Goal: Transaction & Acquisition: Purchase product/service

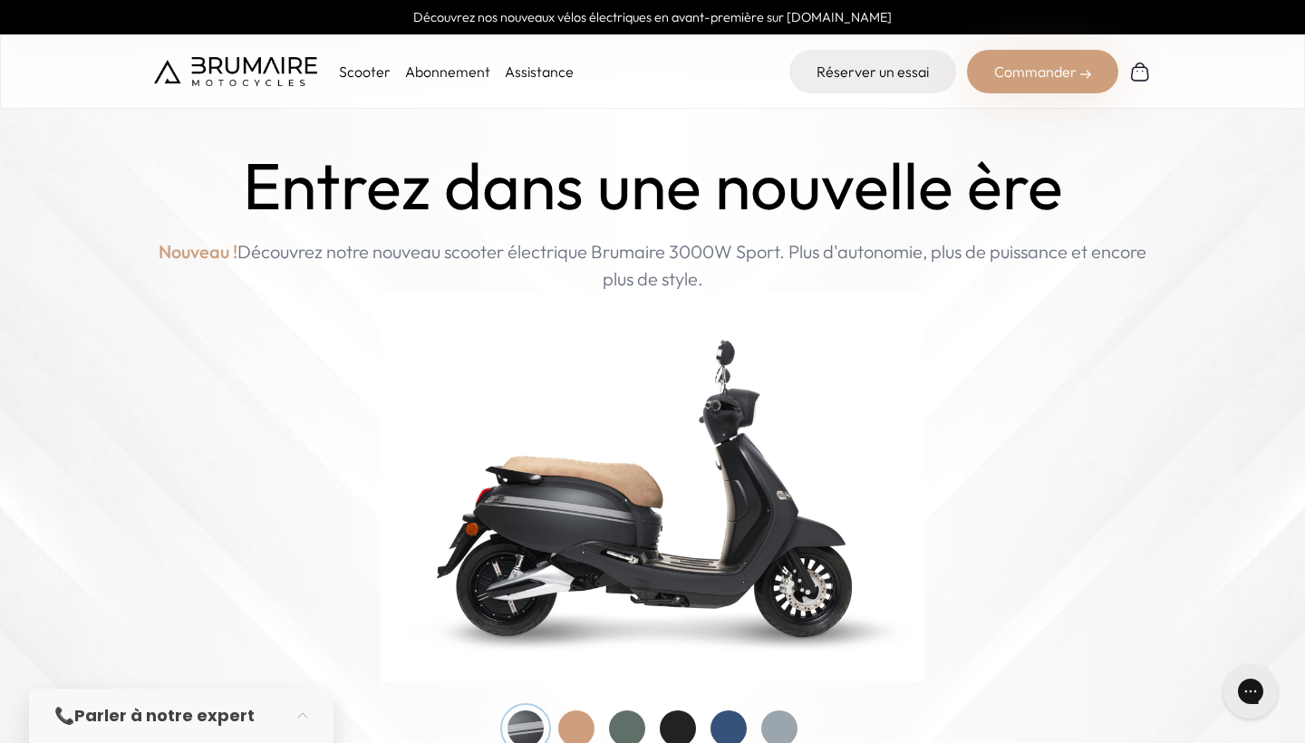
click at [356, 78] on p "Scooter" at bounding box center [365, 72] width 52 height 22
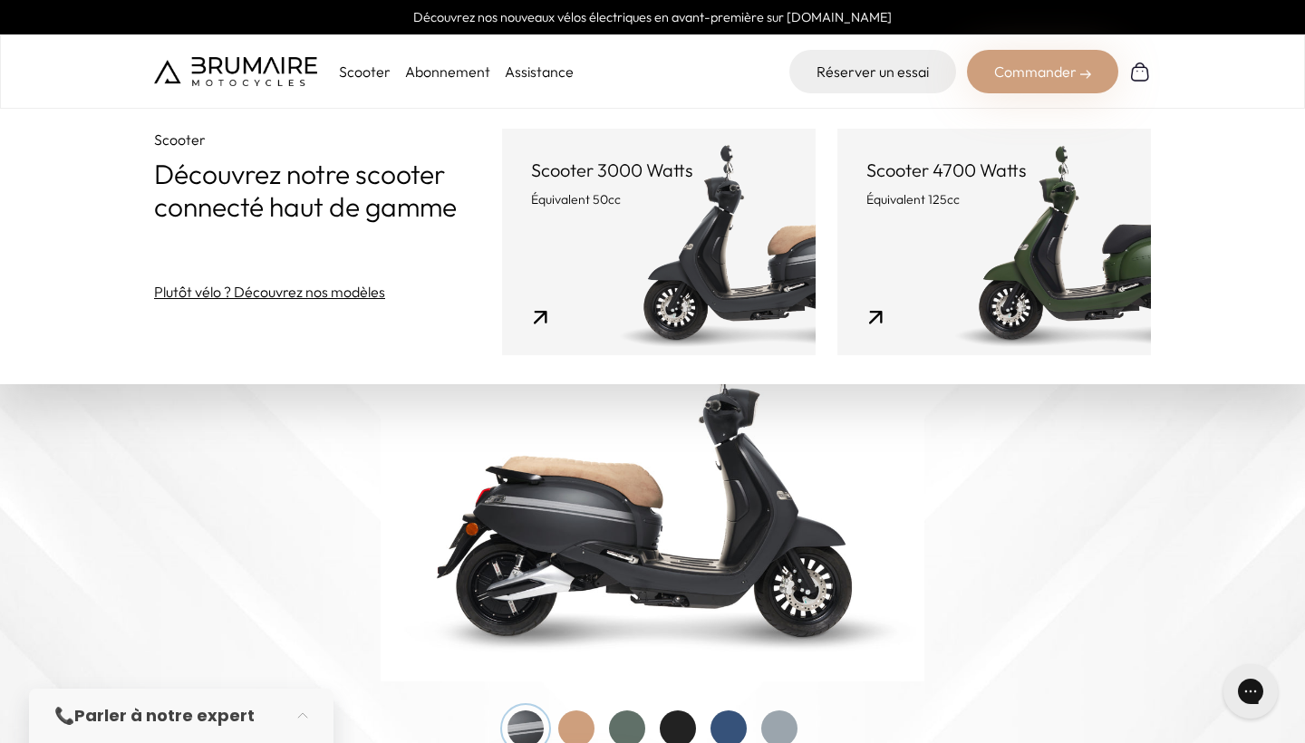
click at [569, 292] on link "Scooter 3000 Watts Équivalent 50cc" at bounding box center [659, 242] width 314 height 227
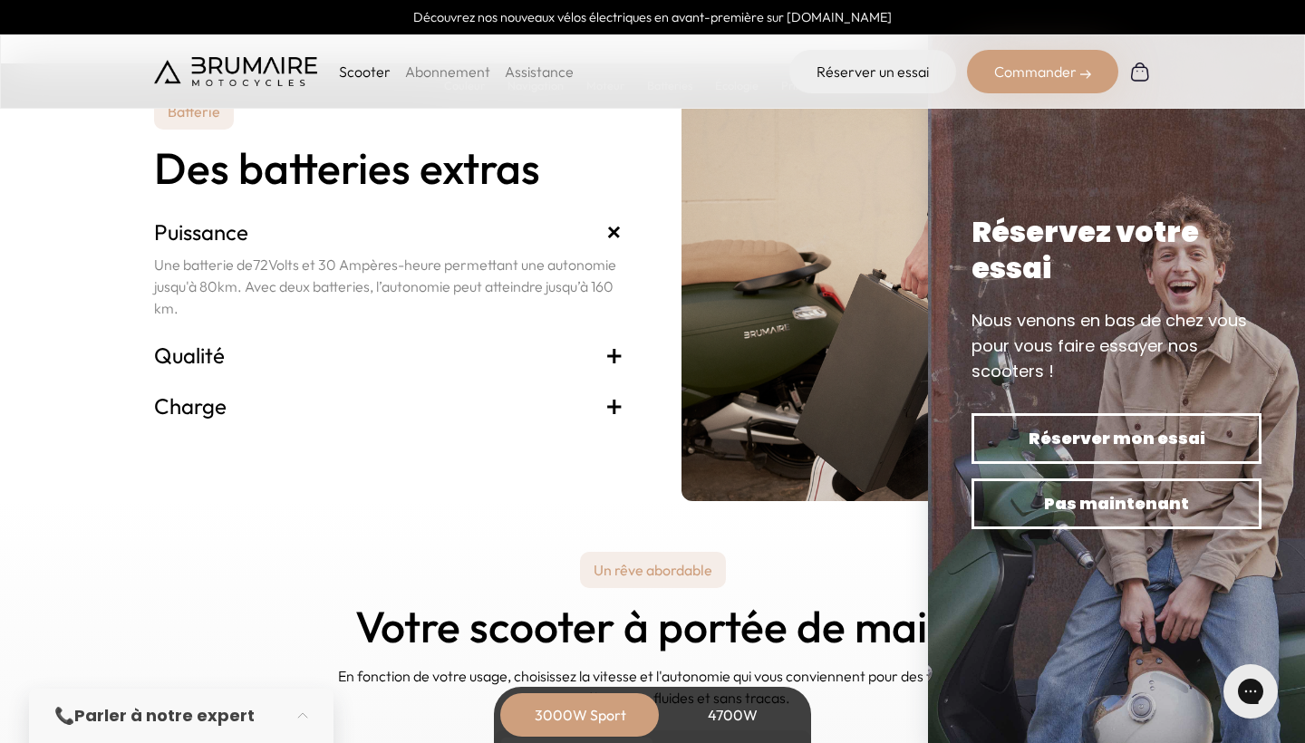
scroll to position [3800, 0]
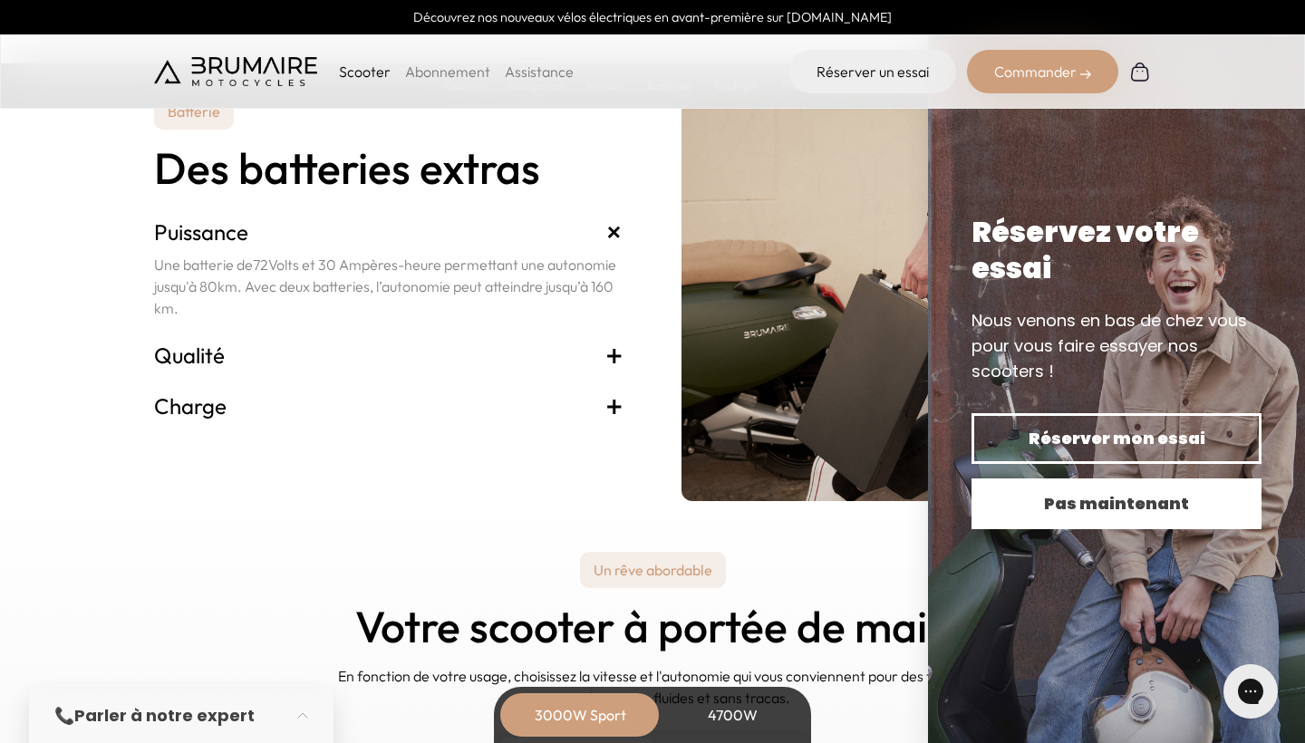
click at [1000, 488] on button "Pas maintenant" at bounding box center [1116, 503] width 290 height 51
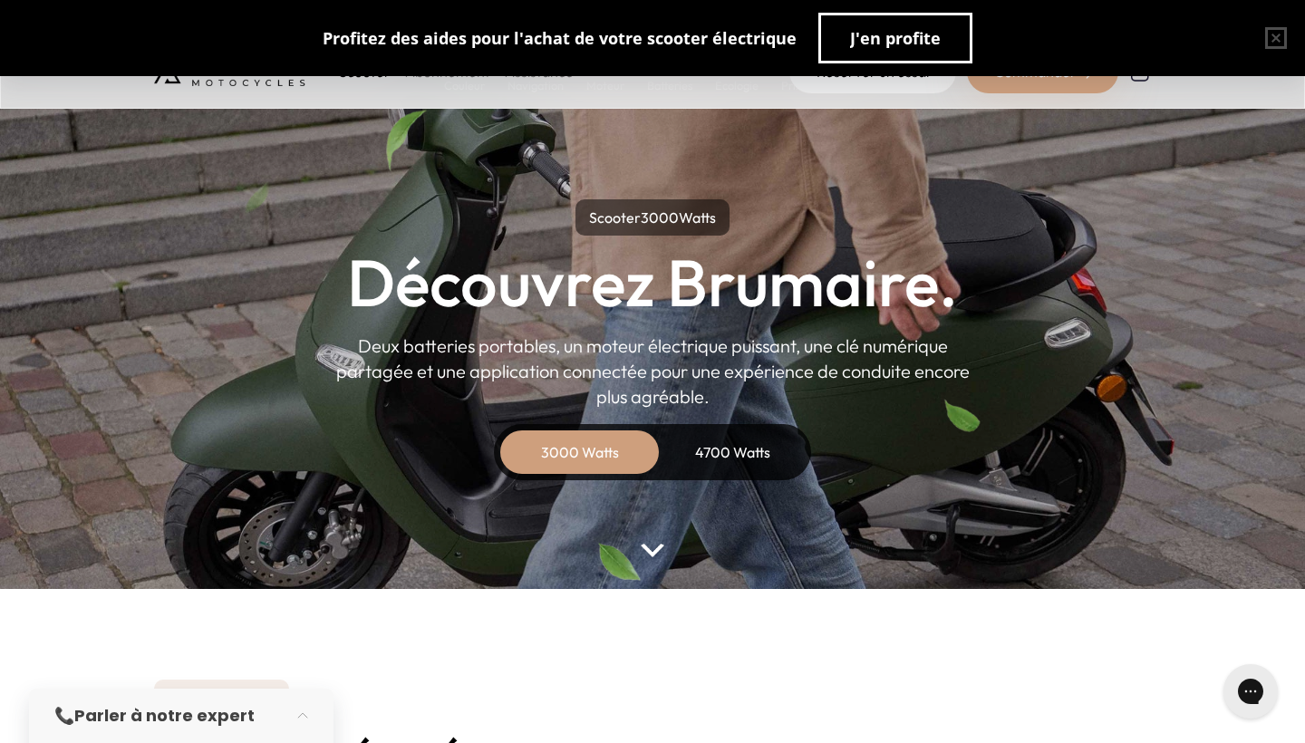
scroll to position [0, 0]
click at [700, 448] on div "4700 Watts" at bounding box center [732, 451] width 145 height 43
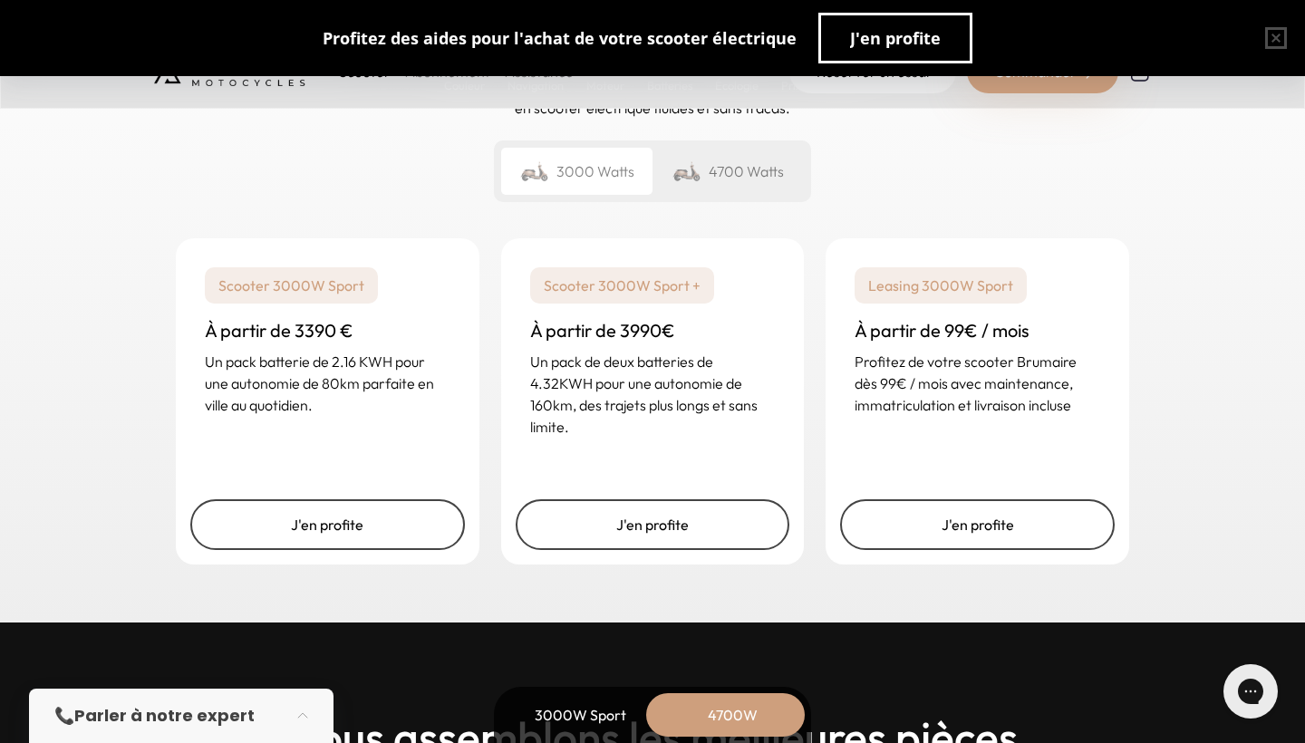
scroll to position [4569, 0]
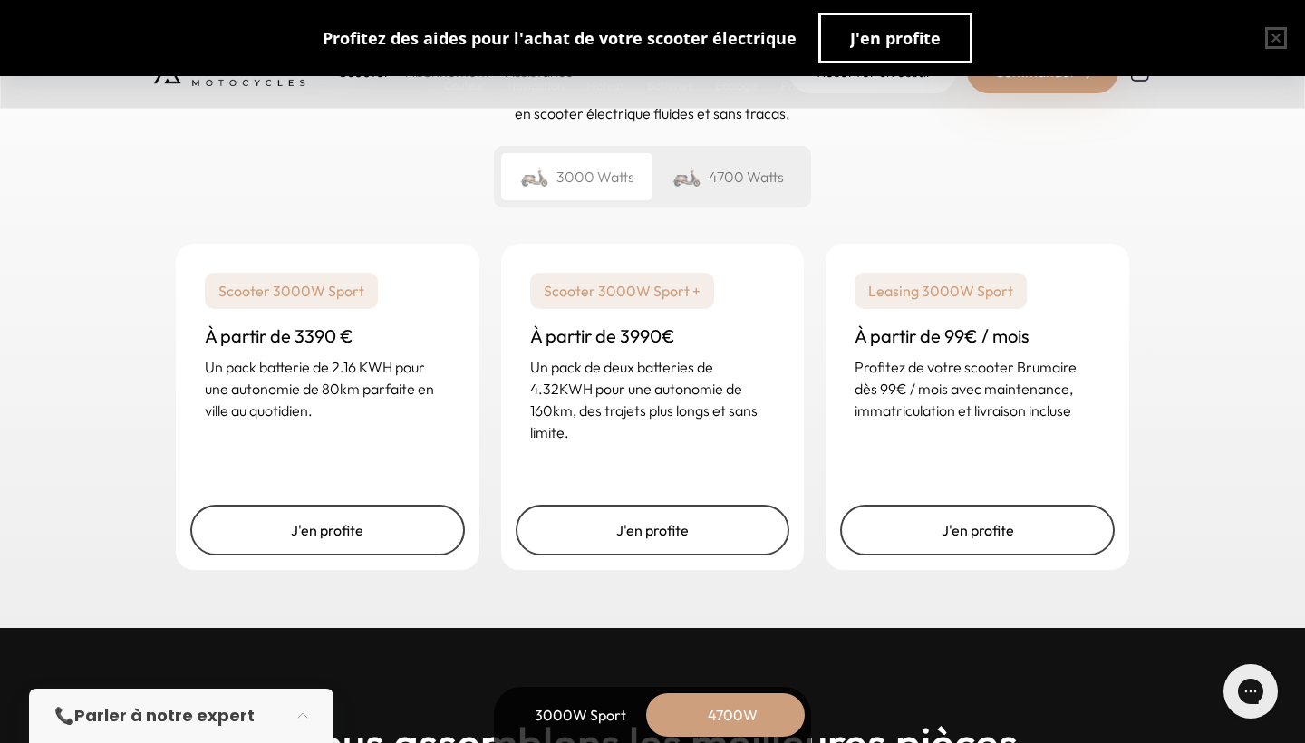
click at [694, 177] on img at bounding box center [686, 176] width 29 height 25
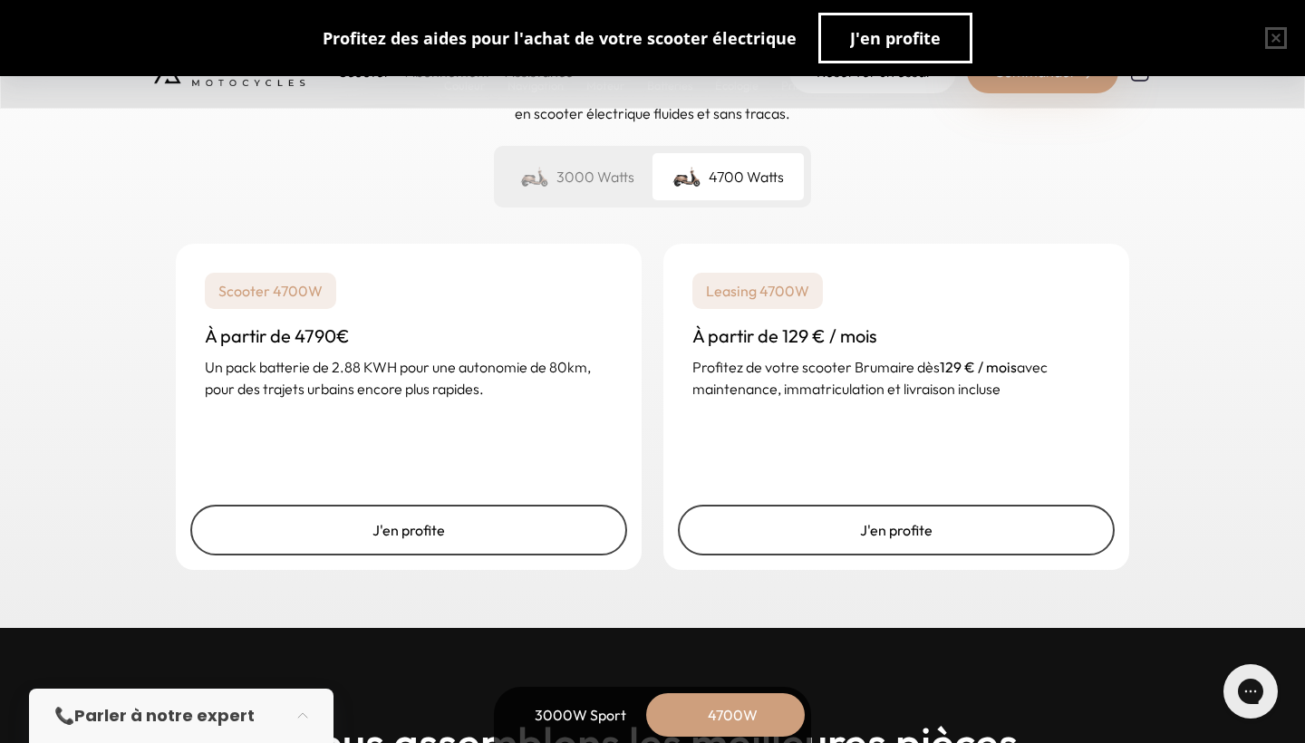
click at [638, 178] on div "3000 Watts" at bounding box center [576, 176] width 151 height 47
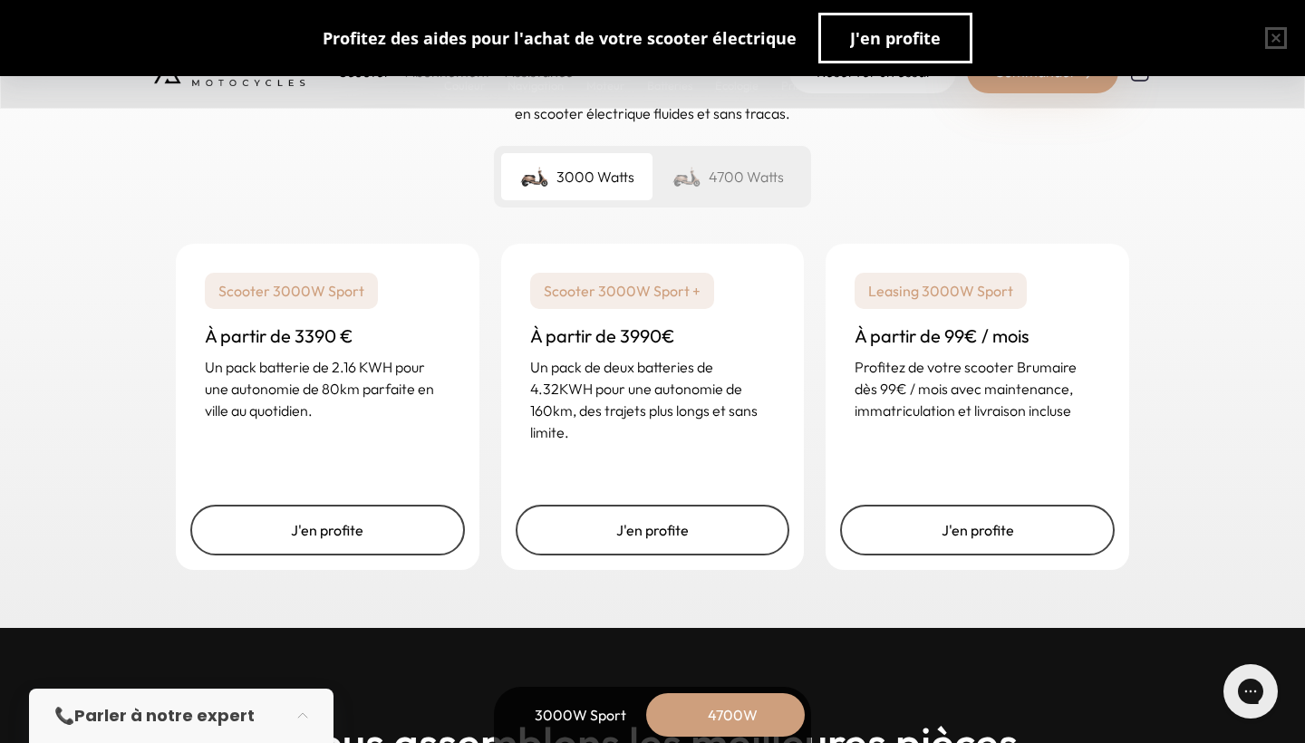
click at [703, 185] on div "4700 Watts" at bounding box center [727, 176] width 151 height 47
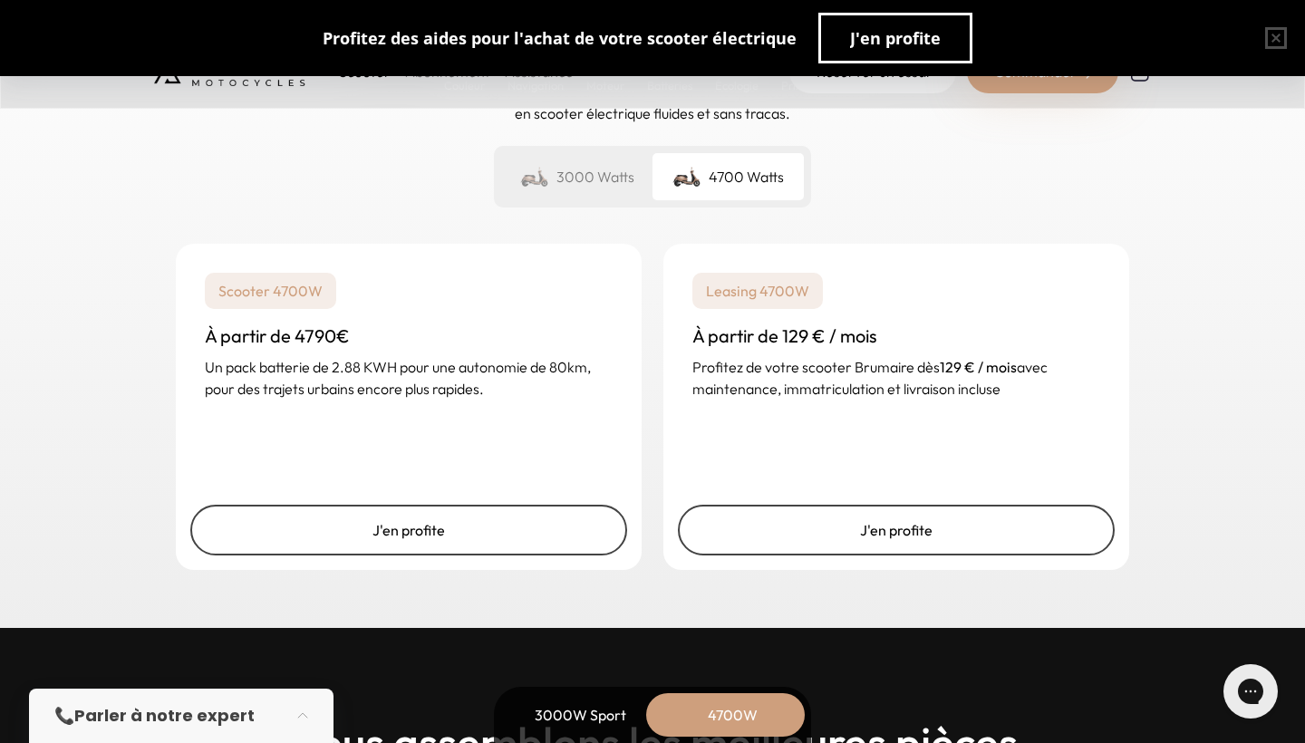
click at [590, 183] on div "3000 Watts" at bounding box center [576, 176] width 151 height 47
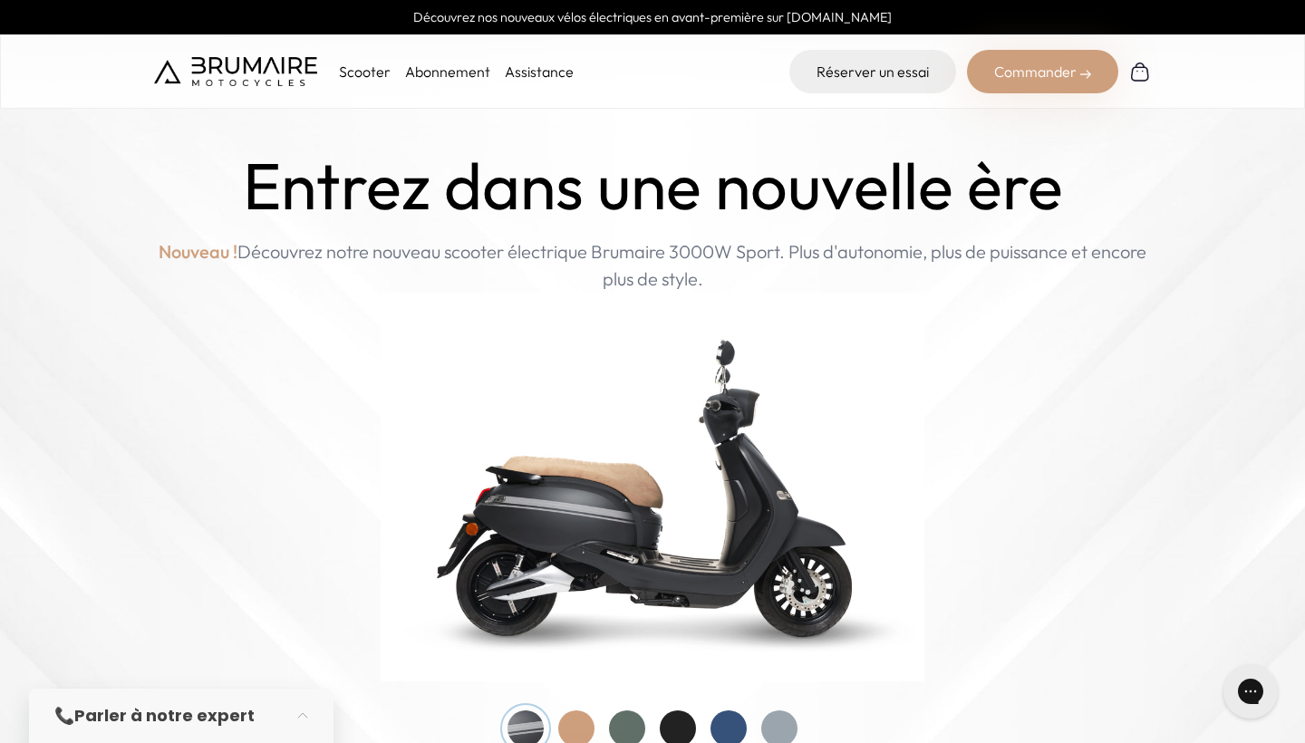
click at [363, 68] on p "Scooter" at bounding box center [365, 72] width 52 height 22
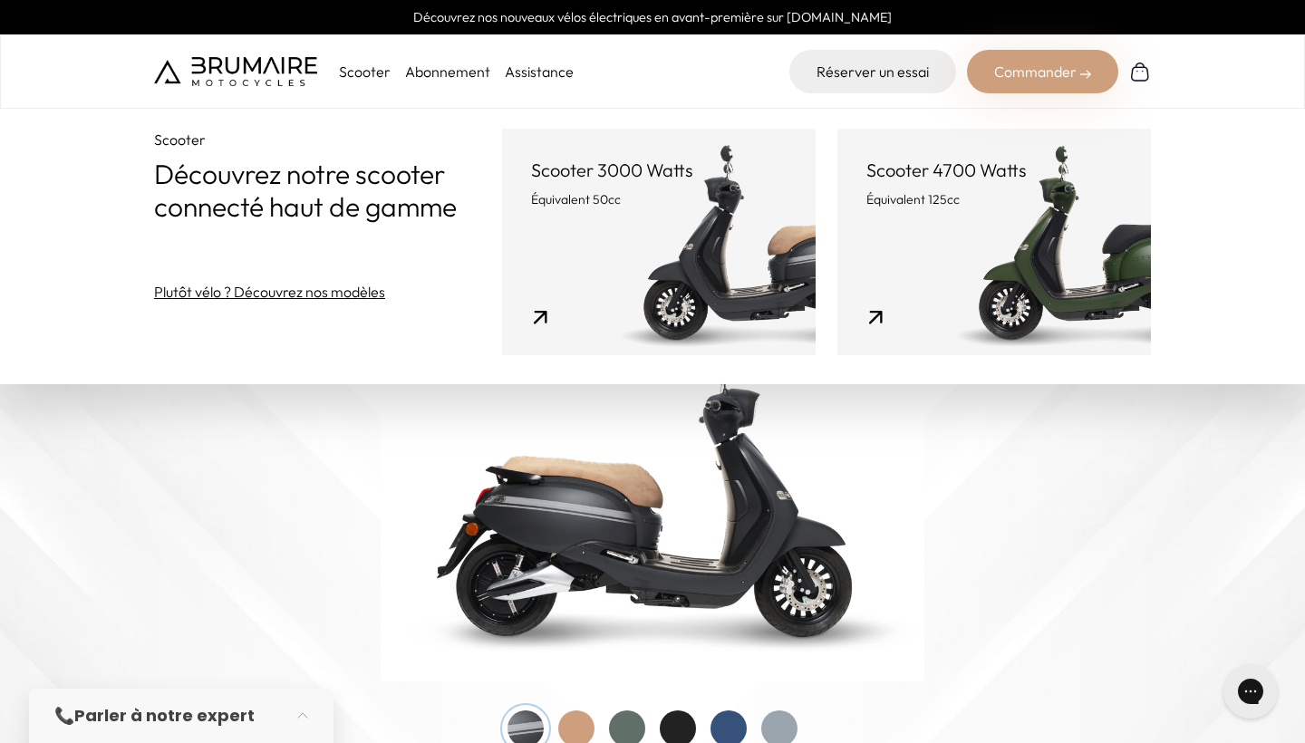
click at [531, 164] on p "Scooter 3000 Watts" at bounding box center [659, 170] width 256 height 25
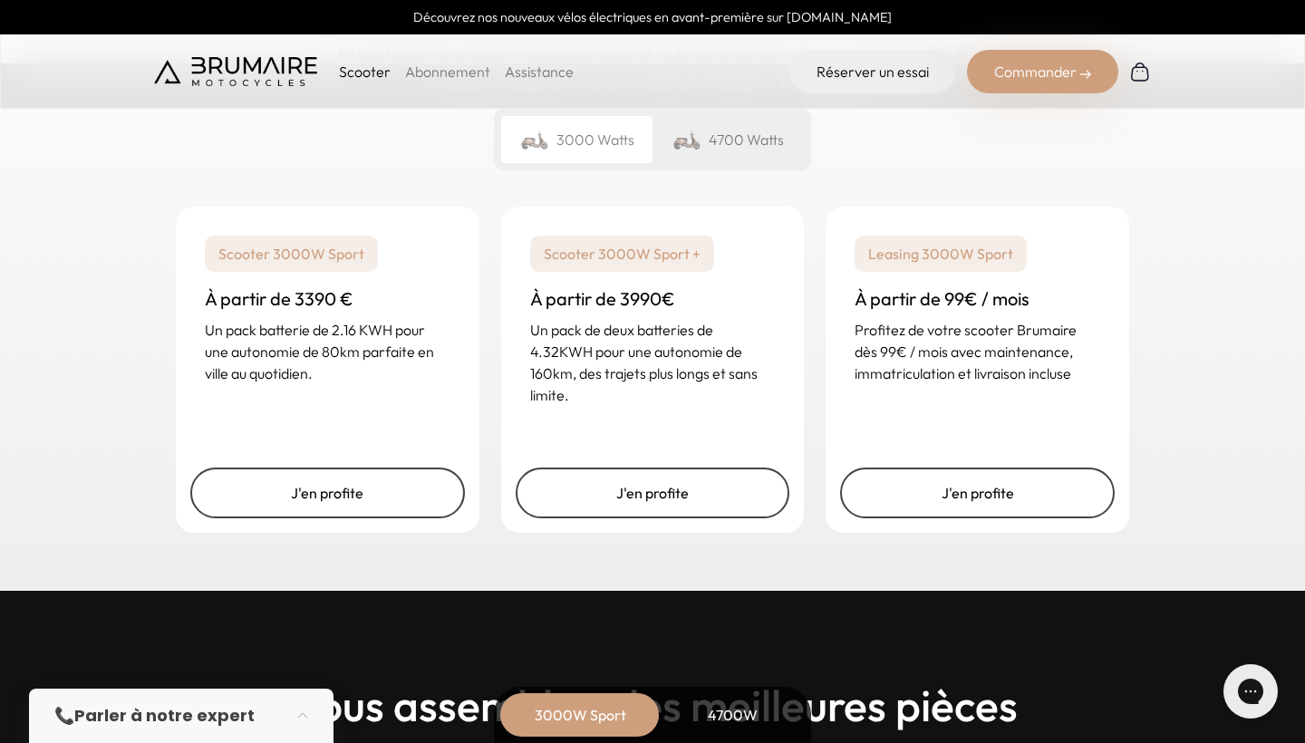
scroll to position [4428, 0]
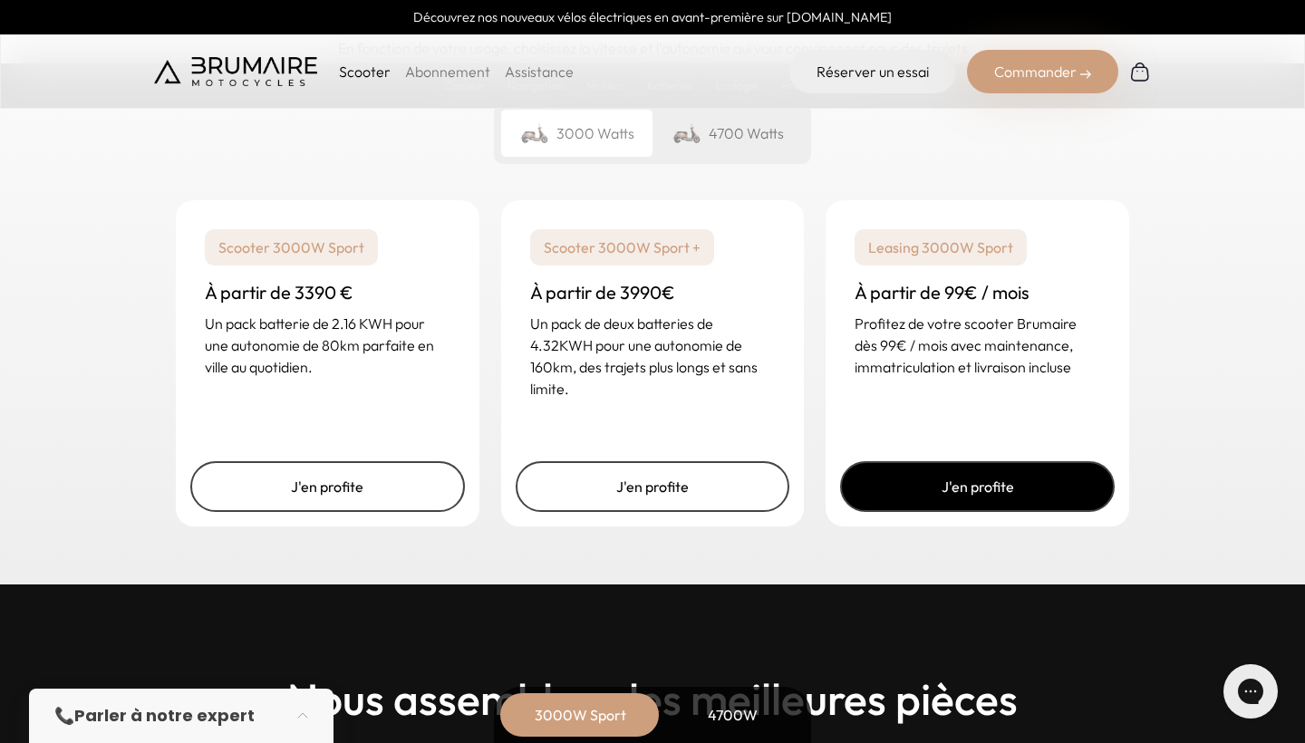
click at [899, 472] on link "J'en profite" at bounding box center [977, 486] width 275 height 51
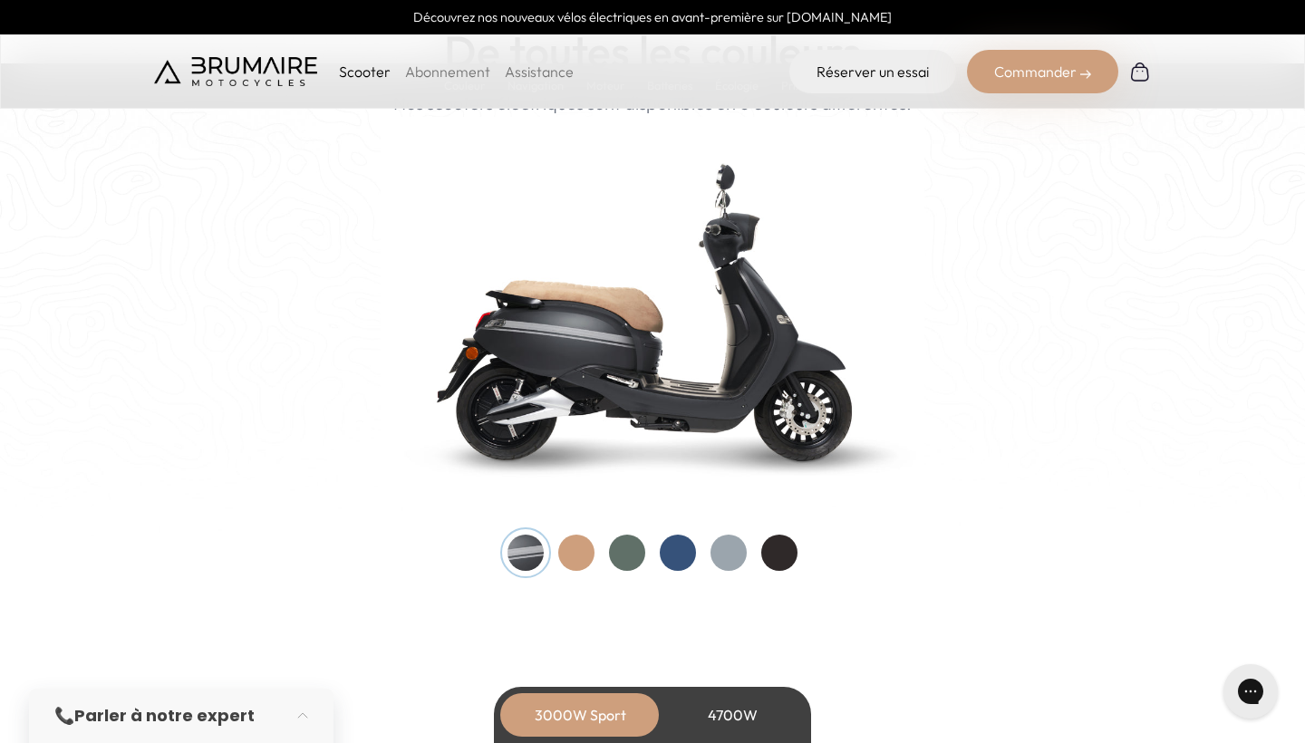
scroll to position [1871, 0]
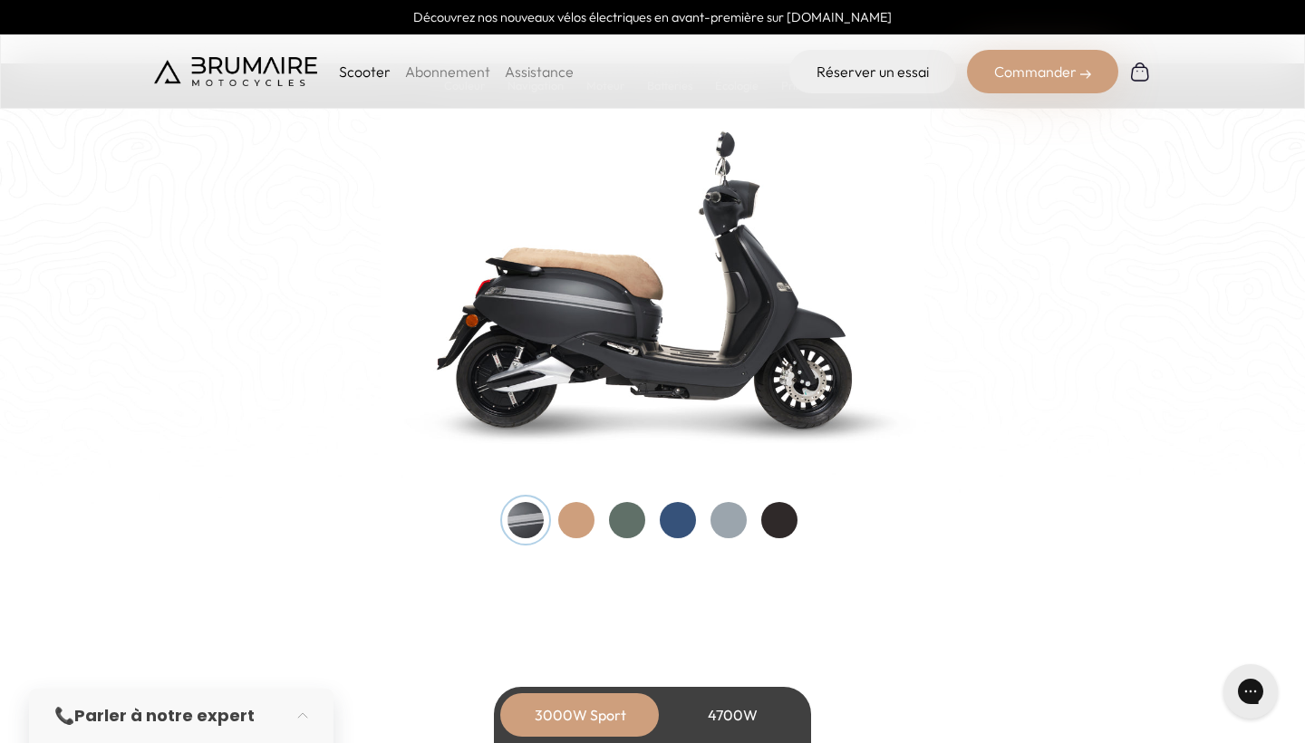
click at [578, 509] on div at bounding box center [576, 520] width 36 height 36
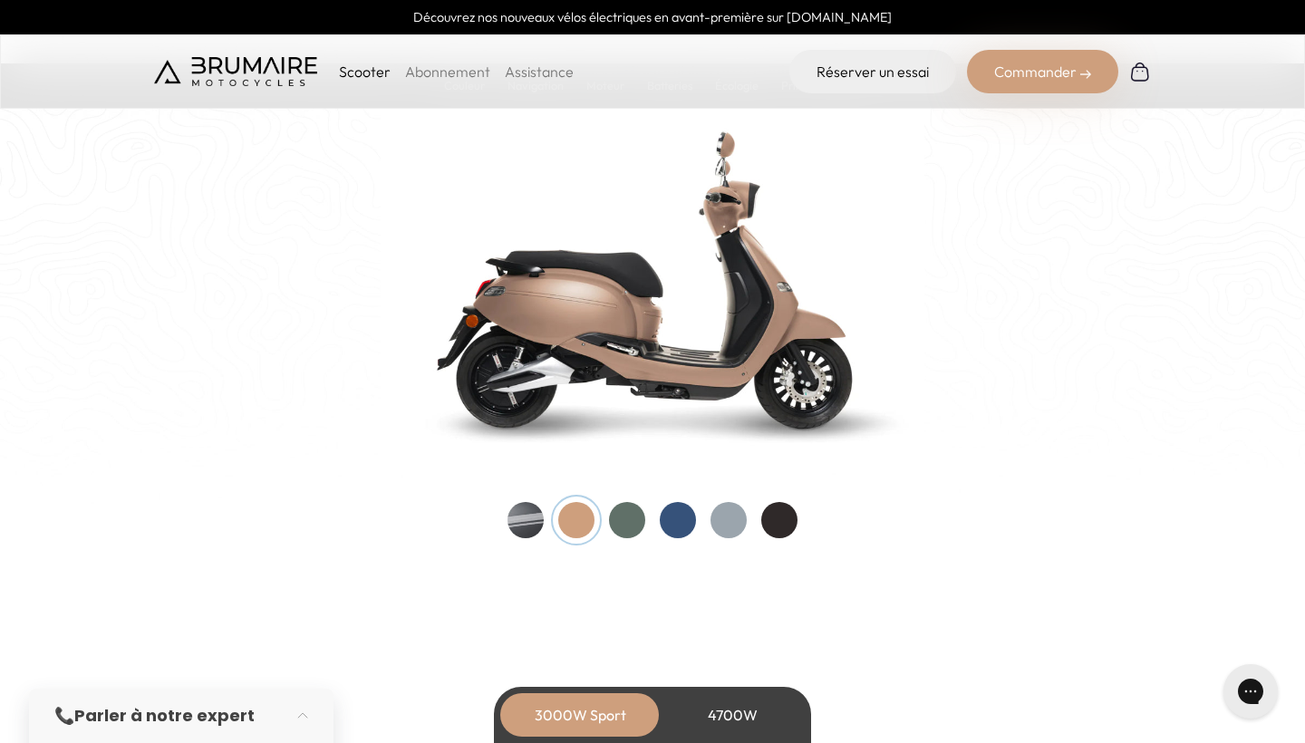
click at [620, 512] on div at bounding box center [627, 520] width 36 height 36
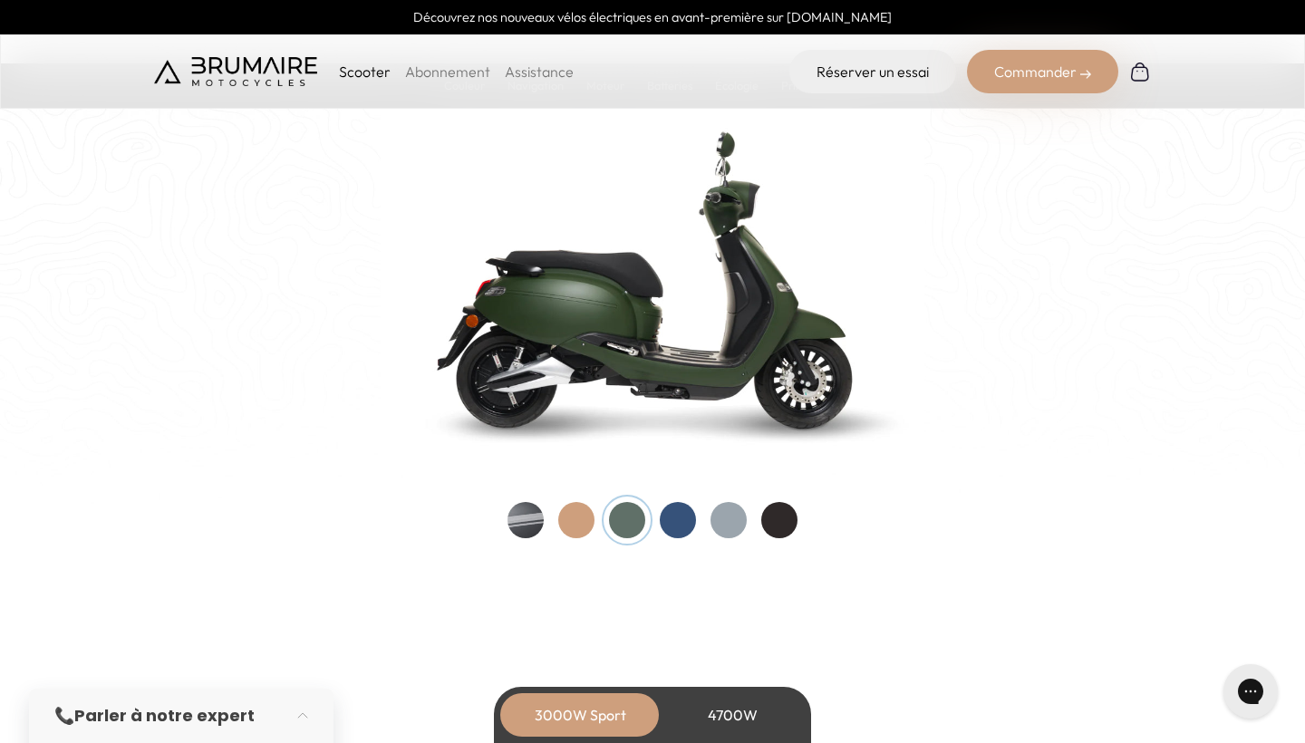
click at [664, 508] on div at bounding box center [678, 520] width 36 height 36
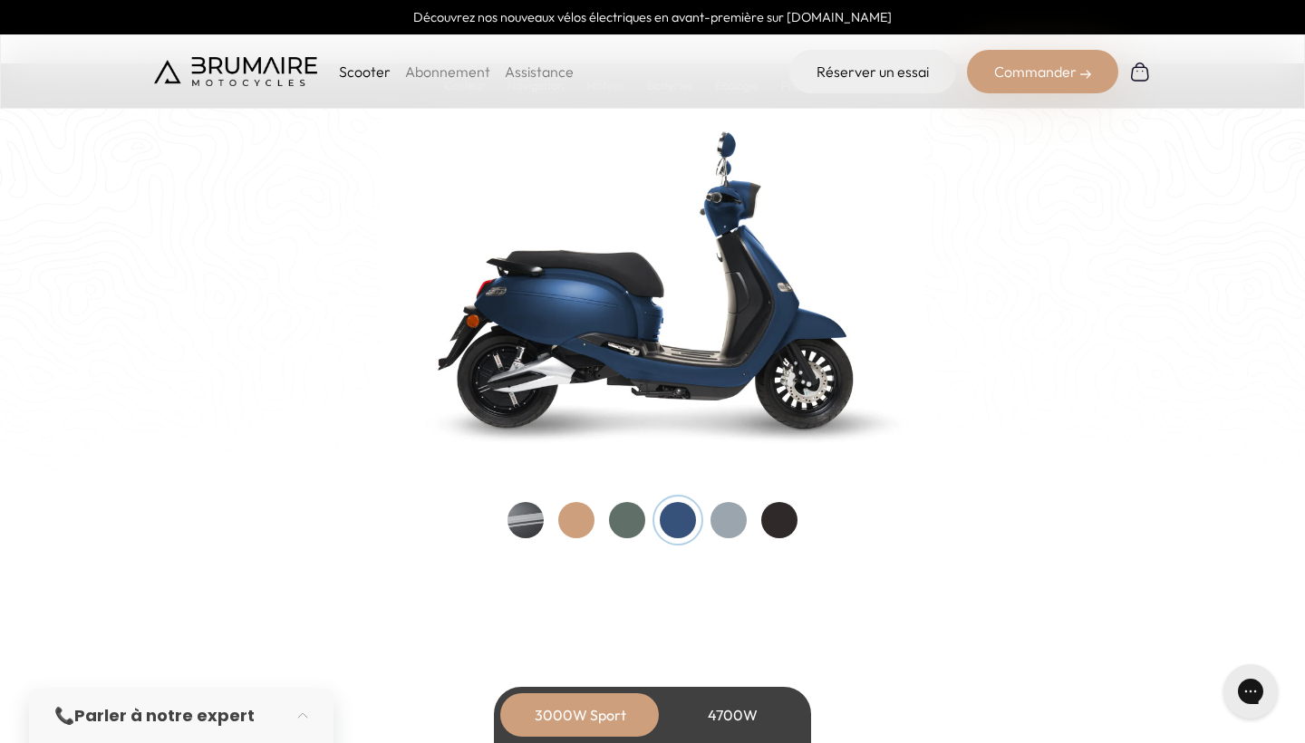
click at [721, 509] on div at bounding box center [728, 520] width 36 height 36
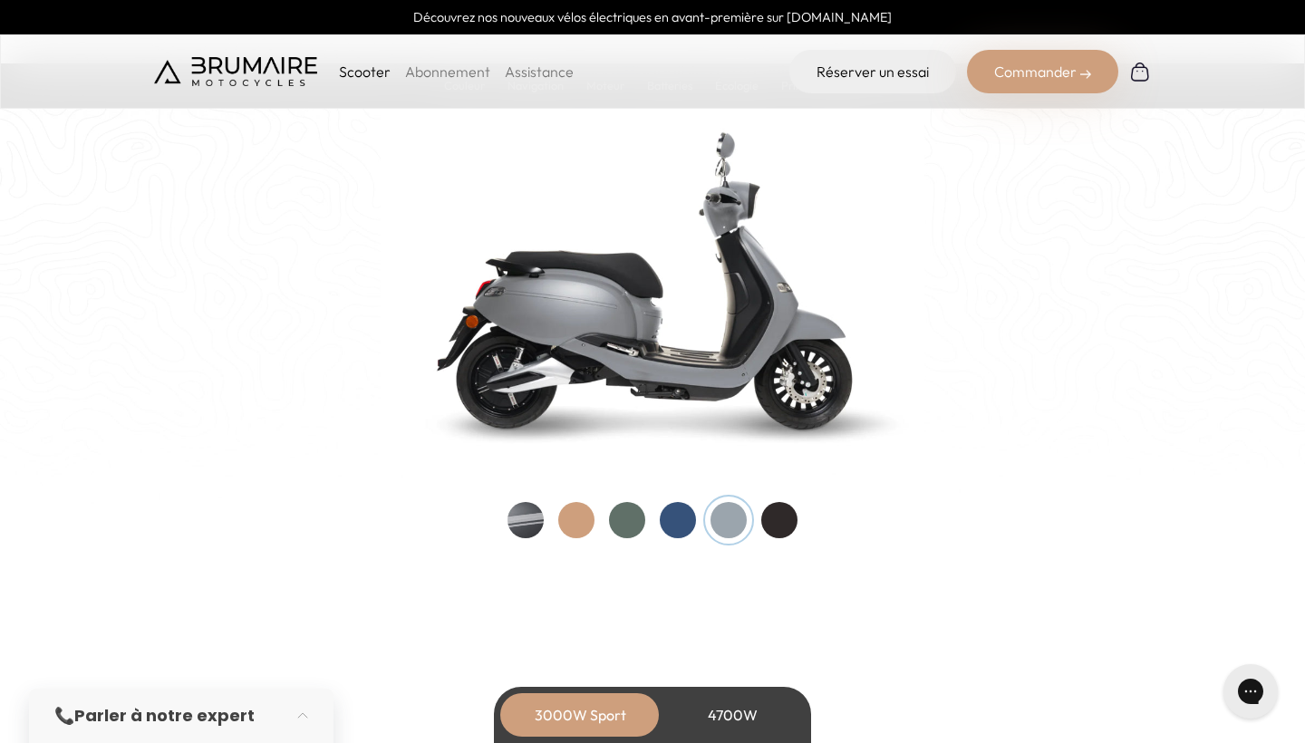
click at [801, 509] on div "Couleurs De toutes les couleurs Nouveau ! Nos scooters électriques sont disponi…" at bounding box center [652, 241] width 997 height 594
click at [794, 512] on div at bounding box center [779, 520] width 36 height 36
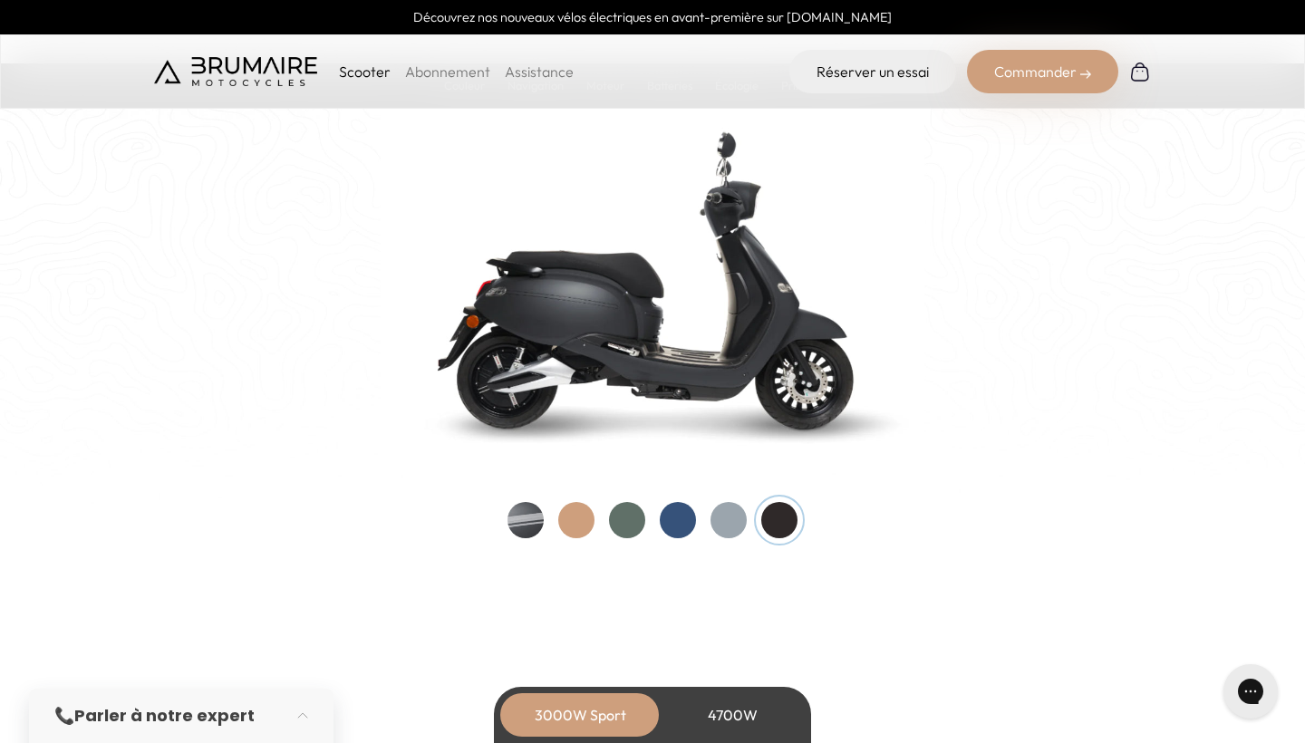
click at [746, 523] on div at bounding box center [728, 520] width 36 height 36
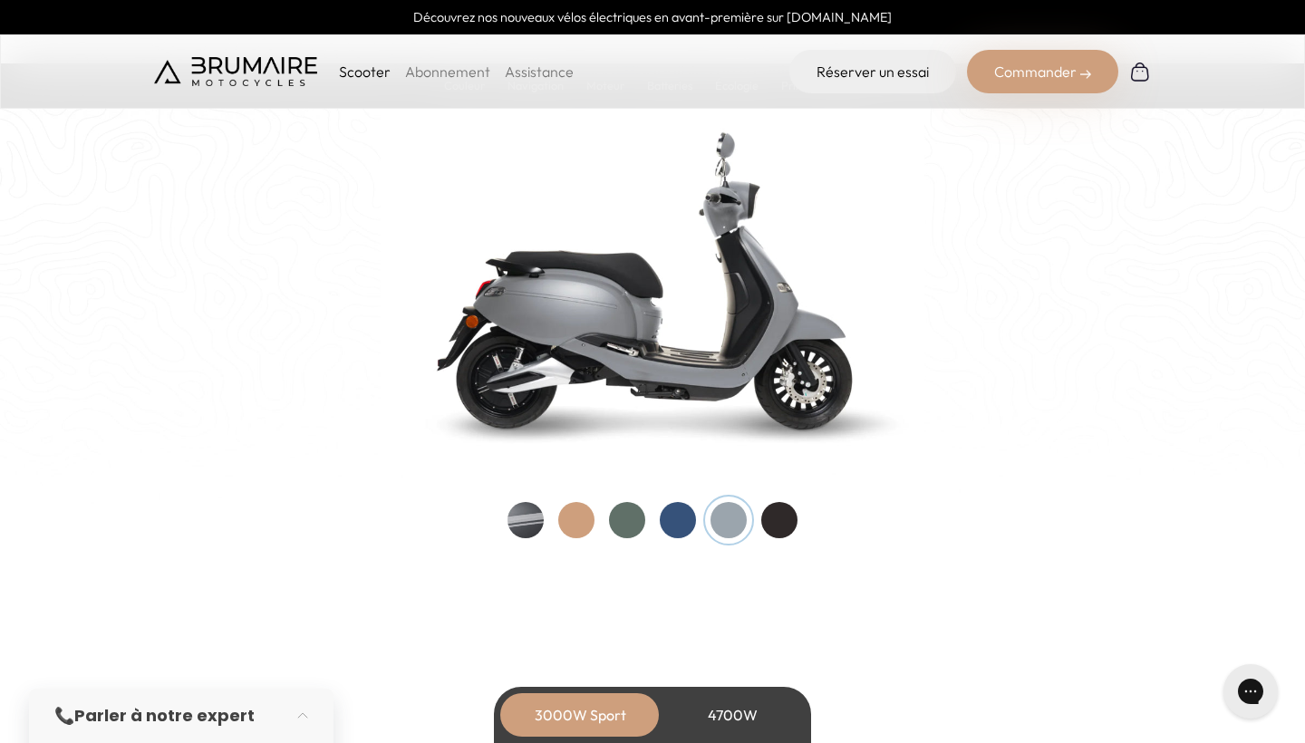
click at [671, 510] on div at bounding box center [678, 520] width 36 height 36
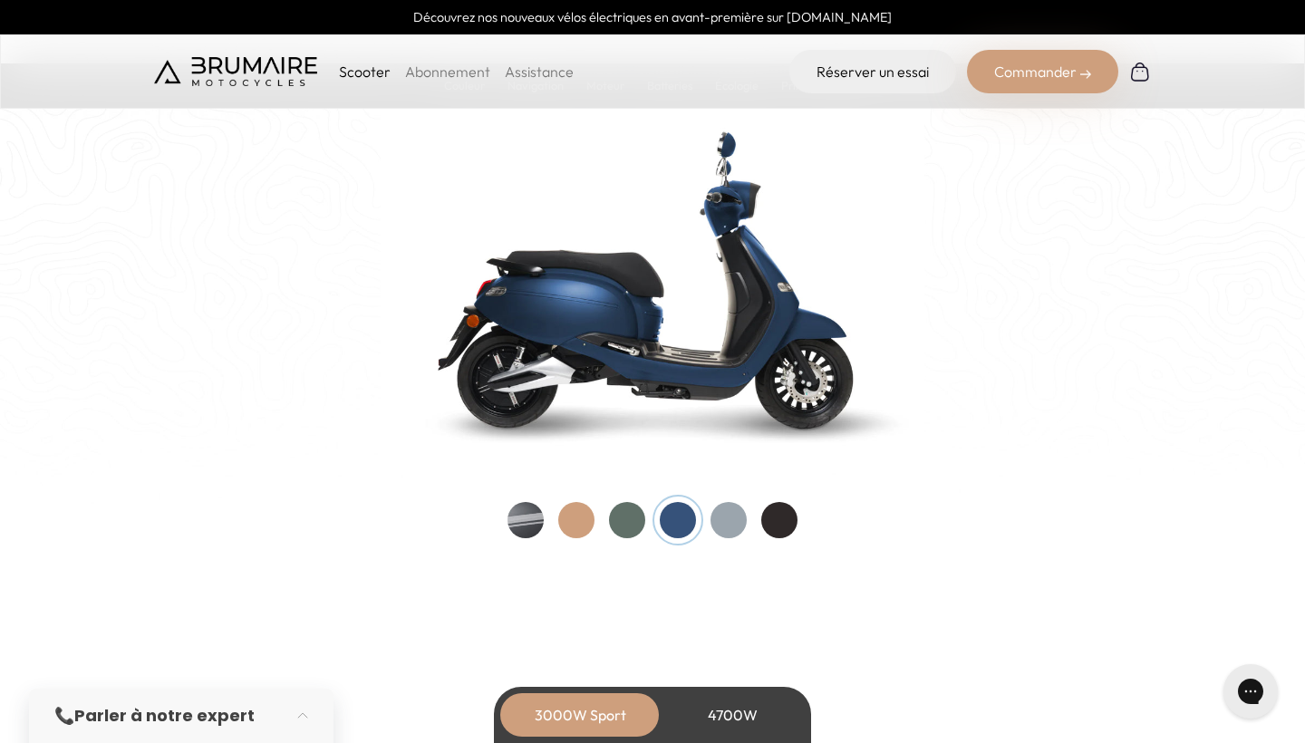
click at [607, 510] on div at bounding box center [652, 520] width 290 height 36
click at [608, 510] on div at bounding box center [652, 520] width 290 height 36
click at [613, 511] on div at bounding box center [627, 520] width 36 height 36
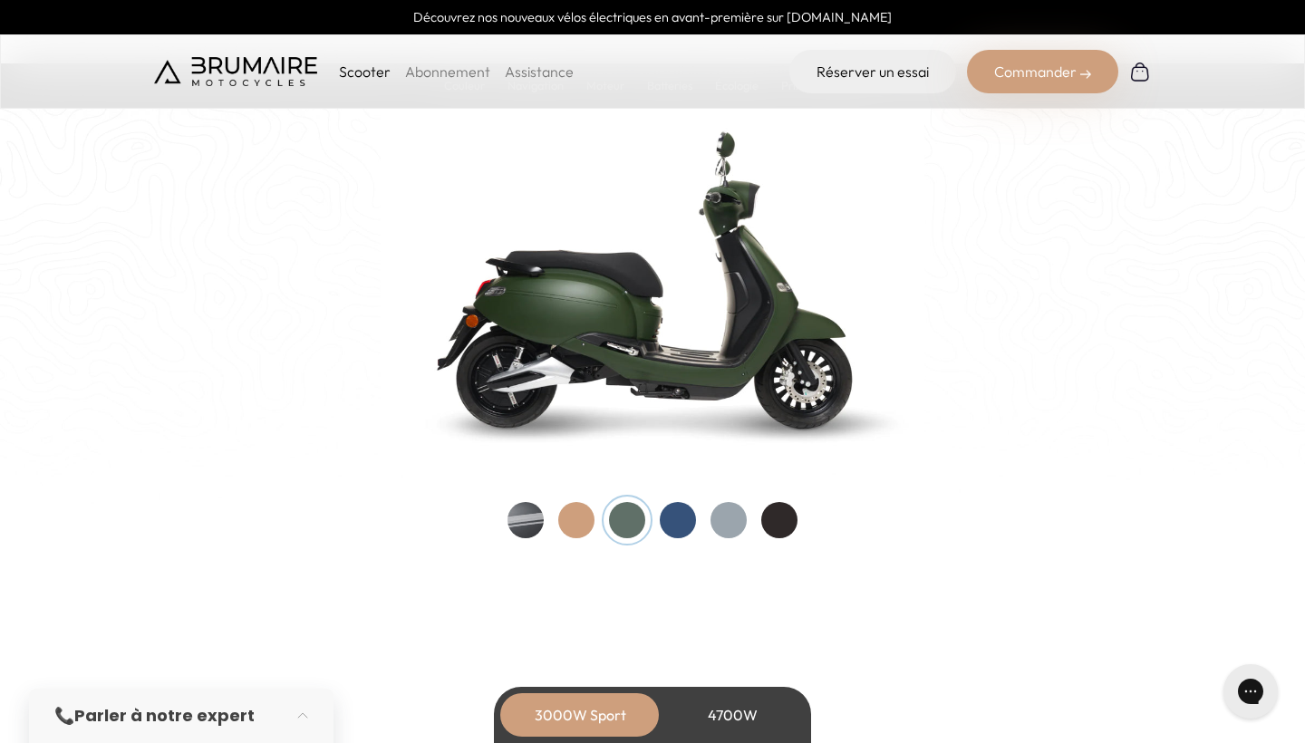
click at [574, 507] on div at bounding box center [576, 520] width 36 height 36
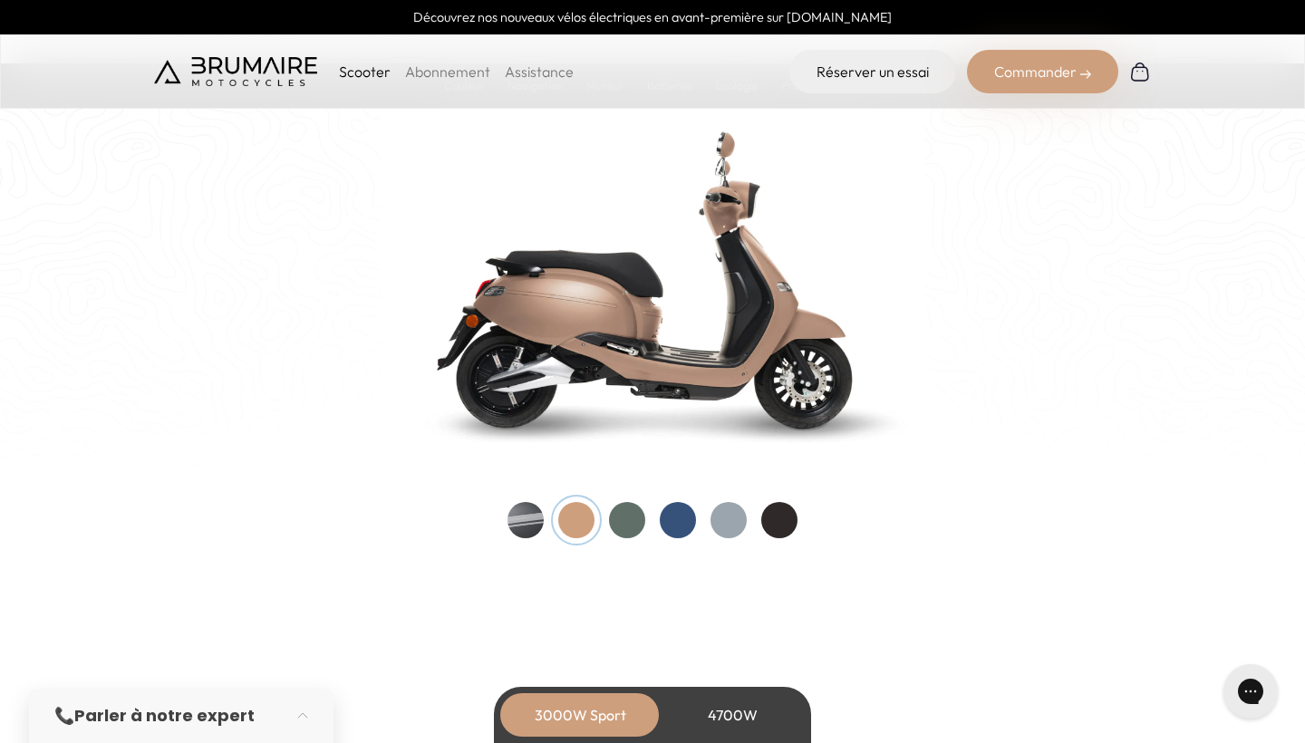
click at [534, 507] on div at bounding box center [525, 520] width 36 height 36
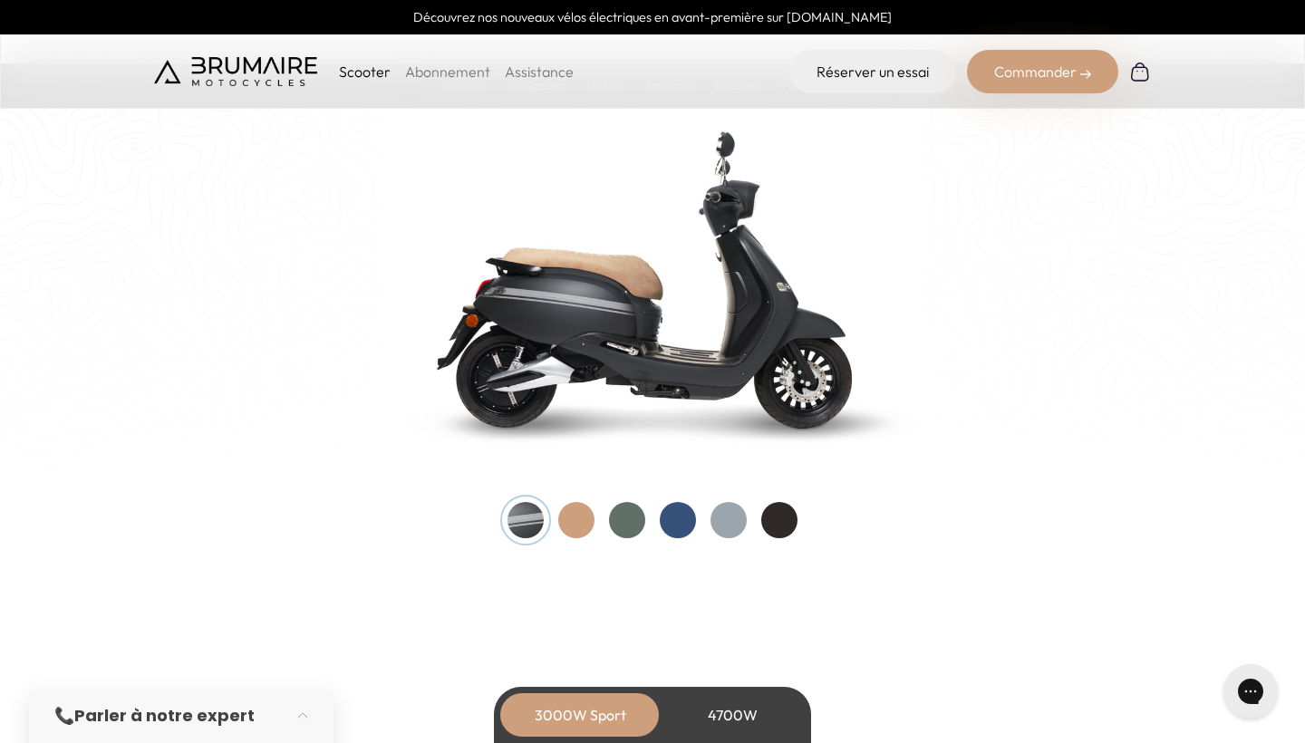
click at [574, 509] on div at bounding box center [576, 520] width 36 height 36
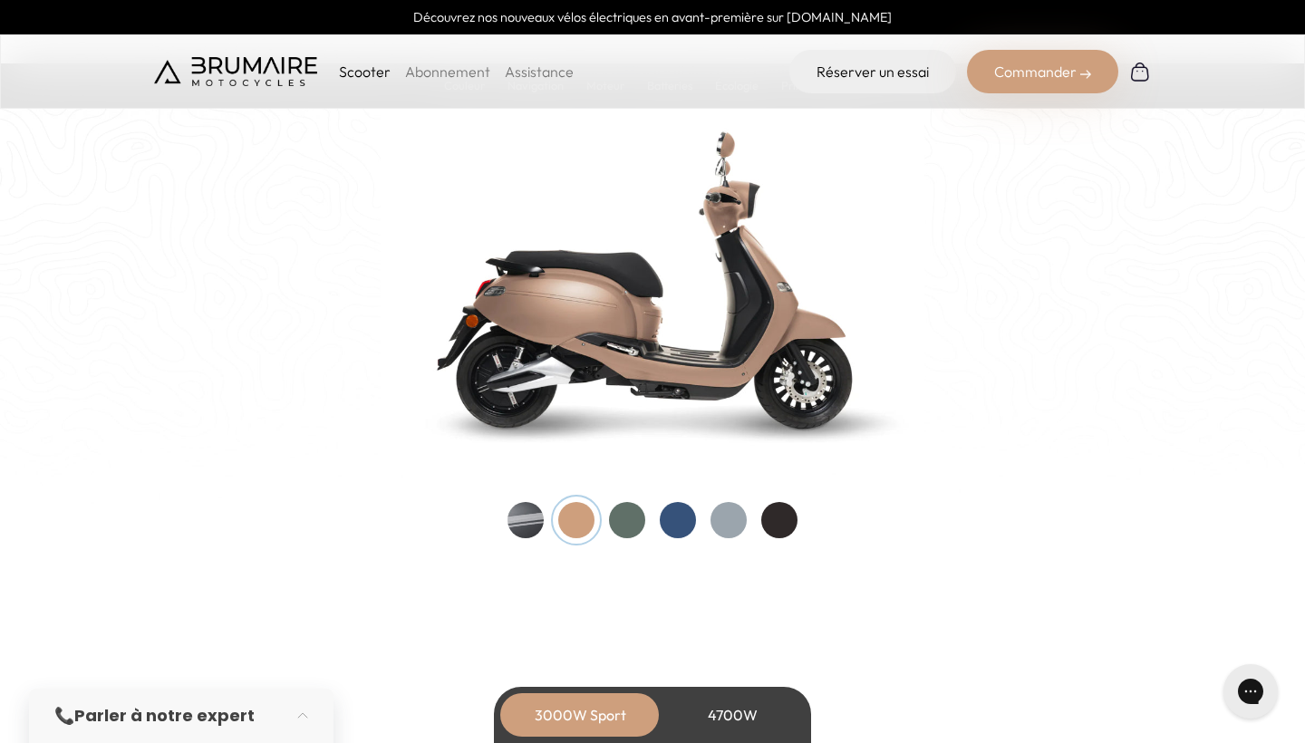
click at [594, 509] on div at bounding box center [576, 520] width 36 height 36
click at [544, 511] on div at bounding box center [652, 520] width 290 height 36
click at [527, 510] on div at bounding box center [525, 520] width 36 height 36
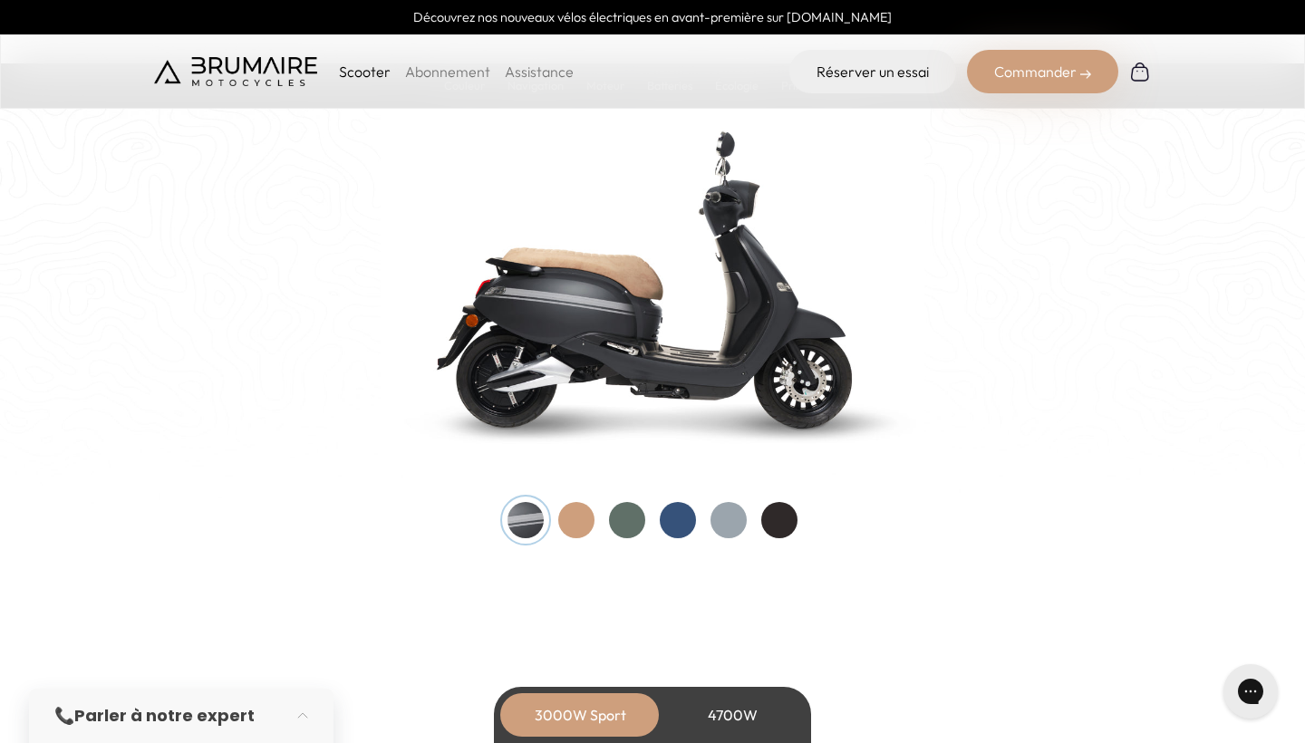
click at [577, 518] on div at bounding box center [576, 520] width 36 height 36
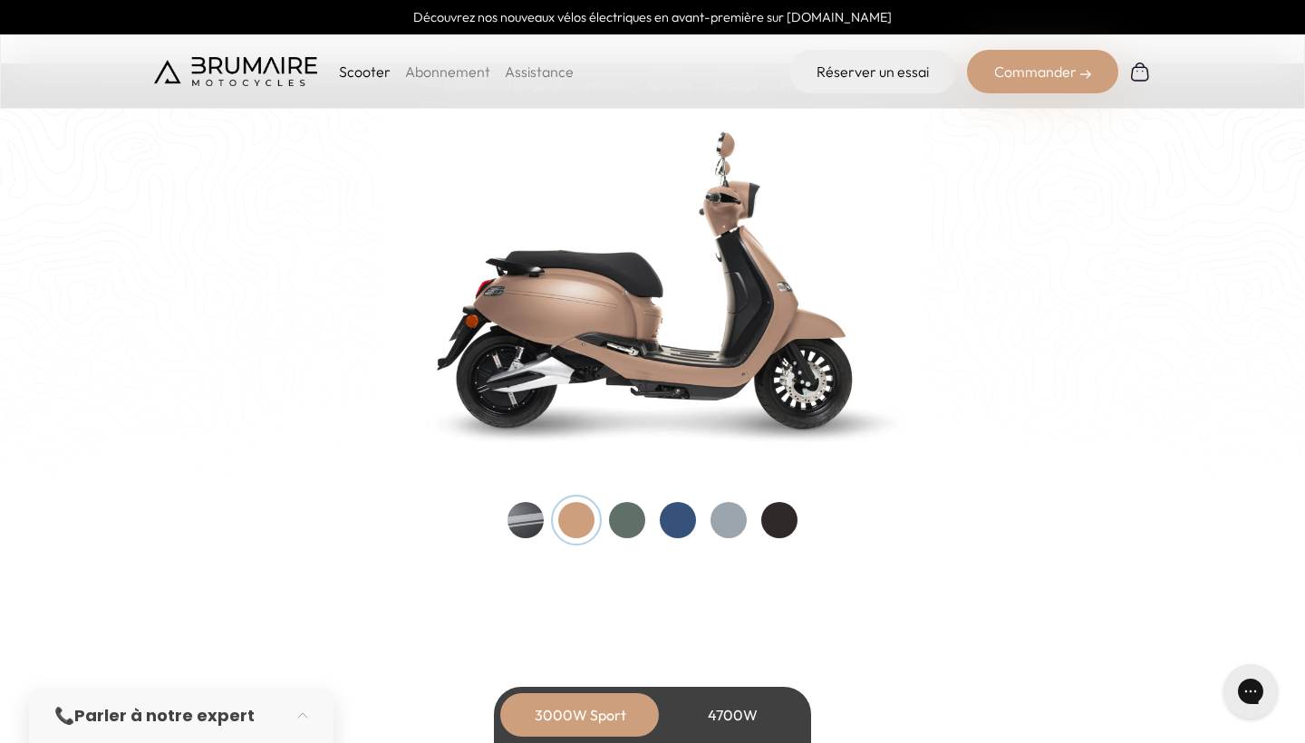
click at [624, 514] on div at bounding box center [627, 520] width 36 height 36
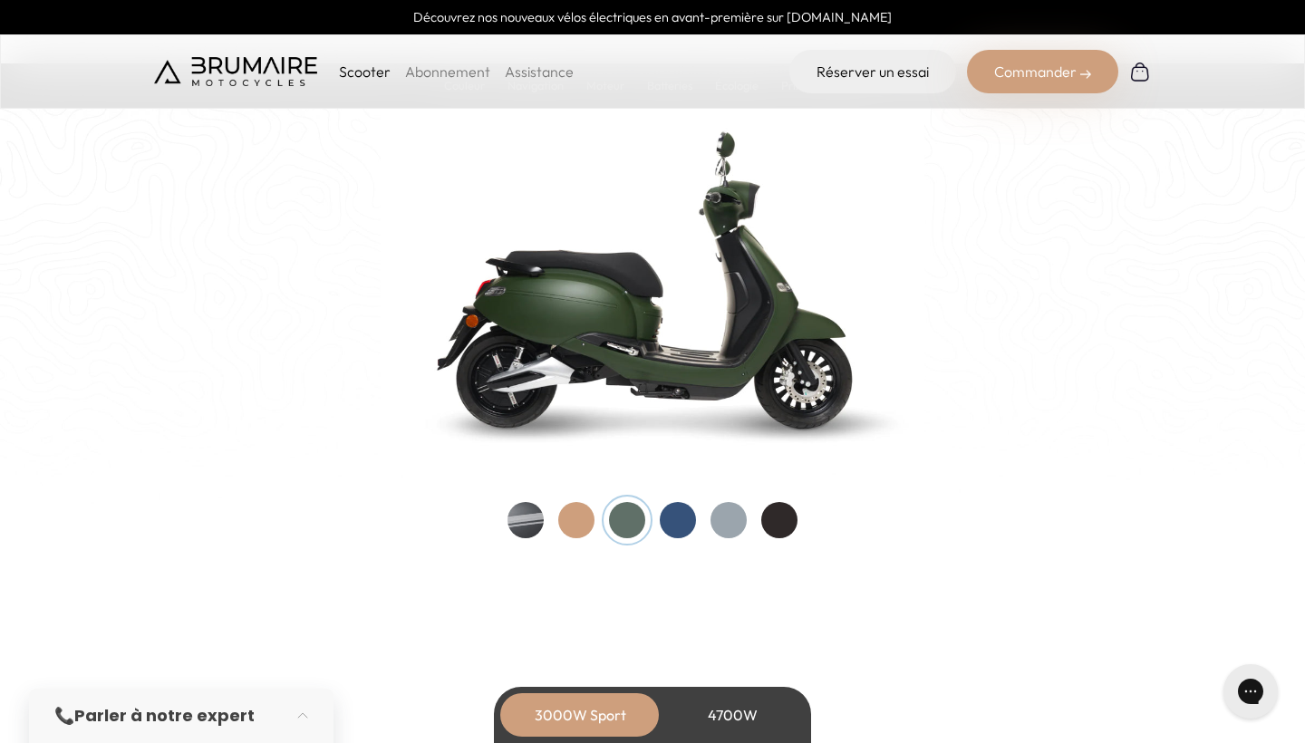
click at [687, 516] on div at bounding box center [678, 520] width 36 height 36
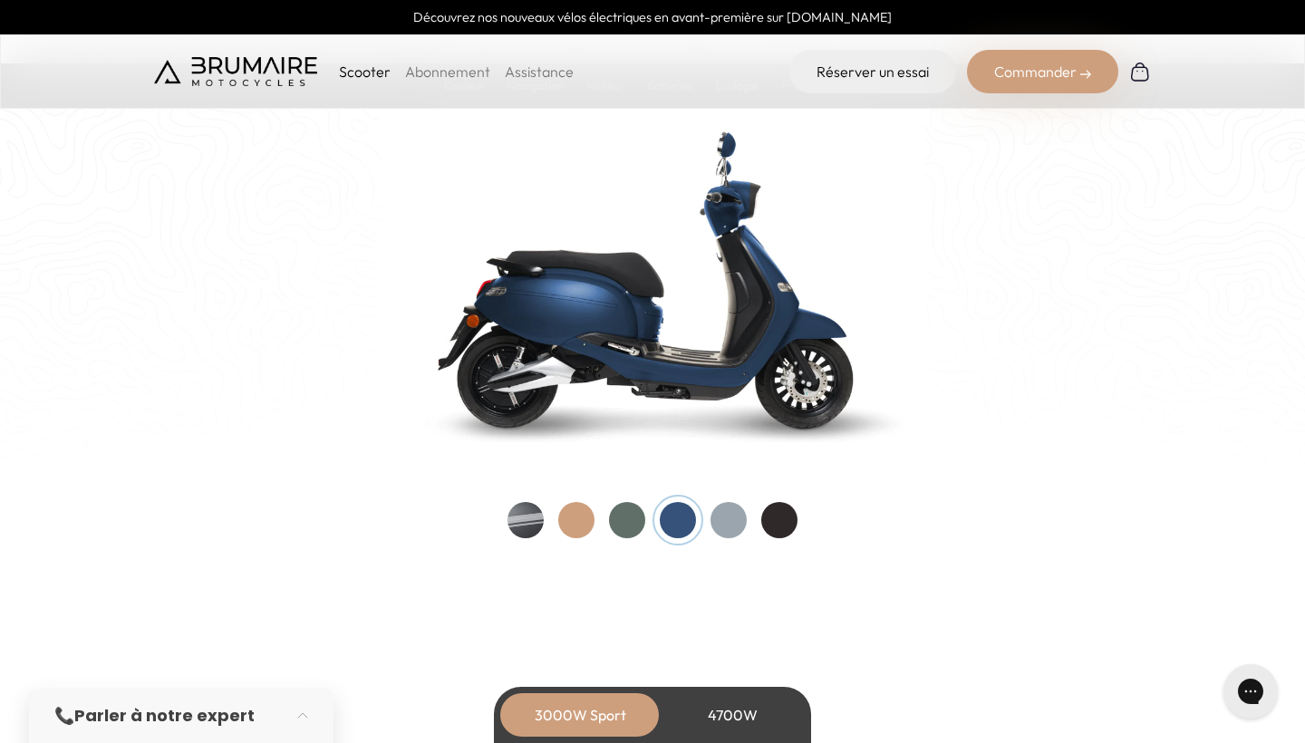
click at [722, 510] on div at bounding box center [728, 520] width 36 height 36
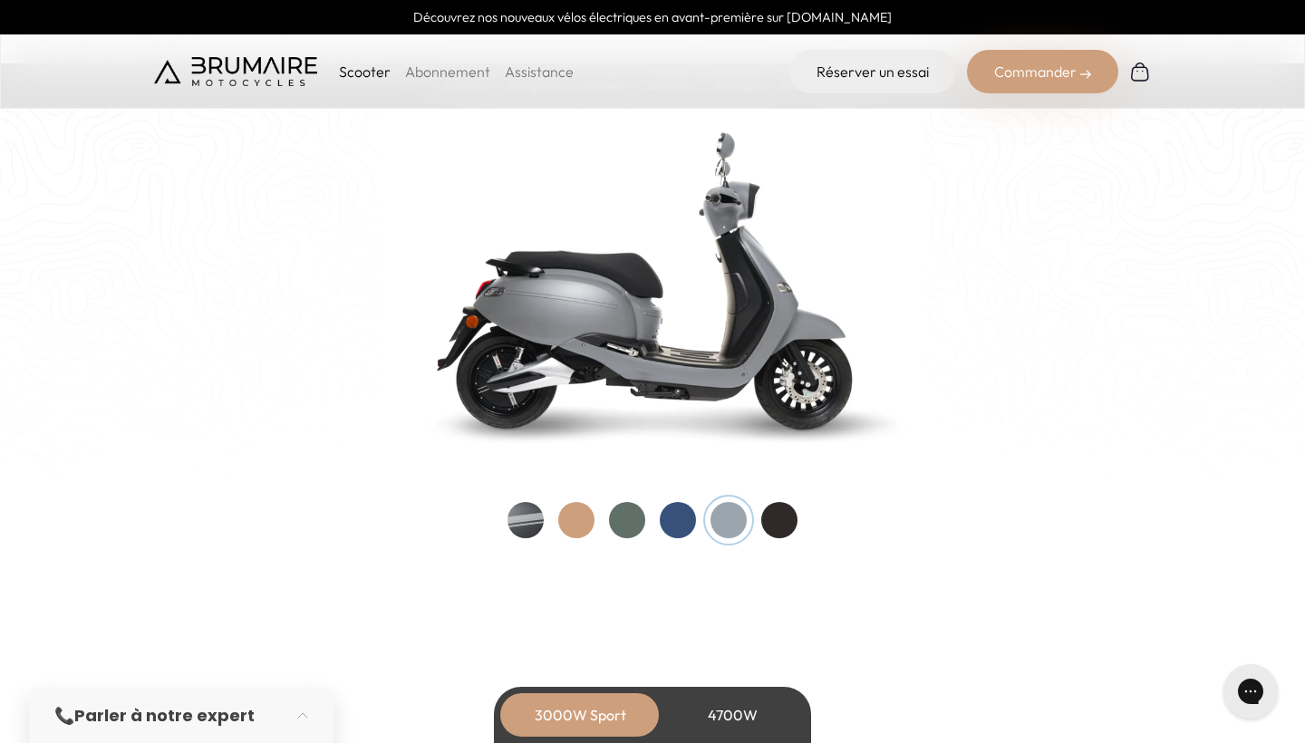
click at [778, 510] on div at bounding box center [779, 520] width 36 height 36
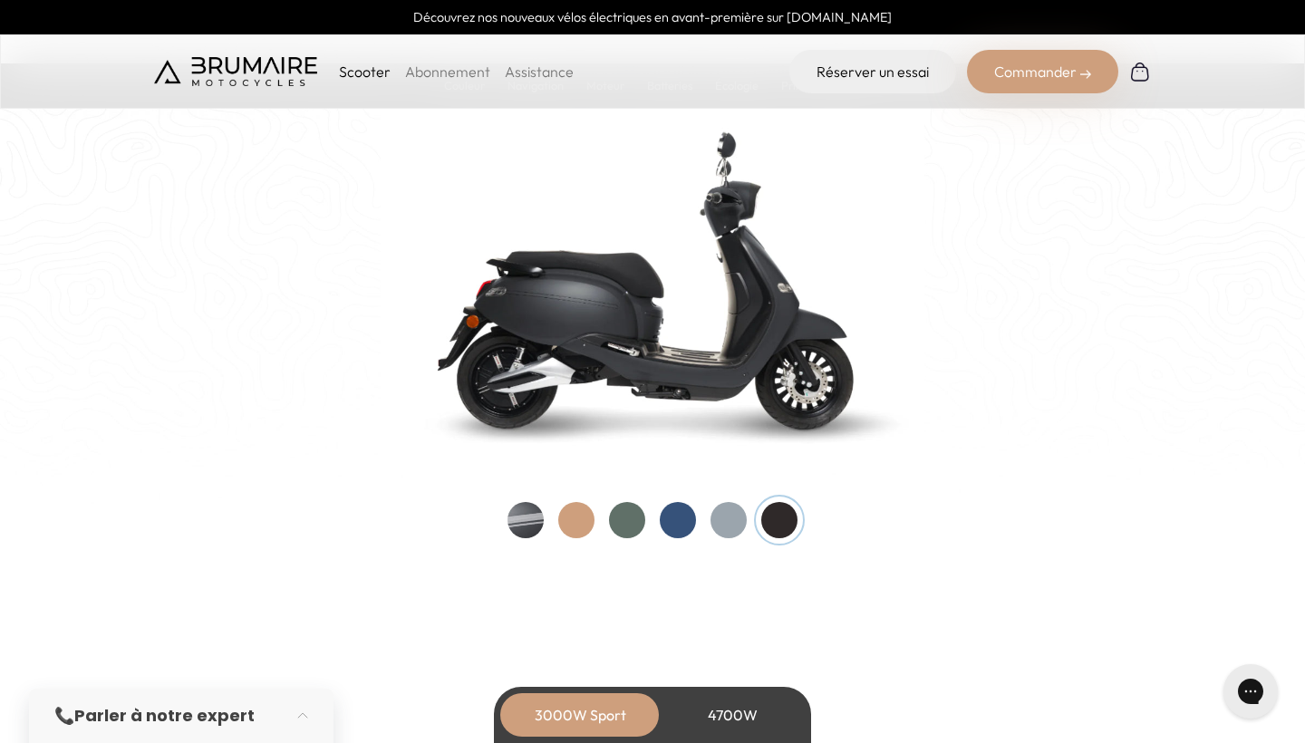
click at [520, 519] on div at bounding box center [525, 520] width 36 height 36
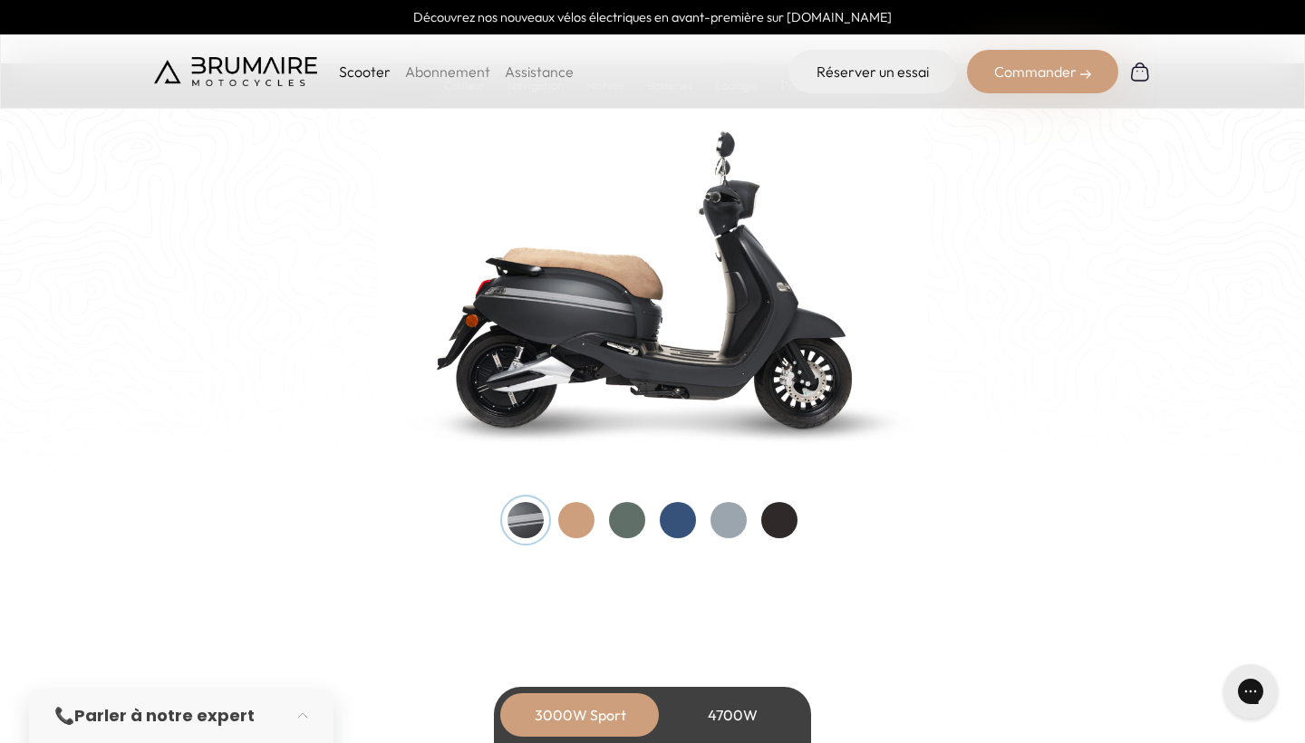
click at [669, 513] on div at bounding box center [678, 520] width 36 height 36
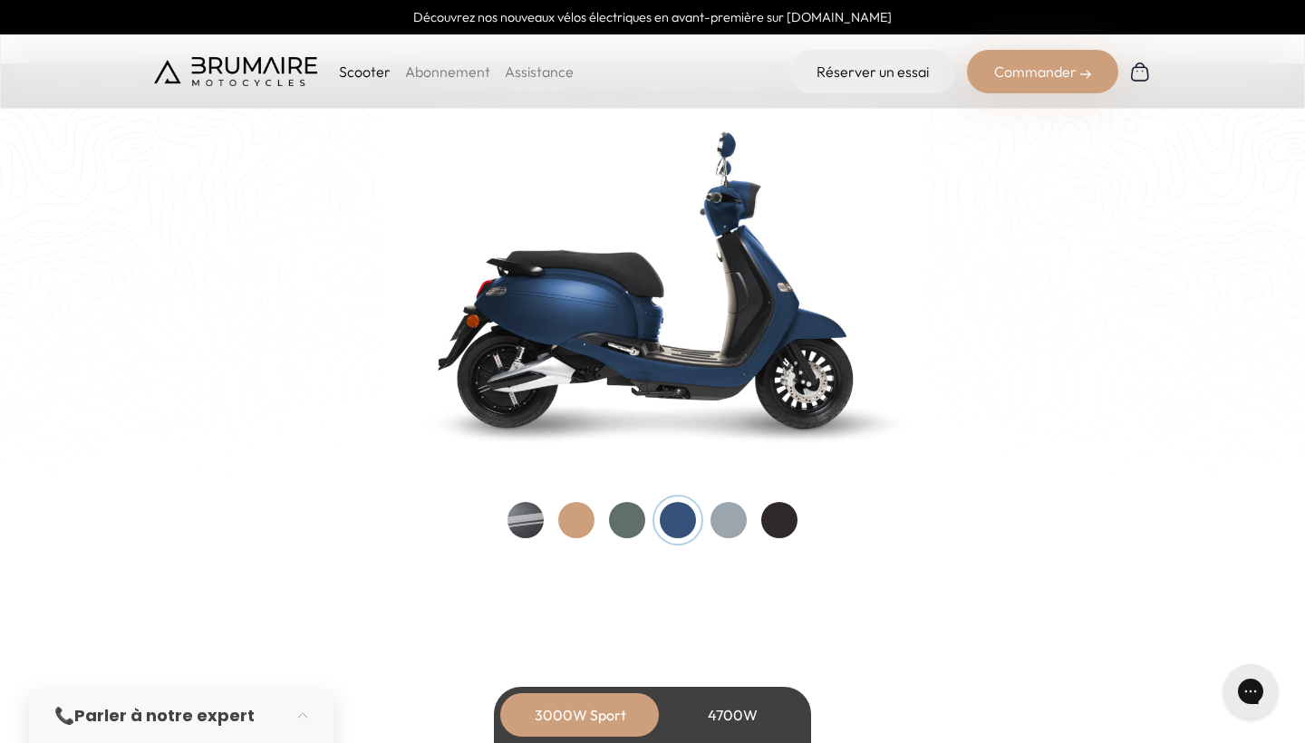
click at [537, 502] on div at bounding box center [652, 520] width 290 height 36
click at [523, 516] on div at bounding box center [525, 520] width 36 height 36
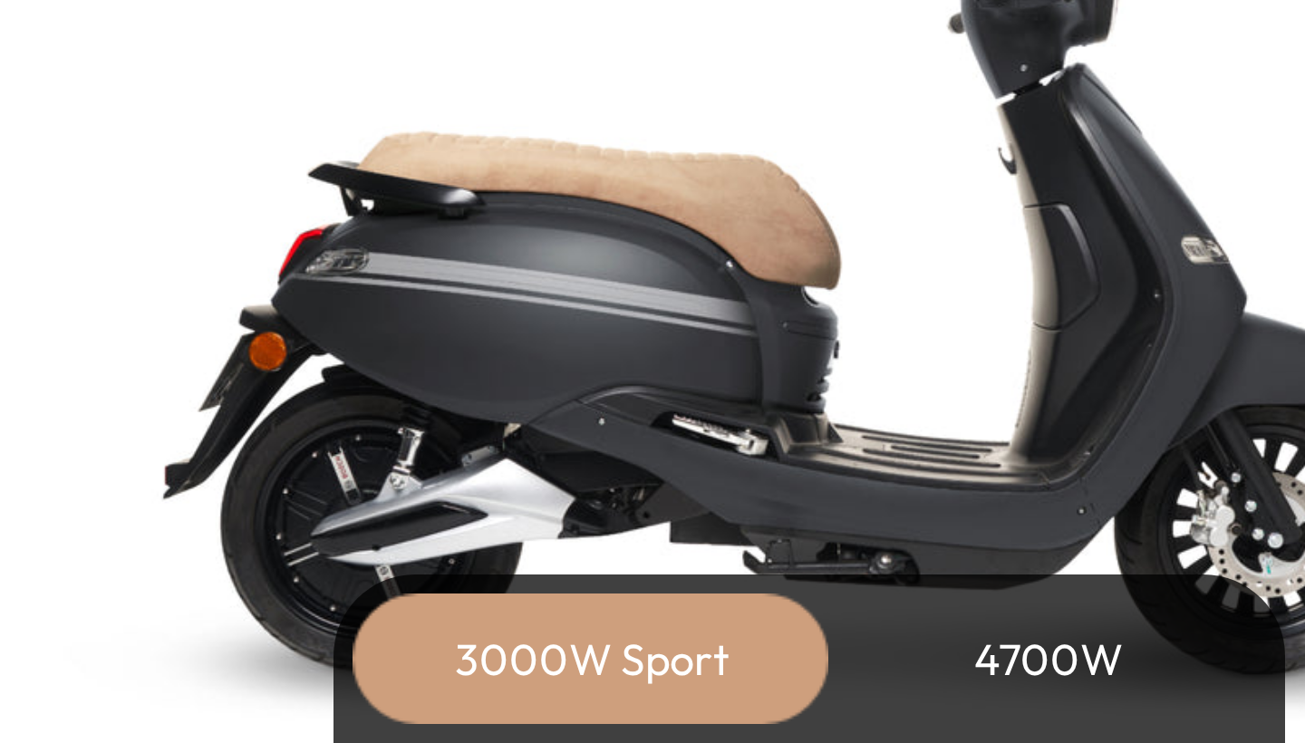
scroll to position [1862, 0]
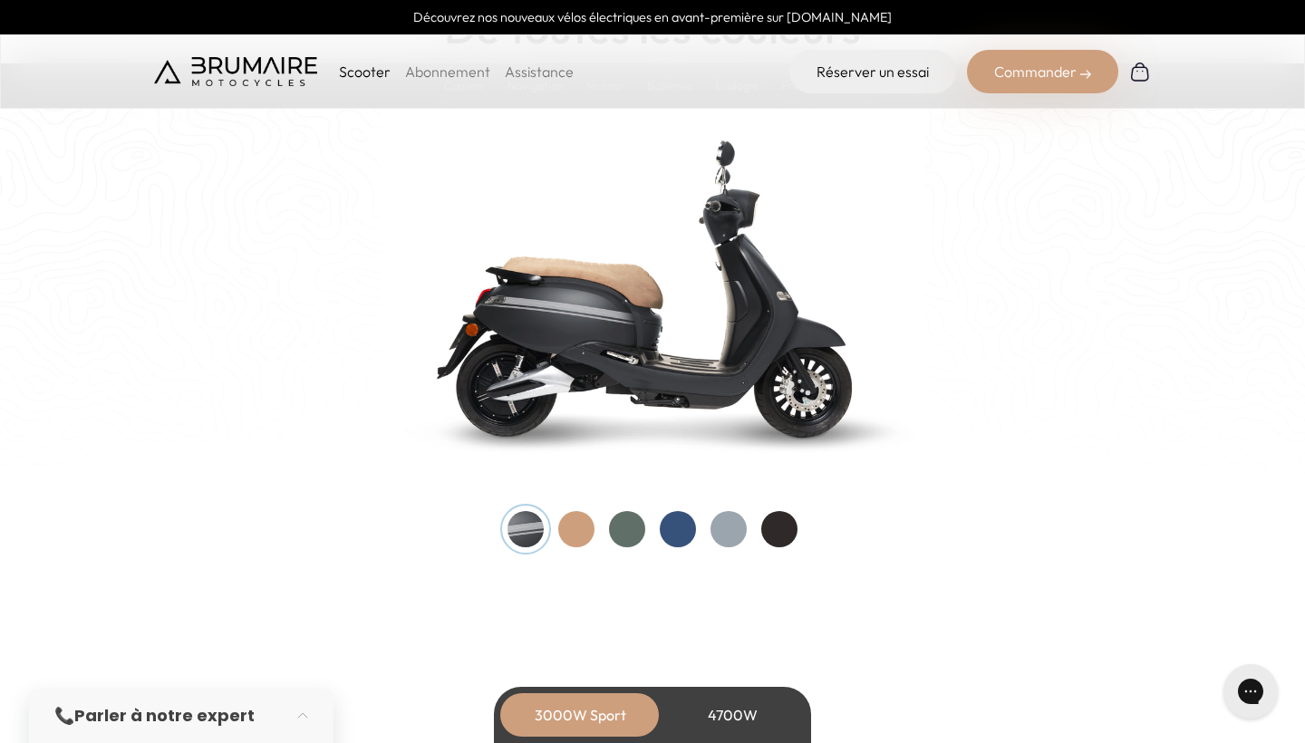
click at [679, 532] on div at bounding box center [678, 529] width 36 height 36
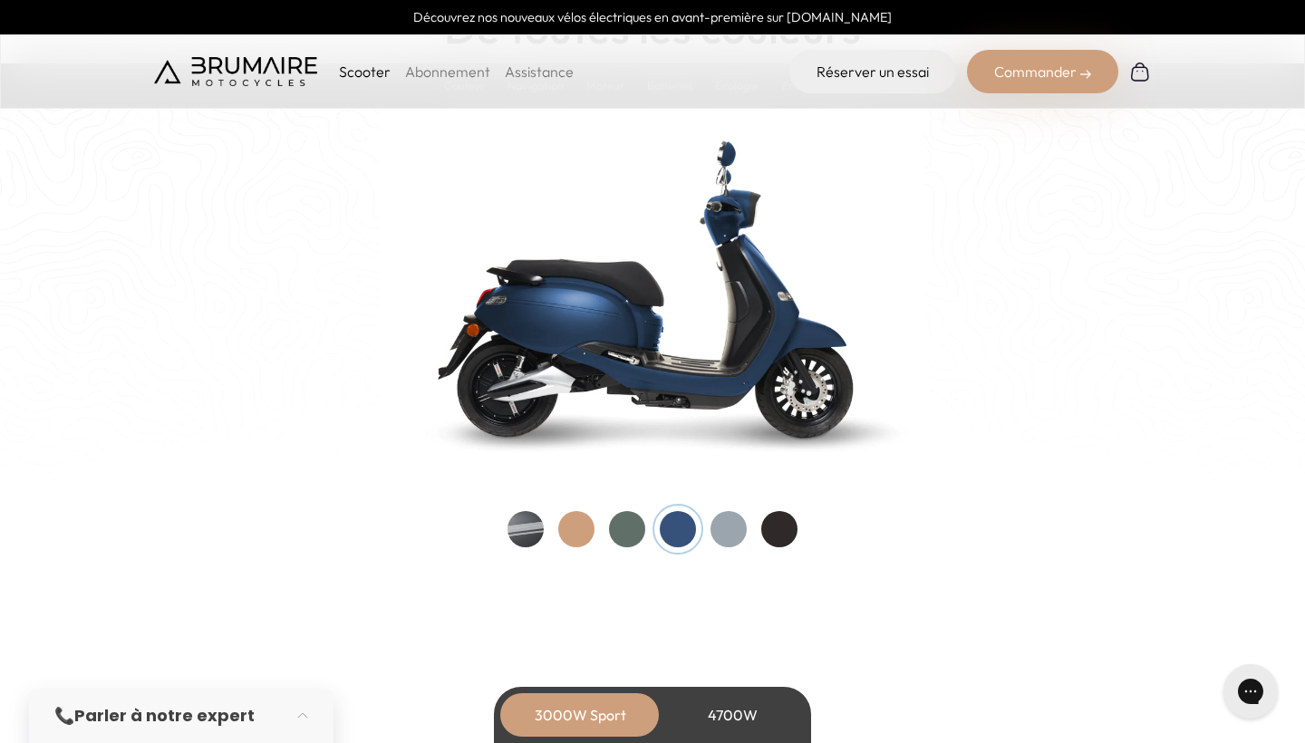
click at [635, 522] on div at bounding box center [627, 529] width 36 height 36
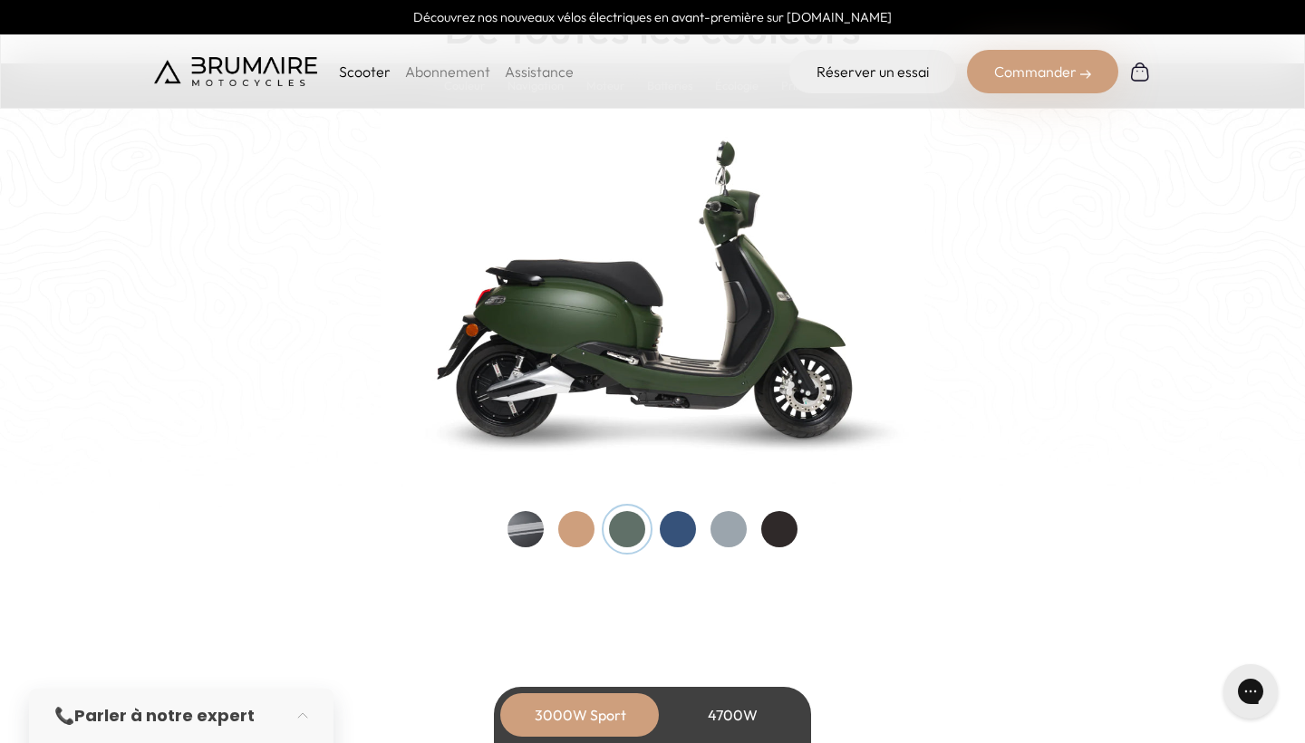
click at [531, 519] on div at bounding box center [525, 529] width 36 height 36
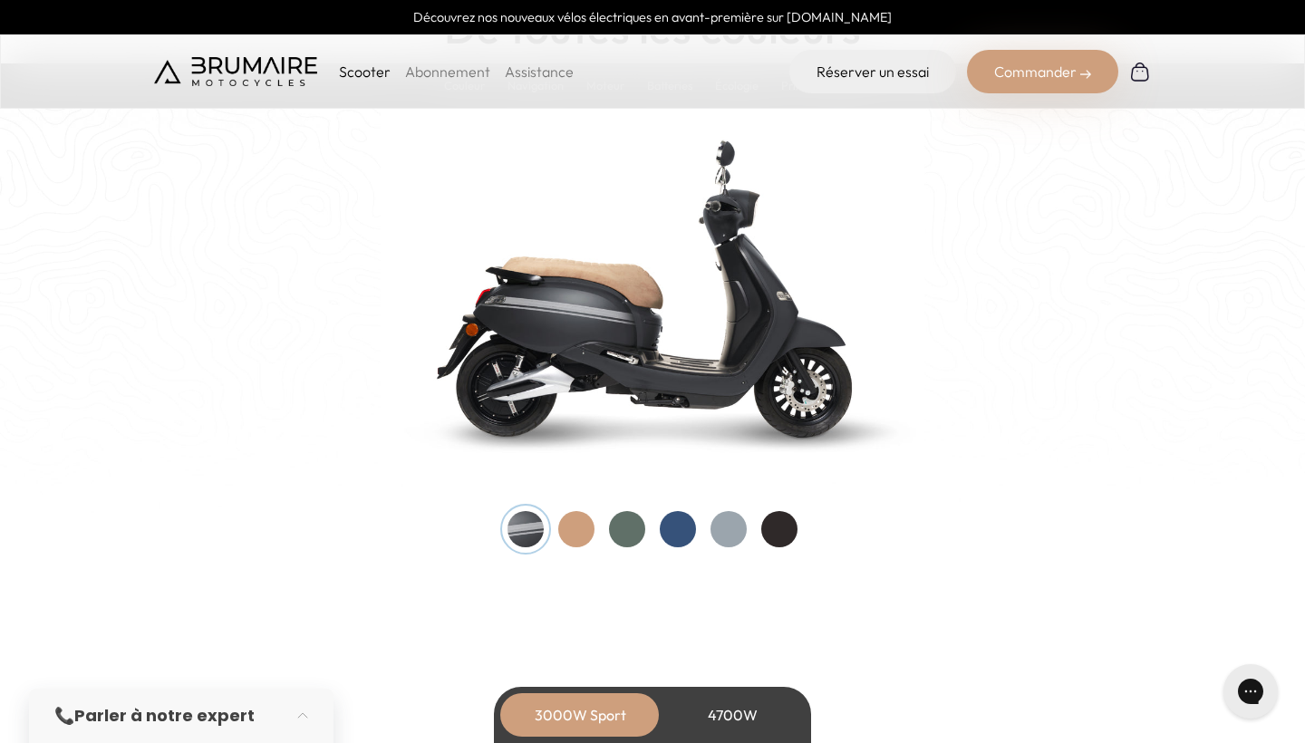
click at [617, 521] on div at bounding box center [627, 529] width 36 height 36
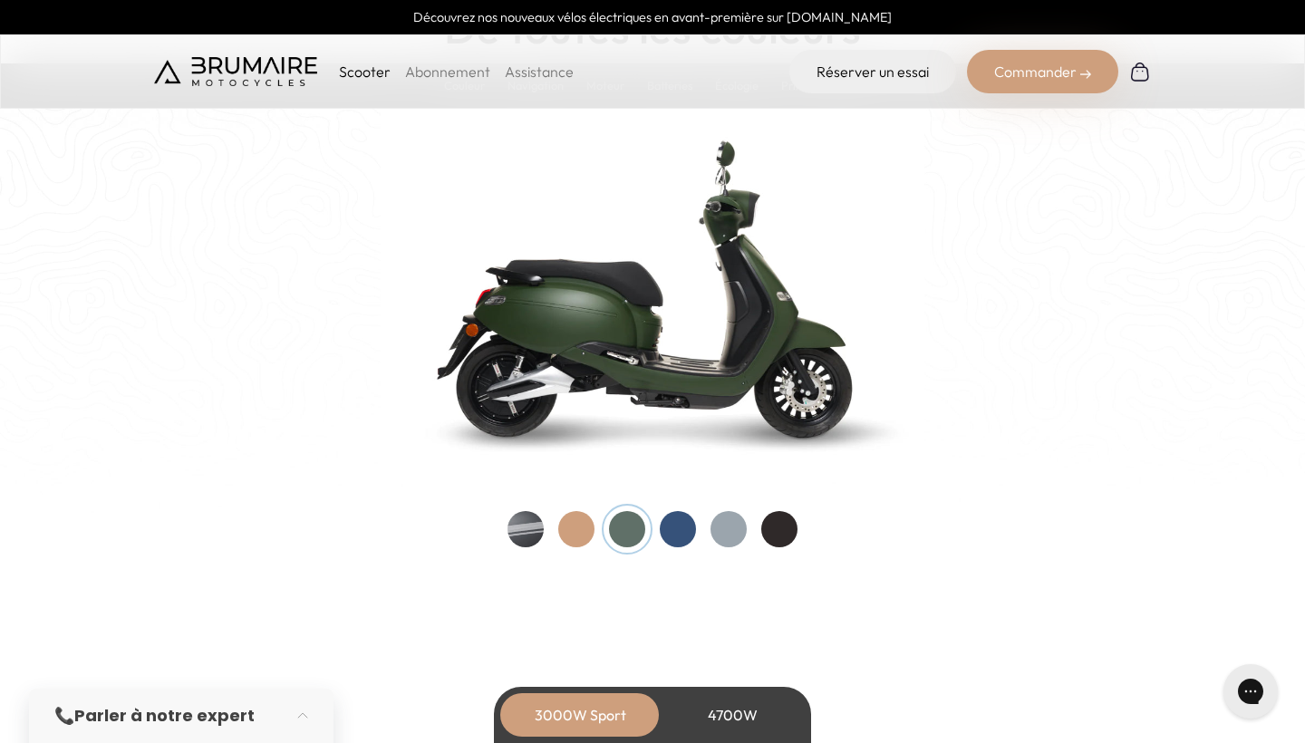
click at [505, 522] on div "Couleurs De toutes les couleurs Nouveau ! Nos scooters électriques sont disponi…" at bounding box center [652, 250] width 997 height 594
click at [509, 524] on div at bounding box center [525, 529] width 36 height 36
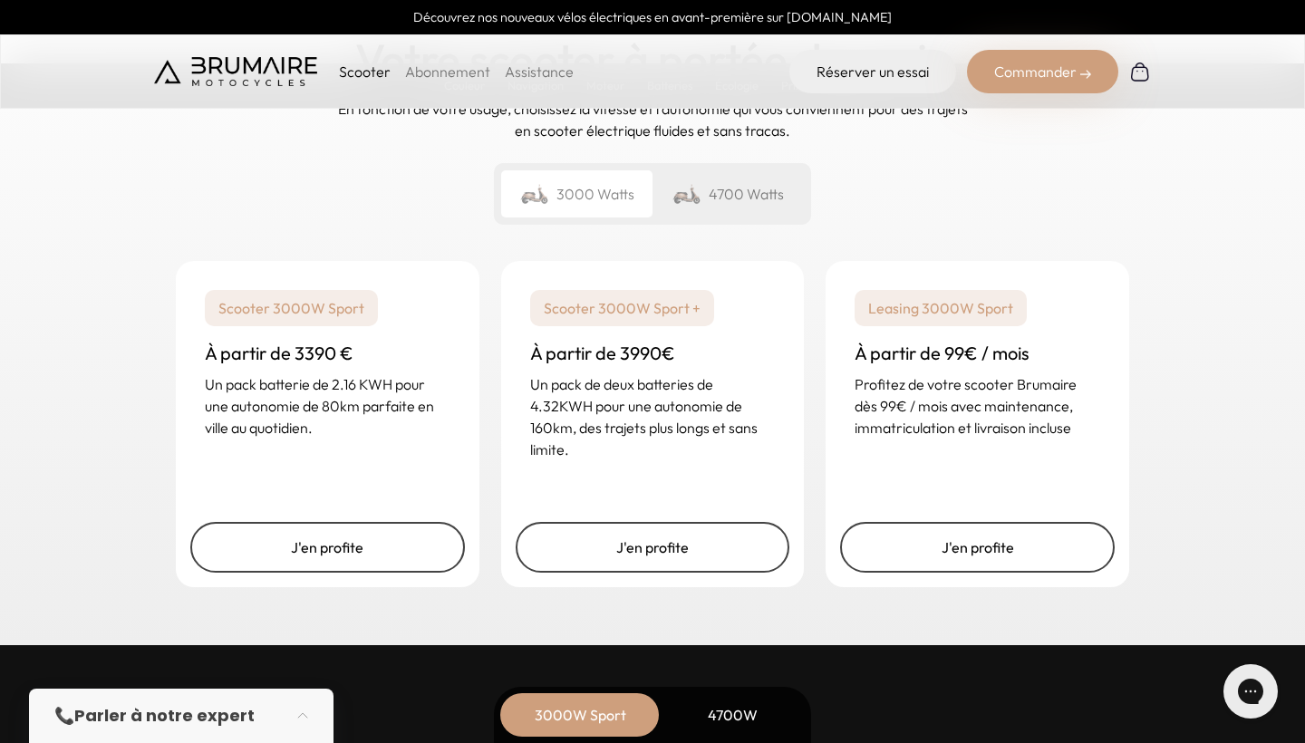
scroll to position [4366, 0]
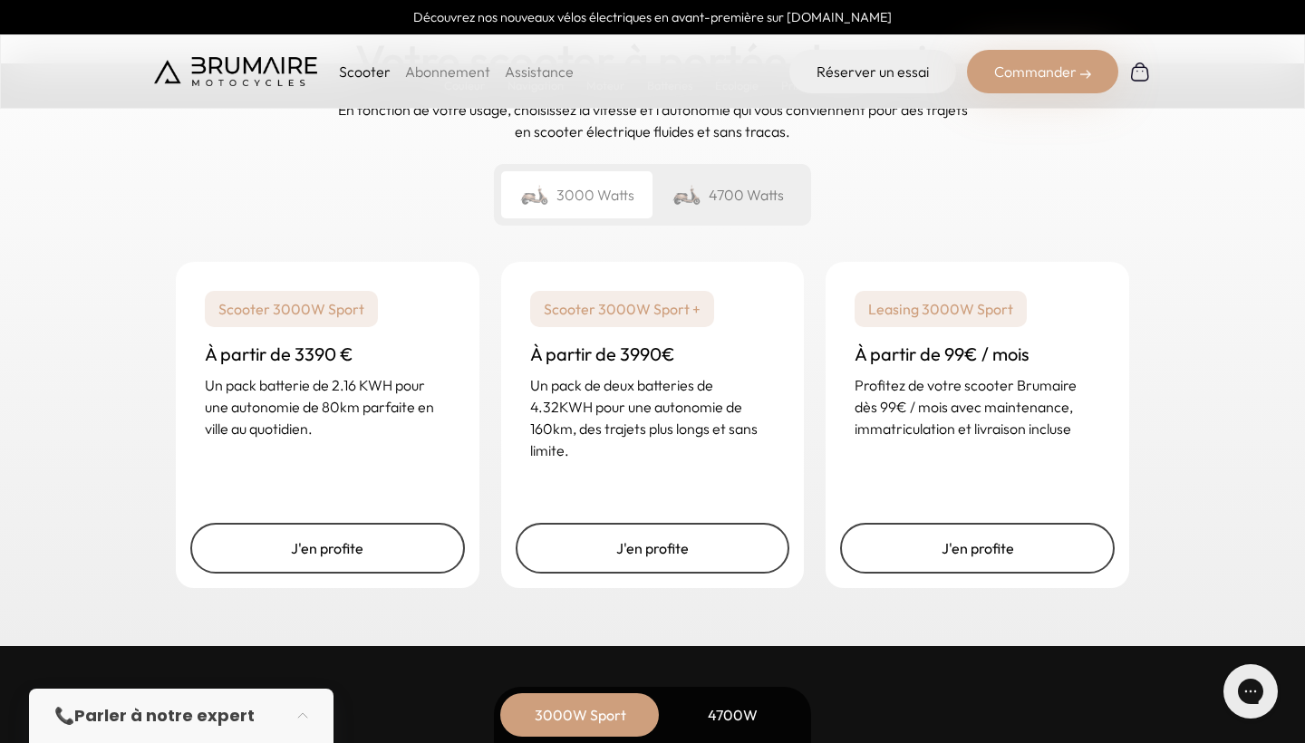
click at [1017, 87] on div "Commander" at bounding box center [1042, 71] width 151 height 43
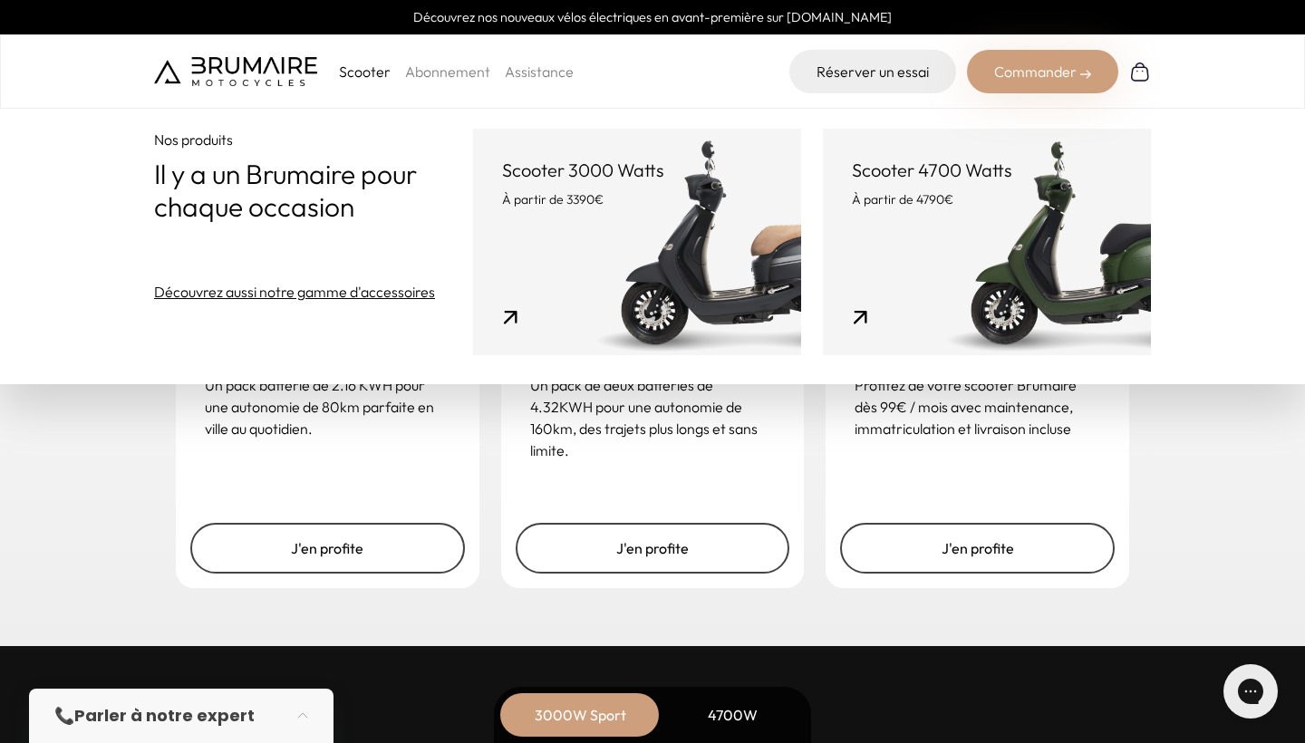
click at [541, 314] on link "Scooter 3000 Watts À partir de 3390€" at bounding box center [637, 242] width 328 height 227
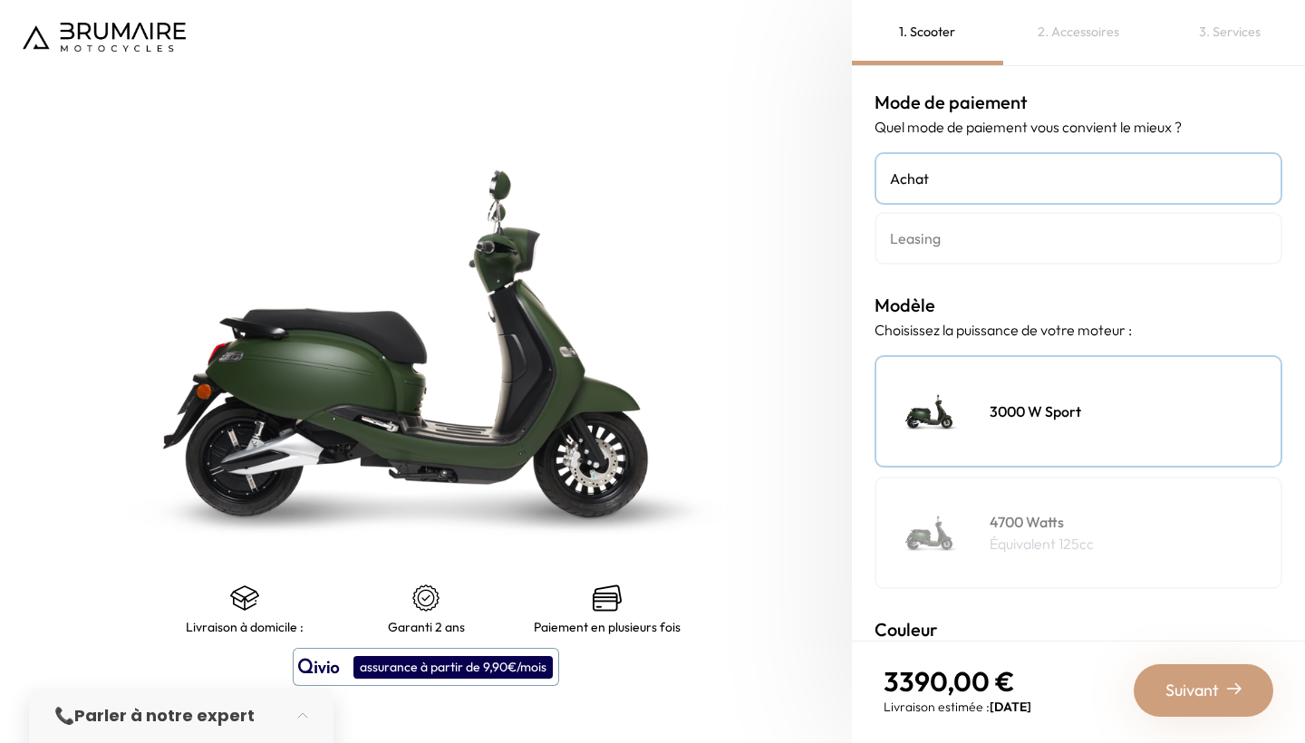
click at [924, 231] on h4 "Leasing" at bounding box center [1078, 238] width 377 height 22
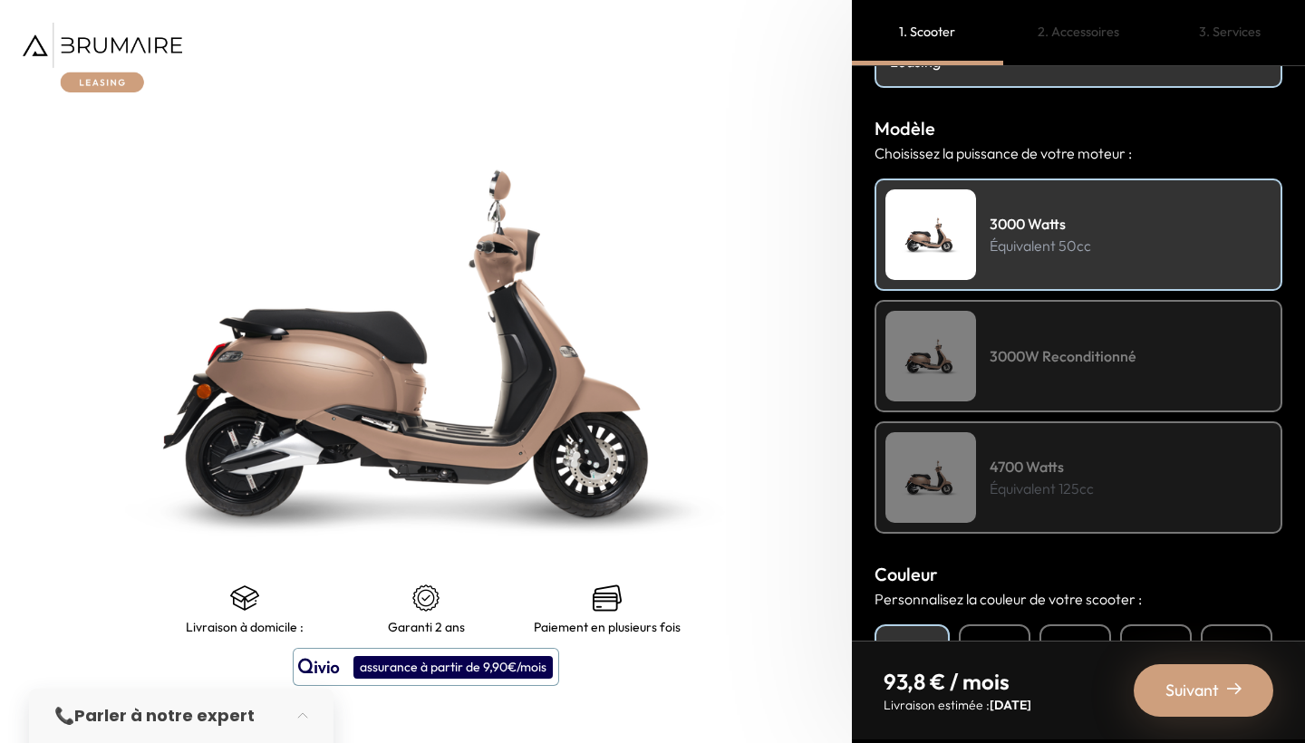
scroll to position [178, 0]
click at [1005, 365] on div "3000W Reconditionné" at bounding box center [1078, 354] width 408 height 112
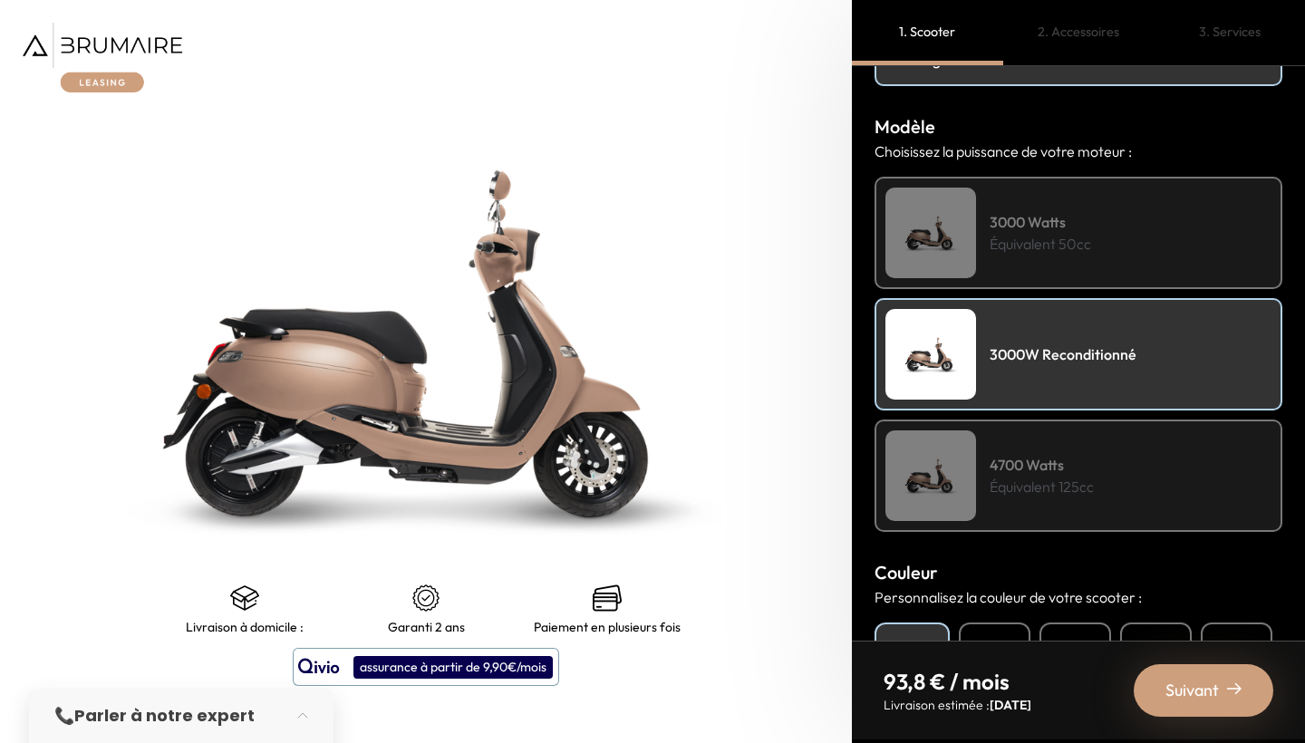
click at [1011, 237] on p "Équivalent 50cc" at bounding box center [1039, 244] width 101 height 22
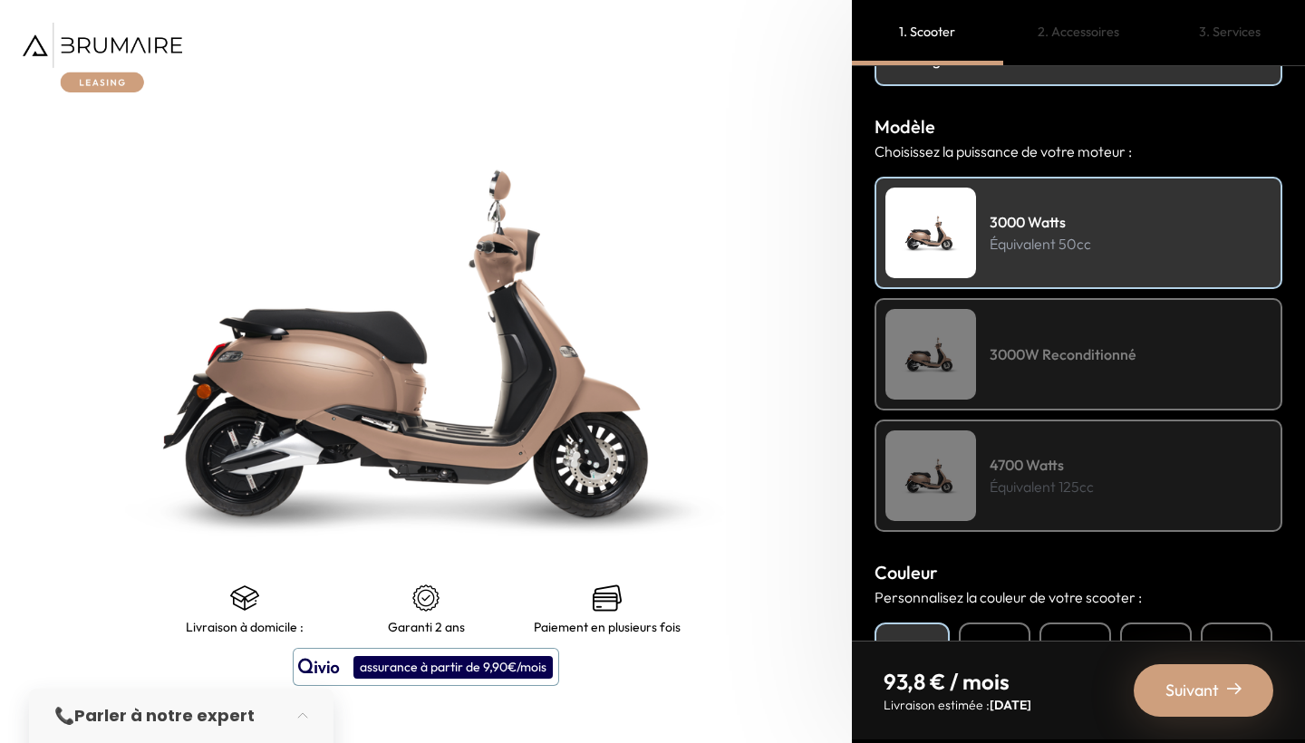
click at [1033, 321] on div "3000W Reconditionné" at bounding box center [1078, 354] width 408 height 112
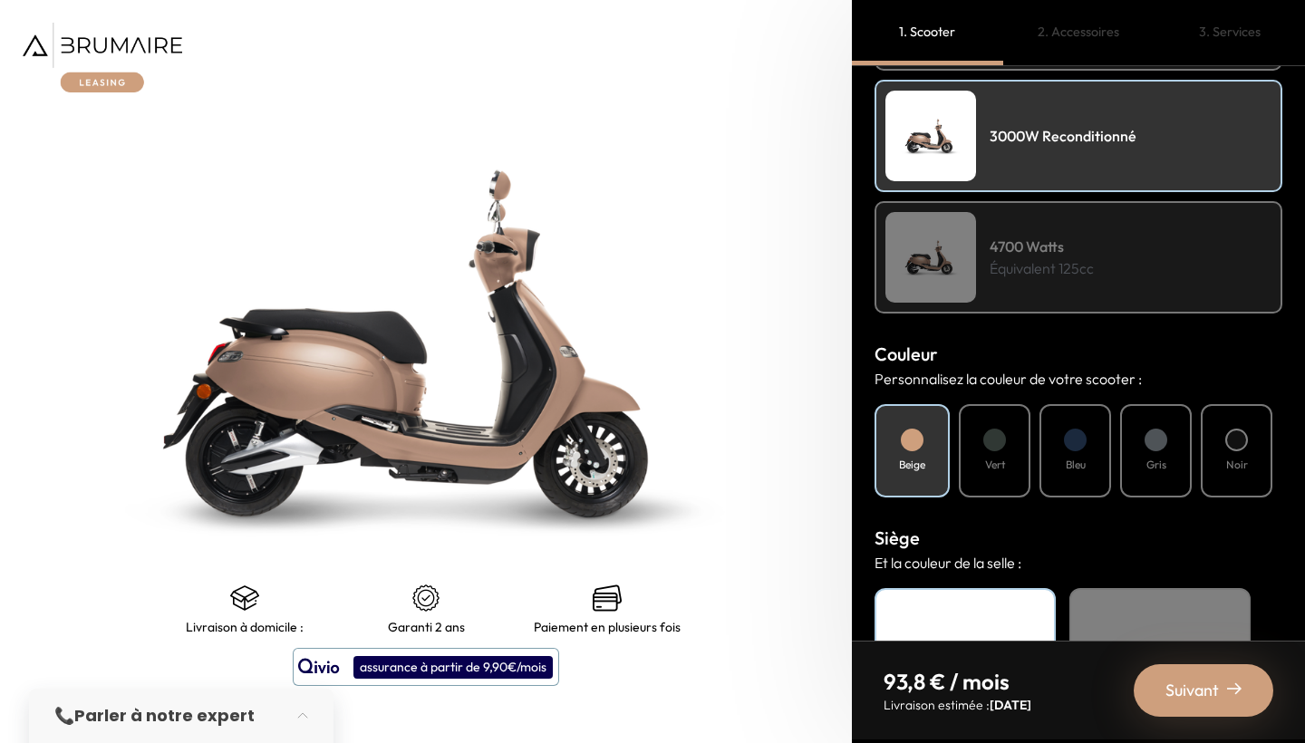
scroll to position [398, 0]
click at [1003, 420] on div "Vert" at bounding box center [995, 449] width 72 height 93
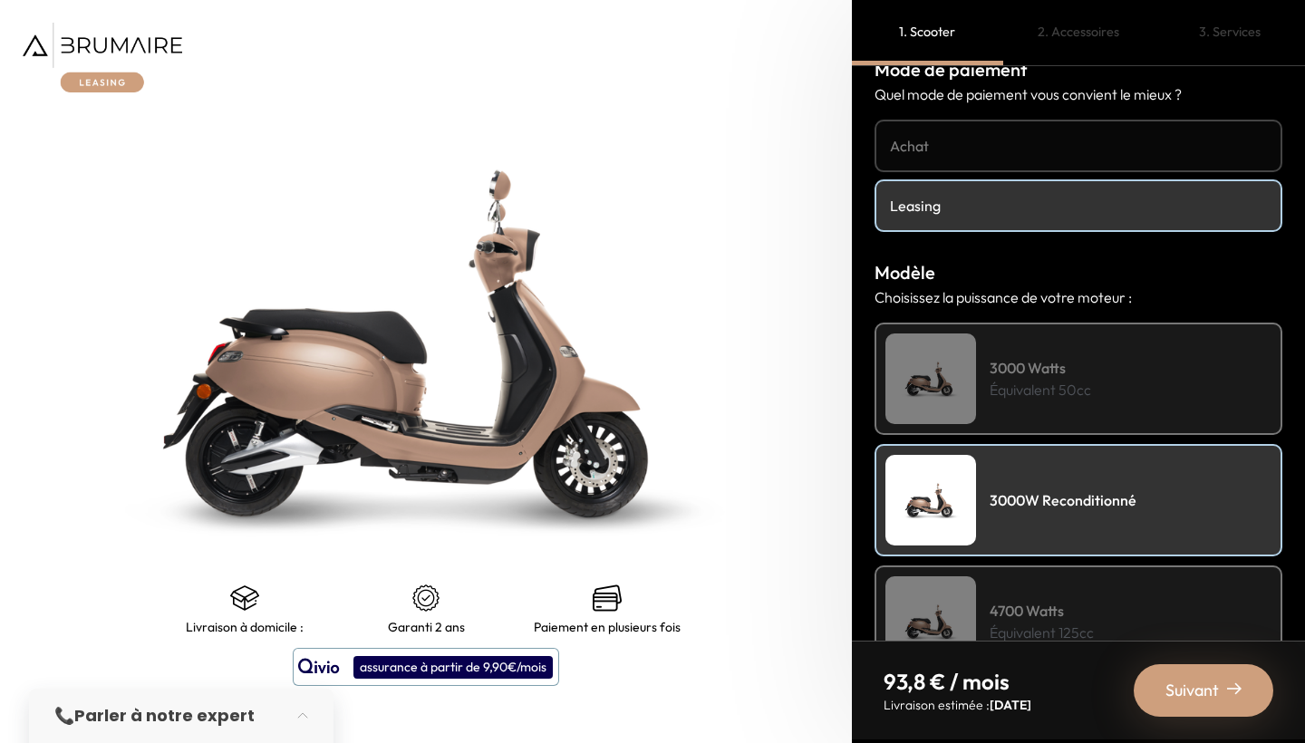
scroll to position [28, 0]
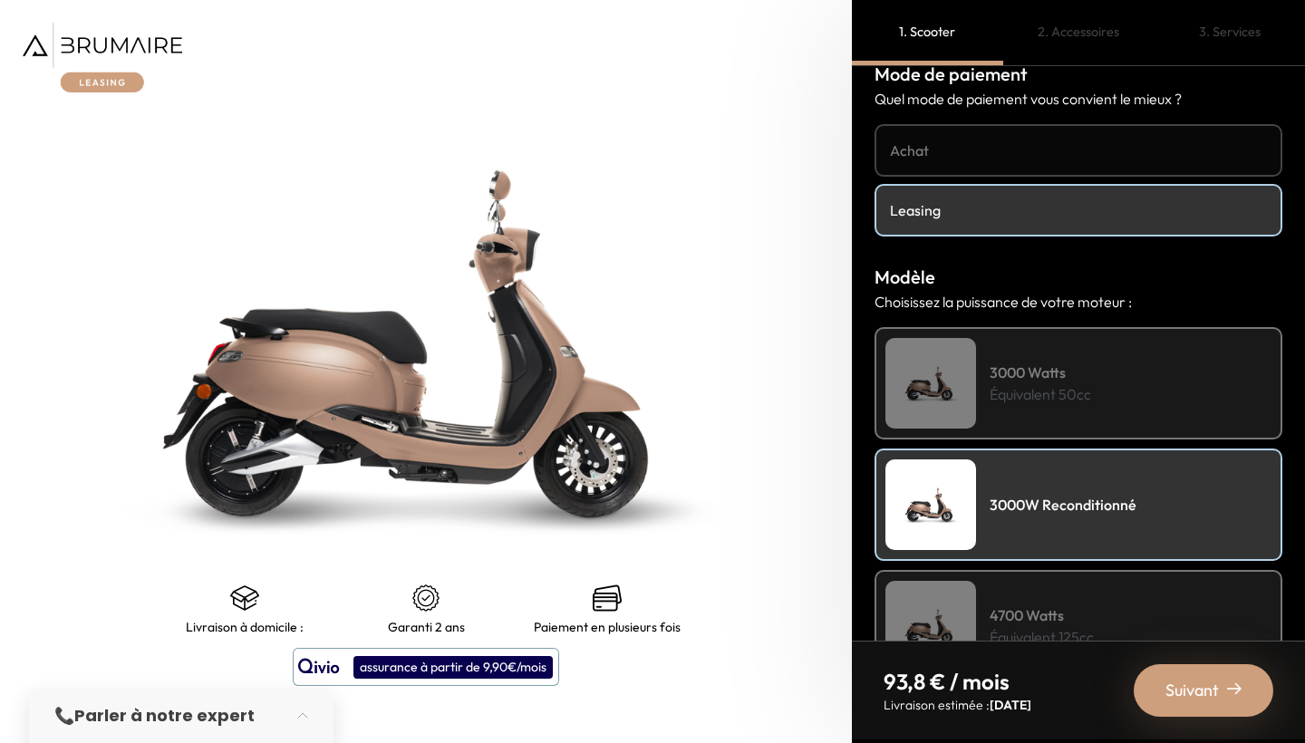
click at [1059, 419] on div "3000 Watts Équivalent 50cc" at bounding box center [1078, 383] width 408 height 112
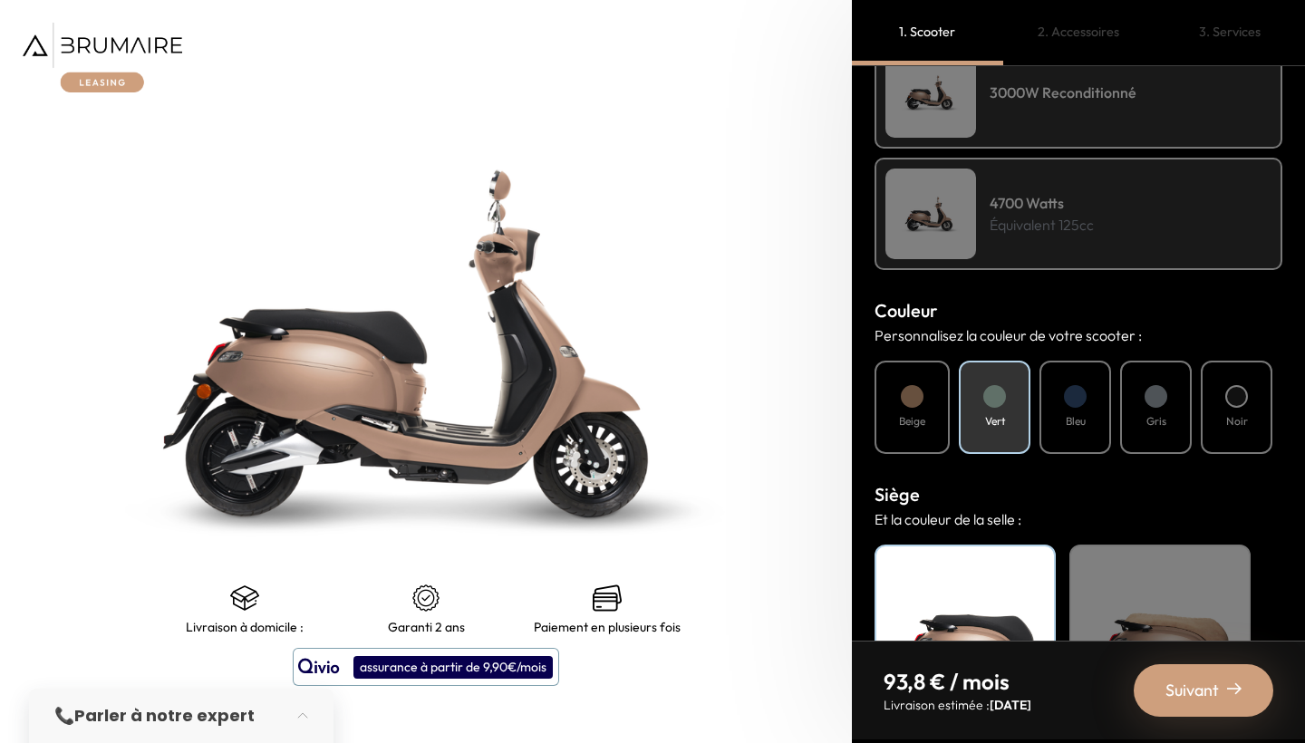
scroll to position [433, 0]
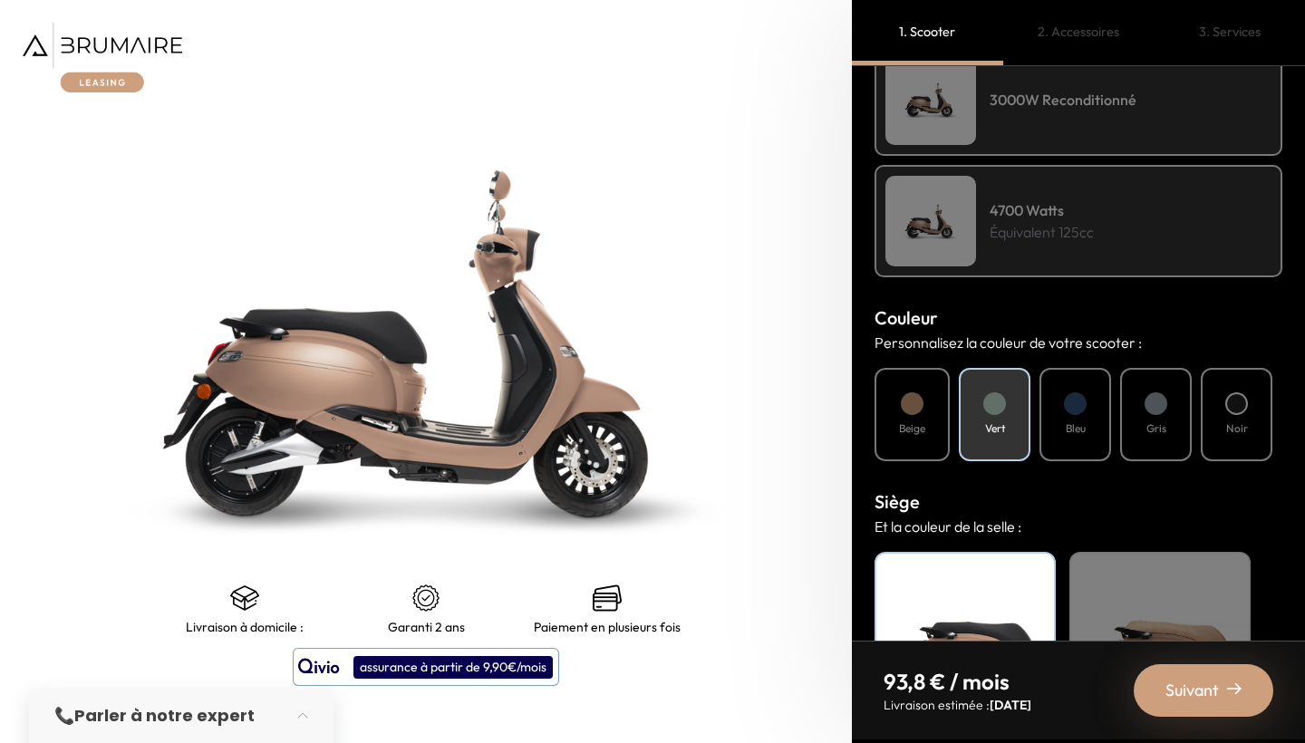
click at [1215, 400] on div "Noir" at bounding box center [1237, 414] width 72 height 93
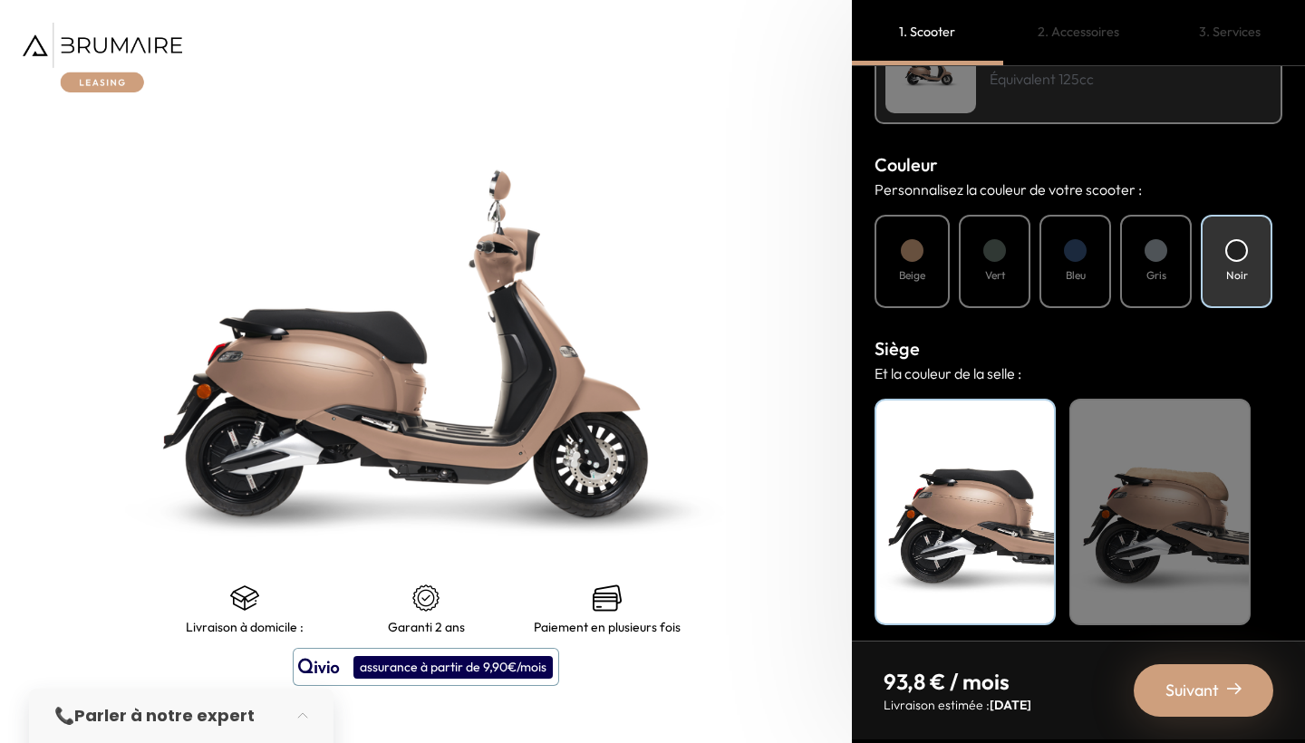
scroll to position [587, 0]
click at [1152, 380] on p "Et la couleur de la selle :" at bounding box center [1078, 373] width 408 height 22
click at [1152, 400] on div "Beige" at bounding box center [1159, 511] width 181 height 227
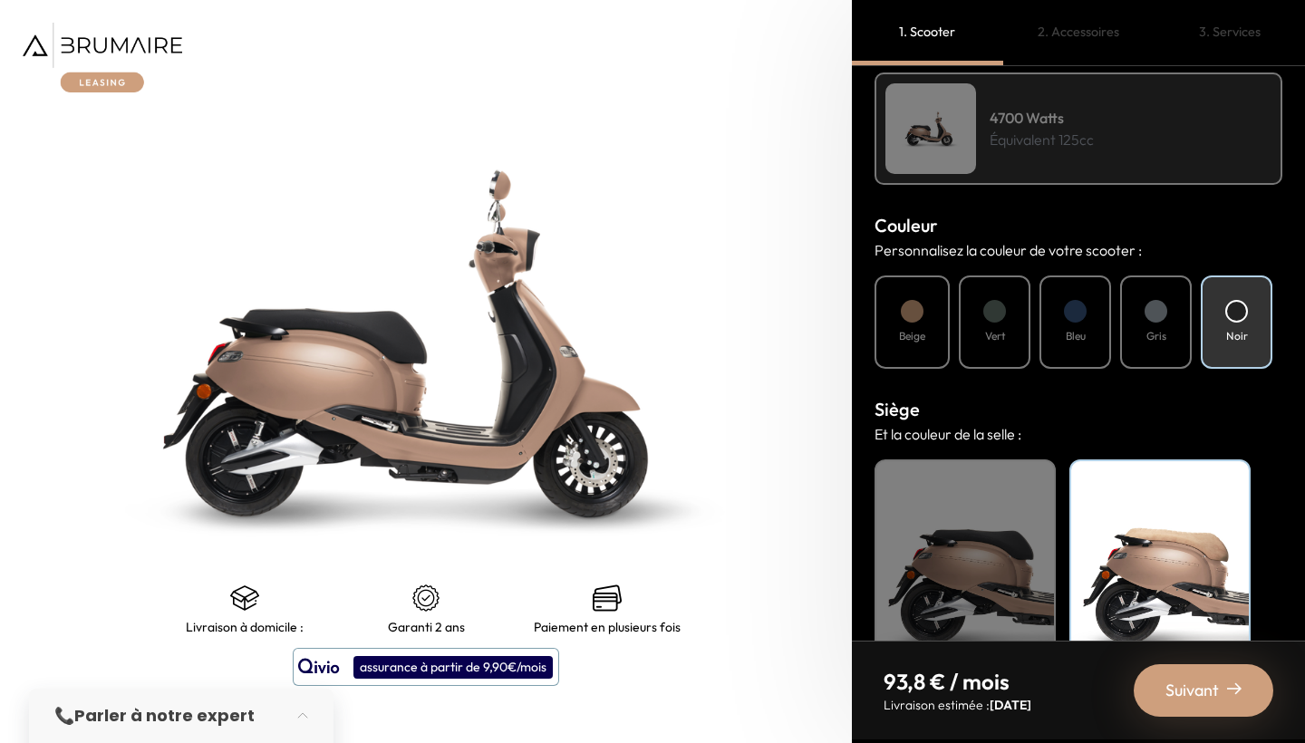
scroll to position [526, 0]
click at [950, 304] on div "Beige" at bounding box center [911, 321] width 75 height 93
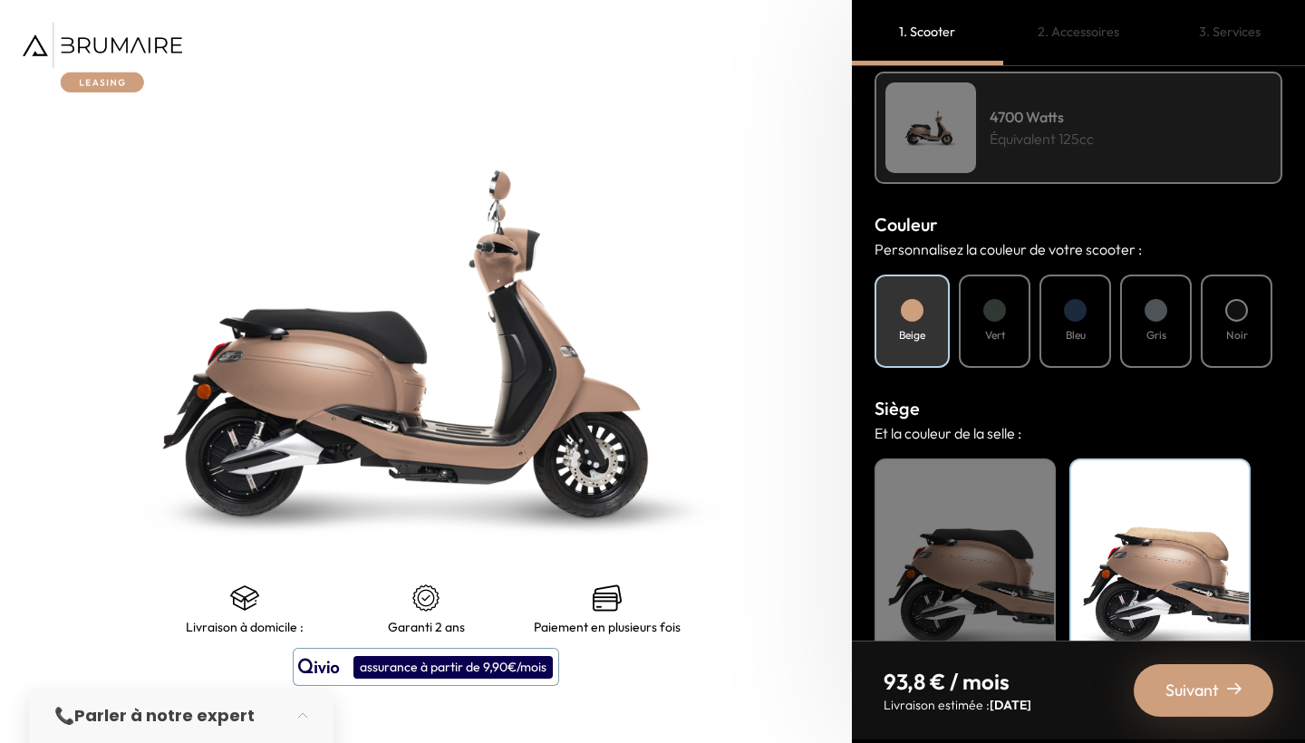
click at [992, 311] on div at bounding box center [994, 310] width 23 height 23
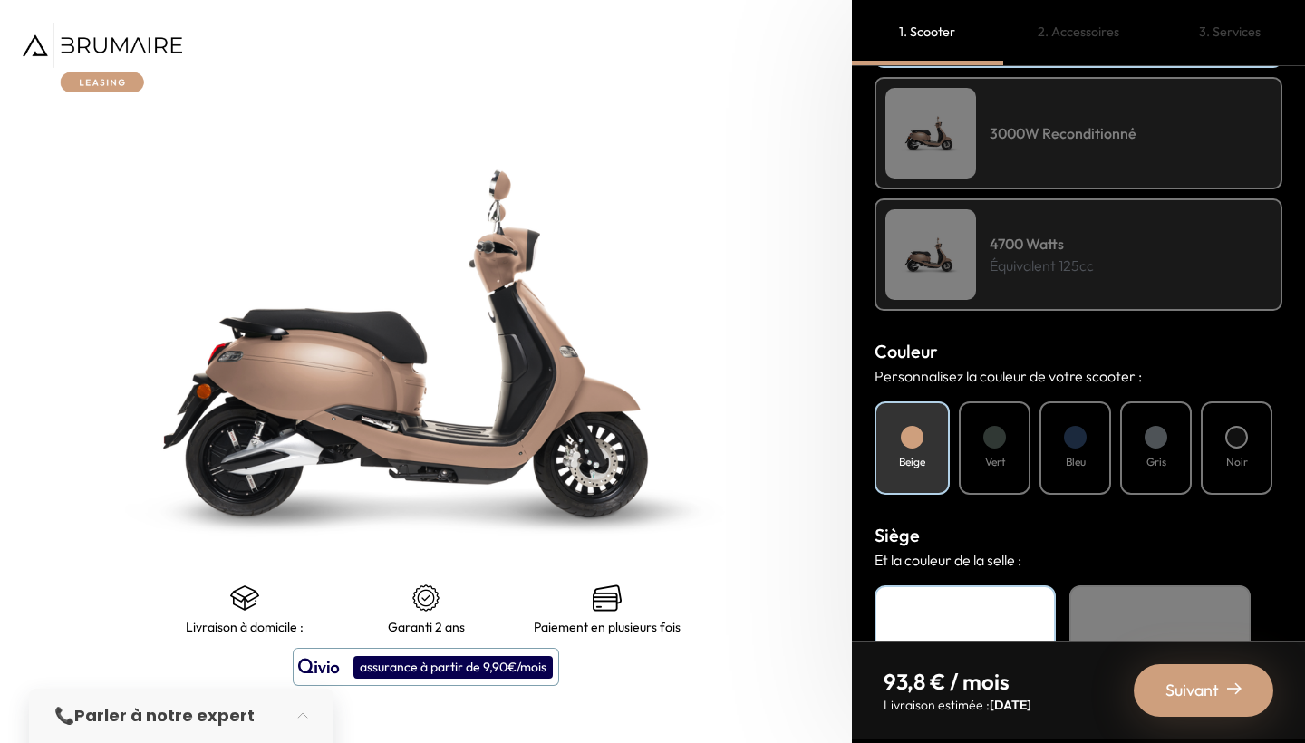
scroll to position [439, 0]
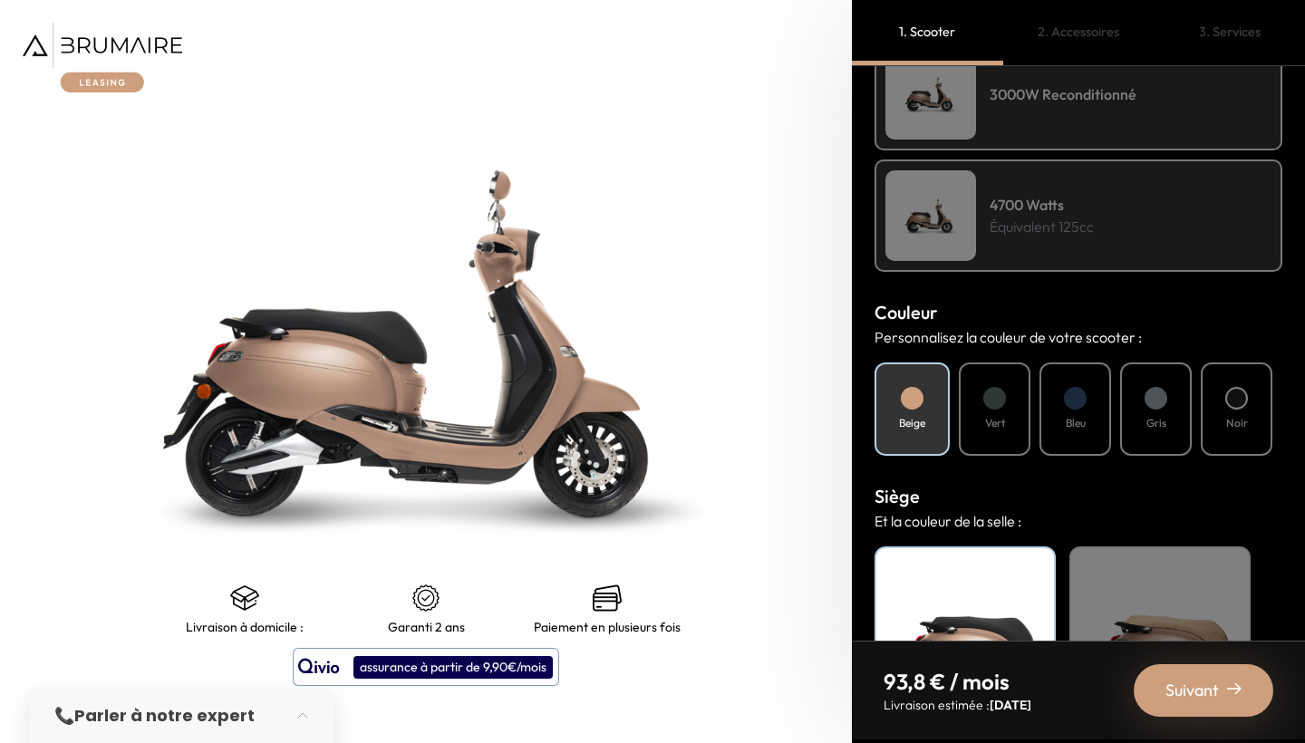
click at [999, 387] on div at bounding box center [994, 398] width 23 height 23
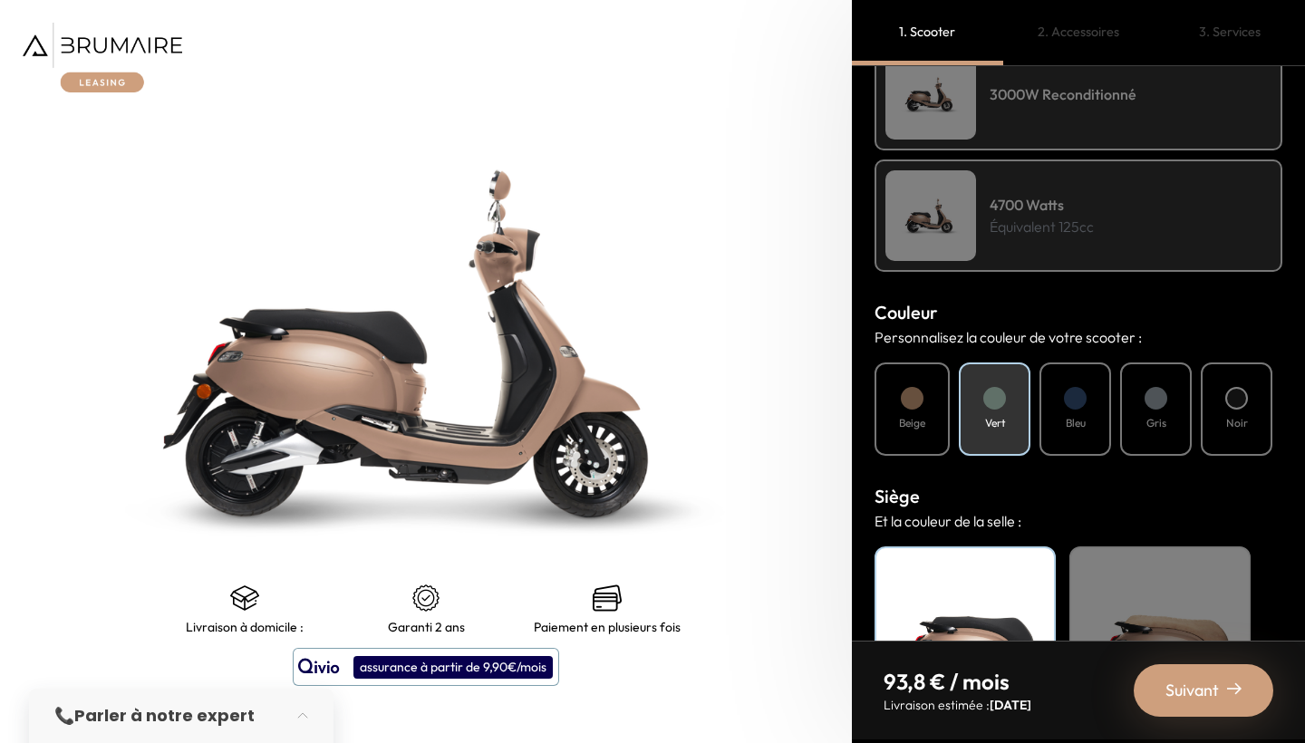
click at [937, 385] on div "Beige" at bounding box center [911, 408] width 75 height 93
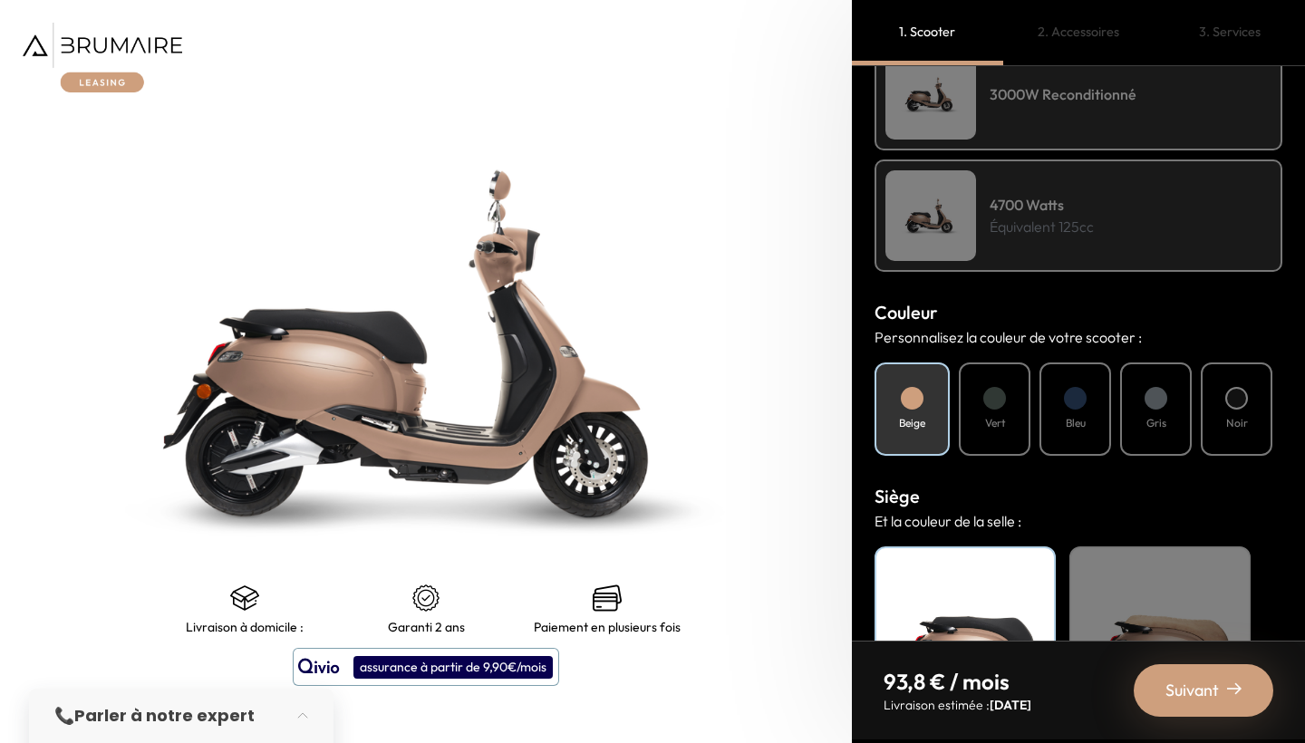
click at [986, 386] on div "Vert" at bounding box center [995, 408] width 72 height 93
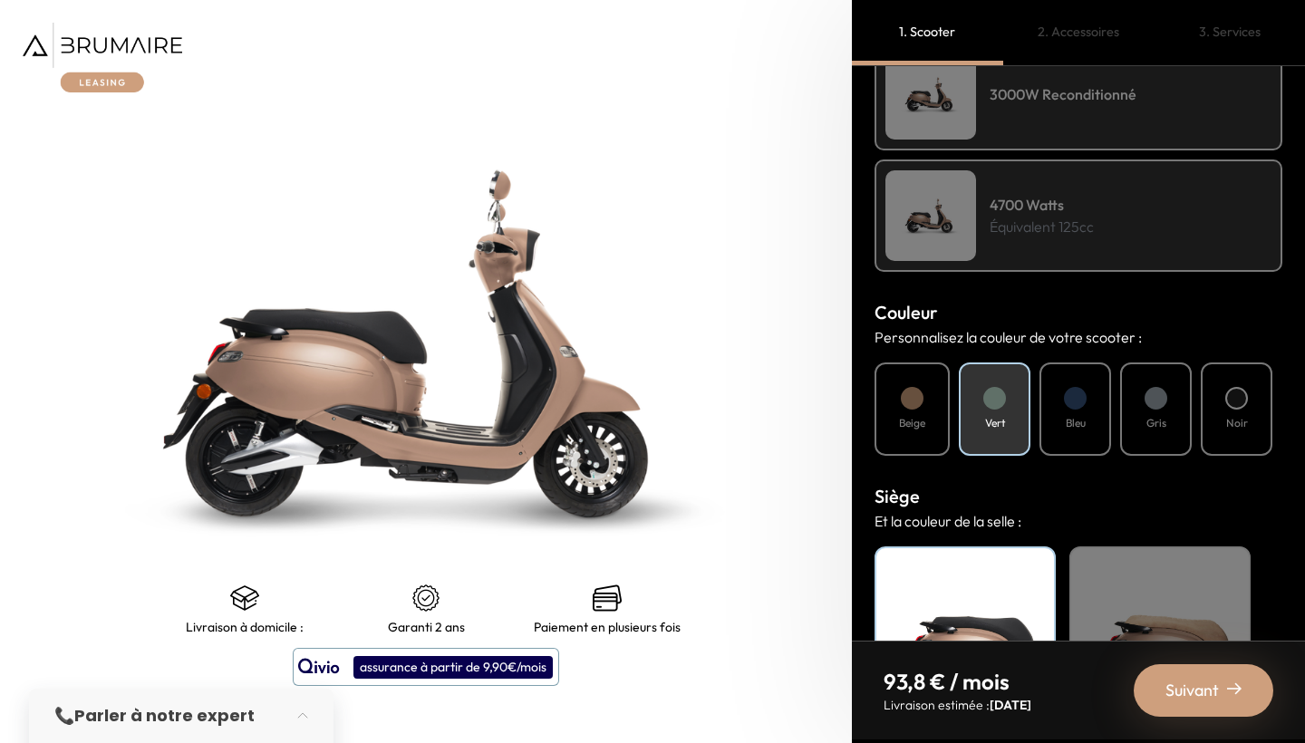
click at [930, 385] on div "Beige" at bounding box center [911, 408] width 75 height 93
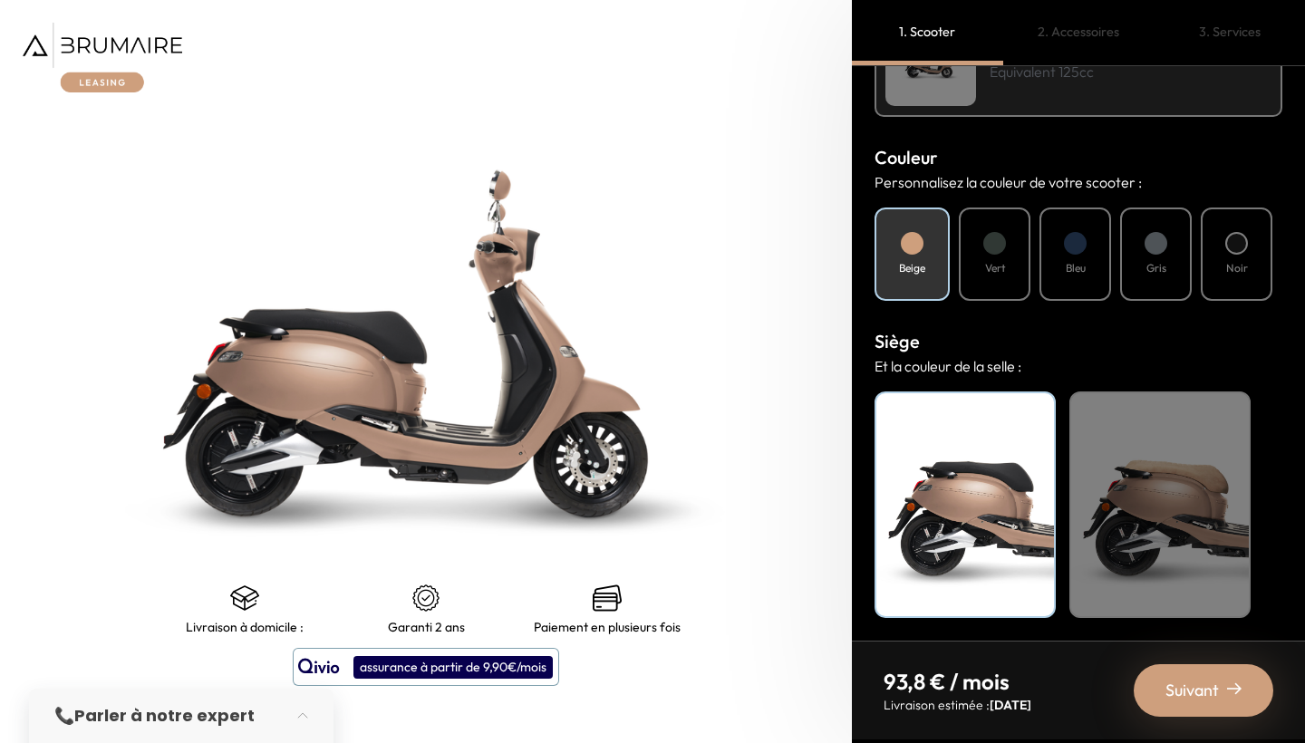
scroll to position [0, 0]
click at [1177, 675] on div "Suivant" at bounding box center [1204, 690] width 140 height 53
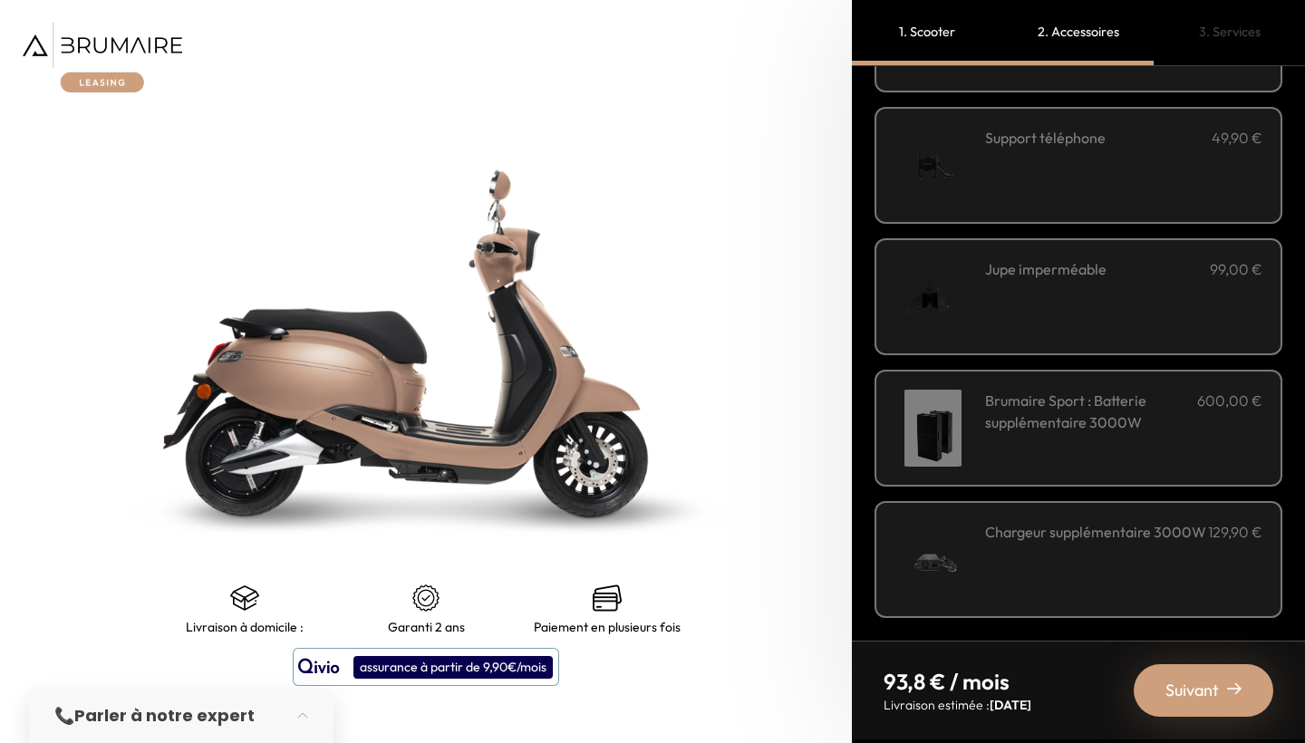
scroll to position [571, 0]
click at [1159, 664] on div "Suivant" at bounding box center [1204, 690] width 140 height 53
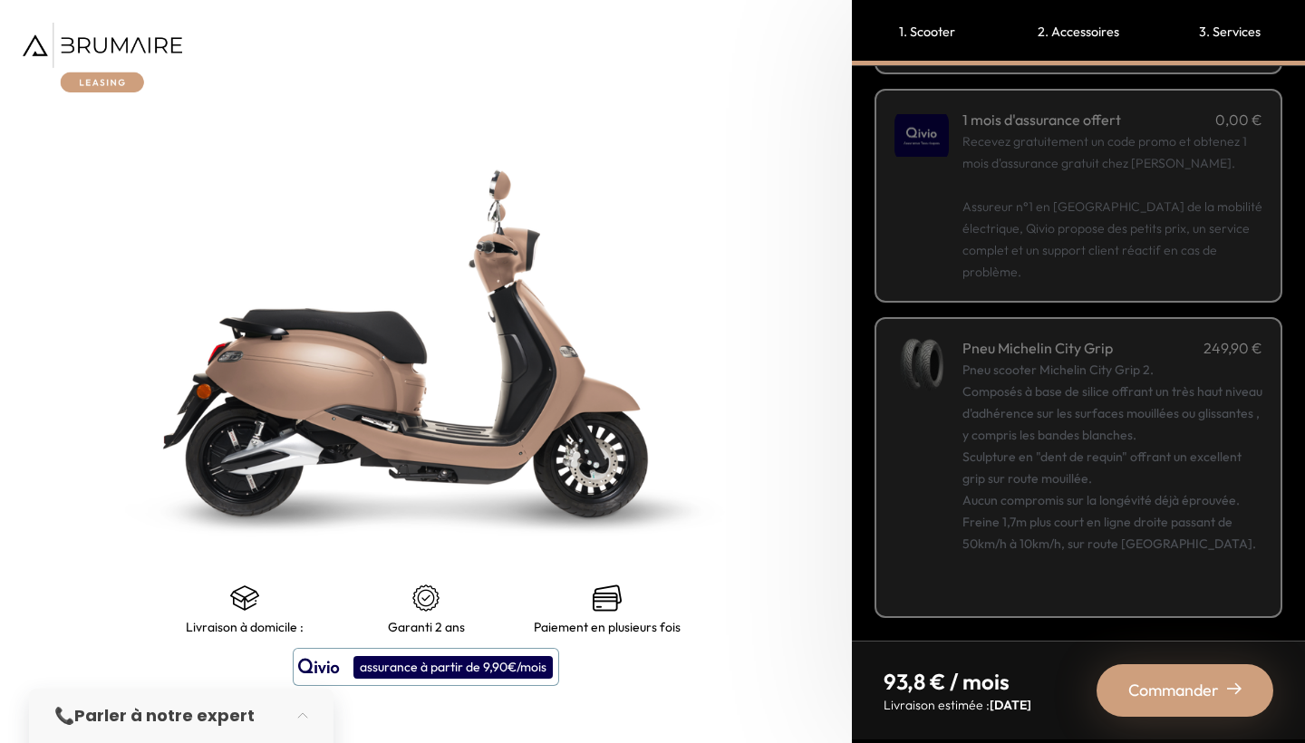
scroll to position [270, 0]
click at [1154, 680] on span "Commander" at bounding box center [1173, 690] width 91 height 25
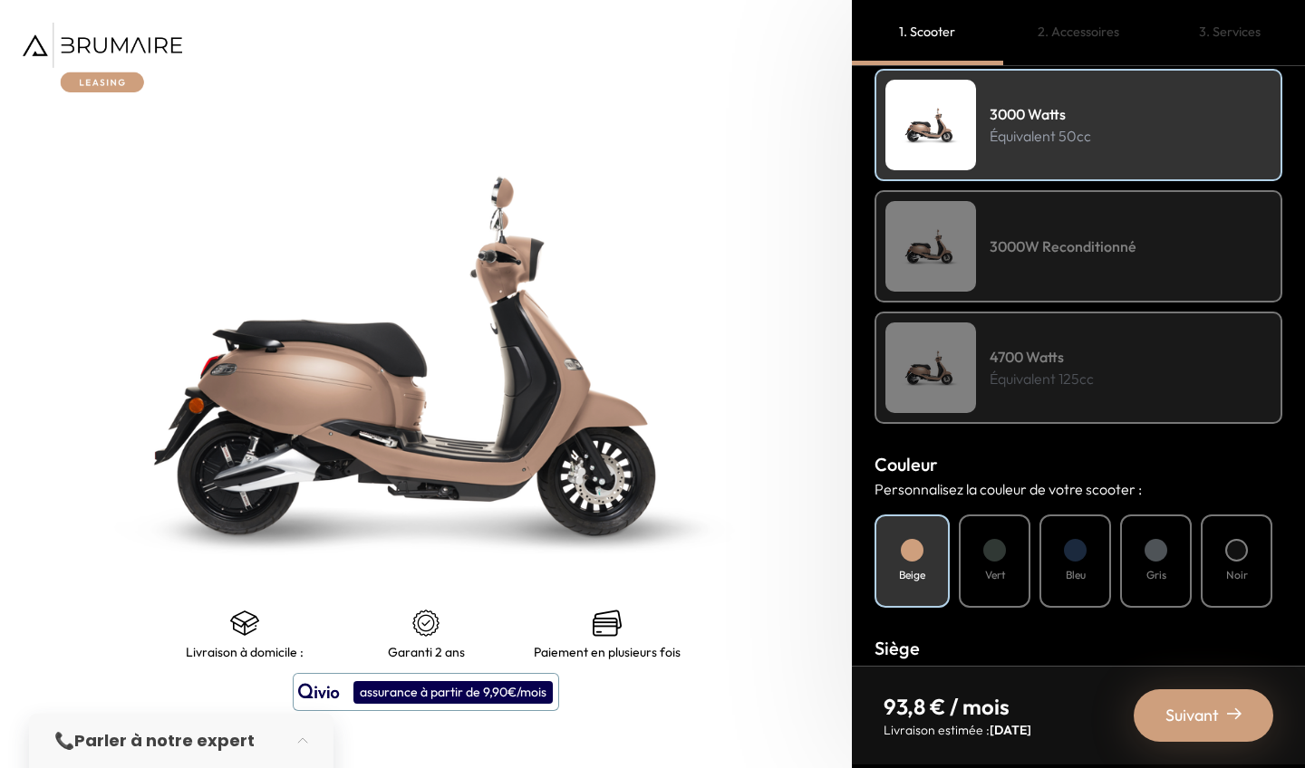
scroll to position [286, 0]
click at [1008, 559] on div "Vert" at bounding box center [995, 561] width 72 height 93
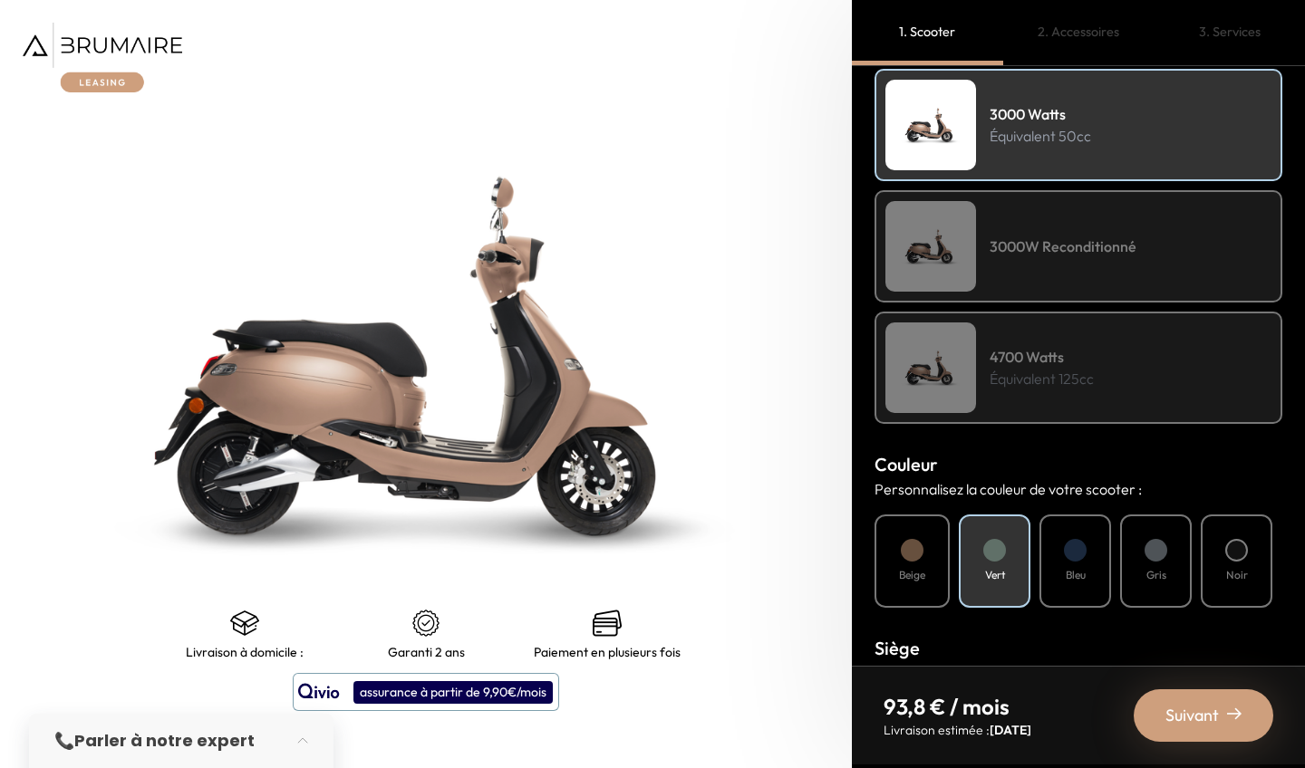
click at [1046, 563] on div "Bleu" at bounding box center [1075, 561] width 72 height 93
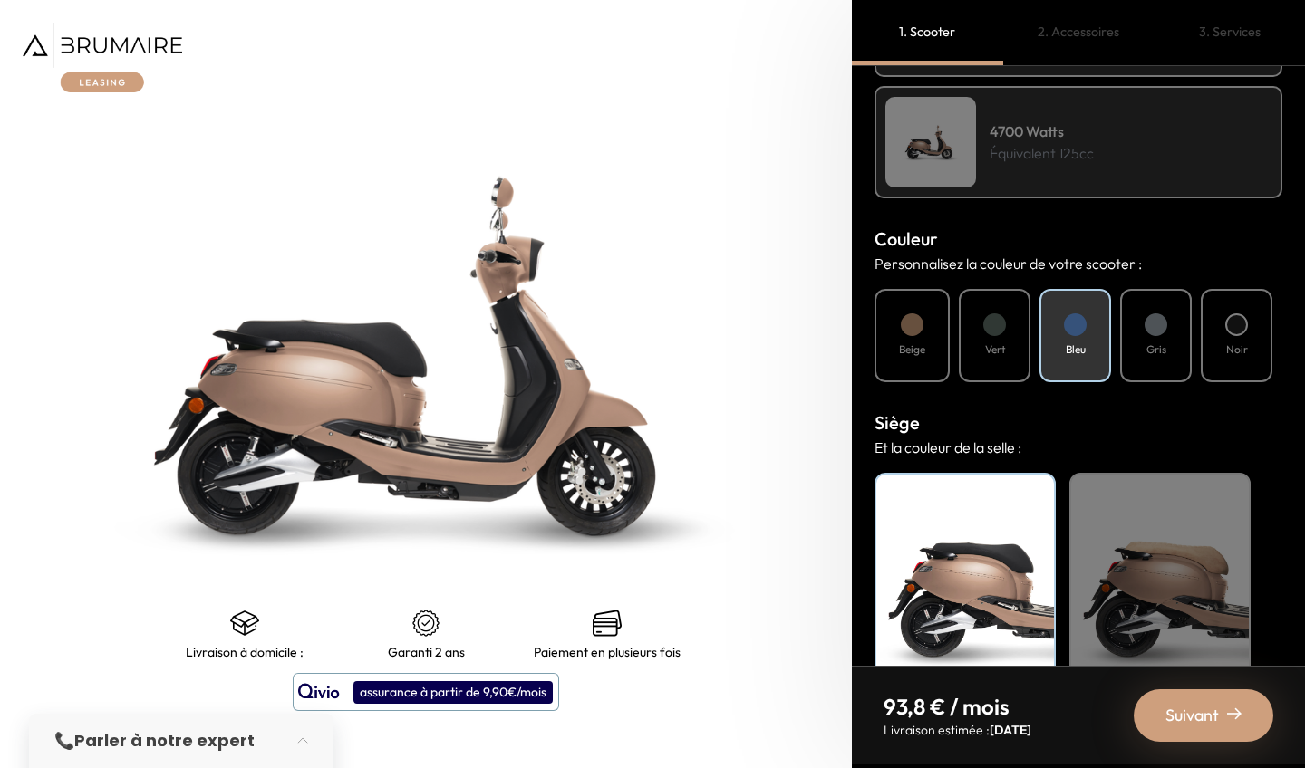
scroll to position [541, 0]
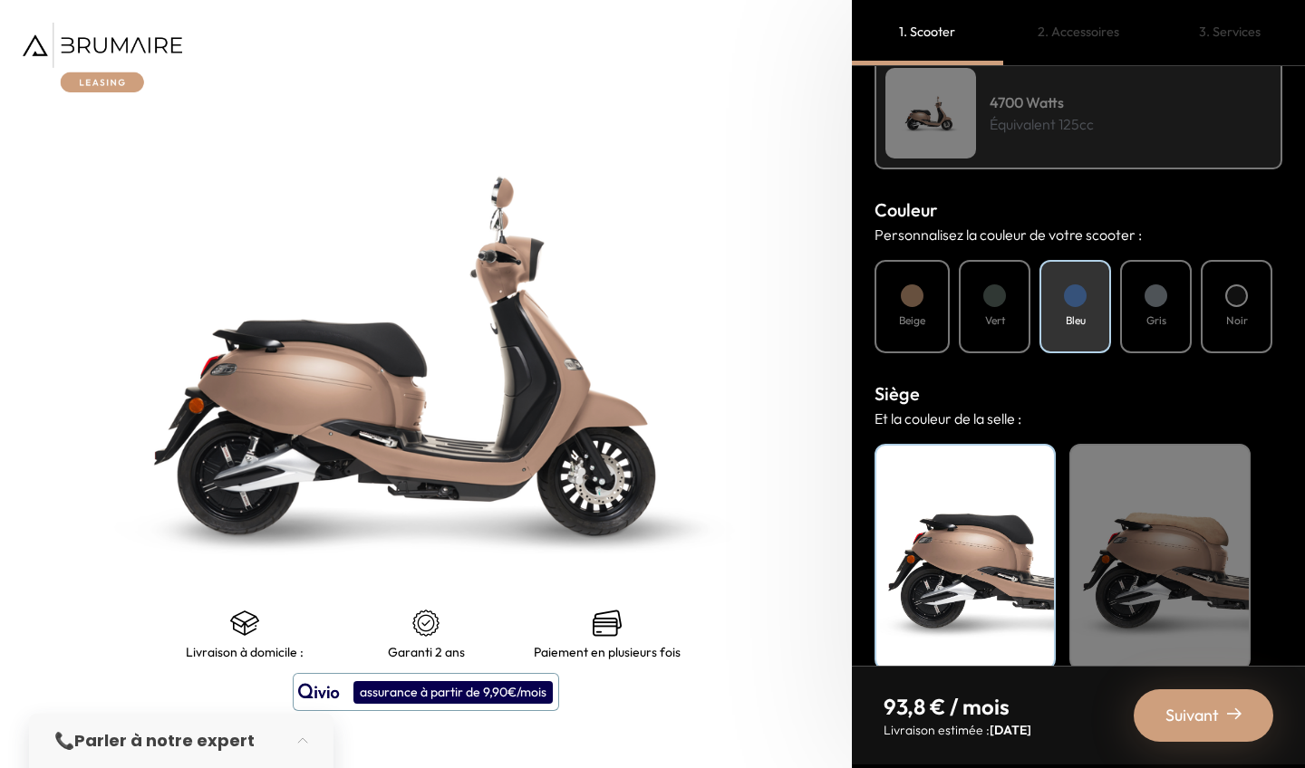
click at [1089, 526] on div "Beige" at bounding box center [1159, 557] width 181 height 227
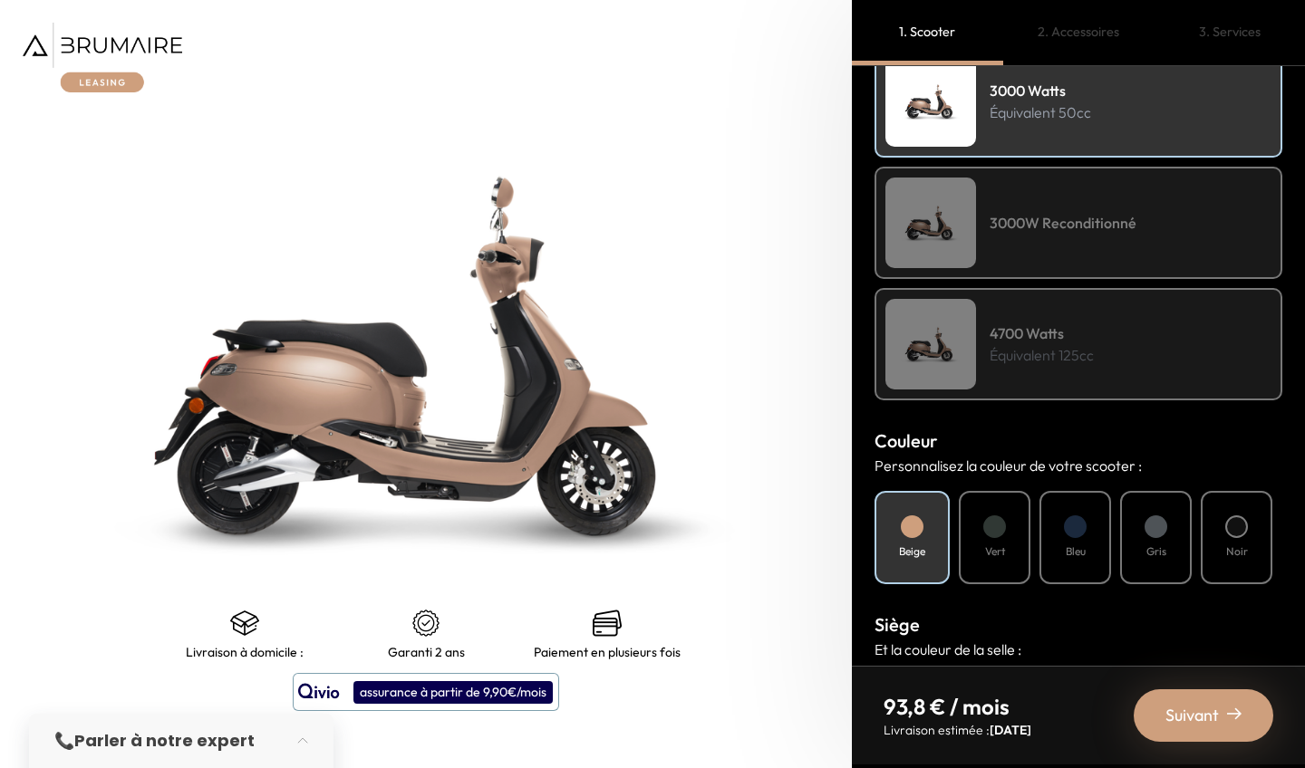
scroll to position [312, 0]
click at [1178, 690] on div "Suivant" at bounding box center [1204, 716] width 140 height 53
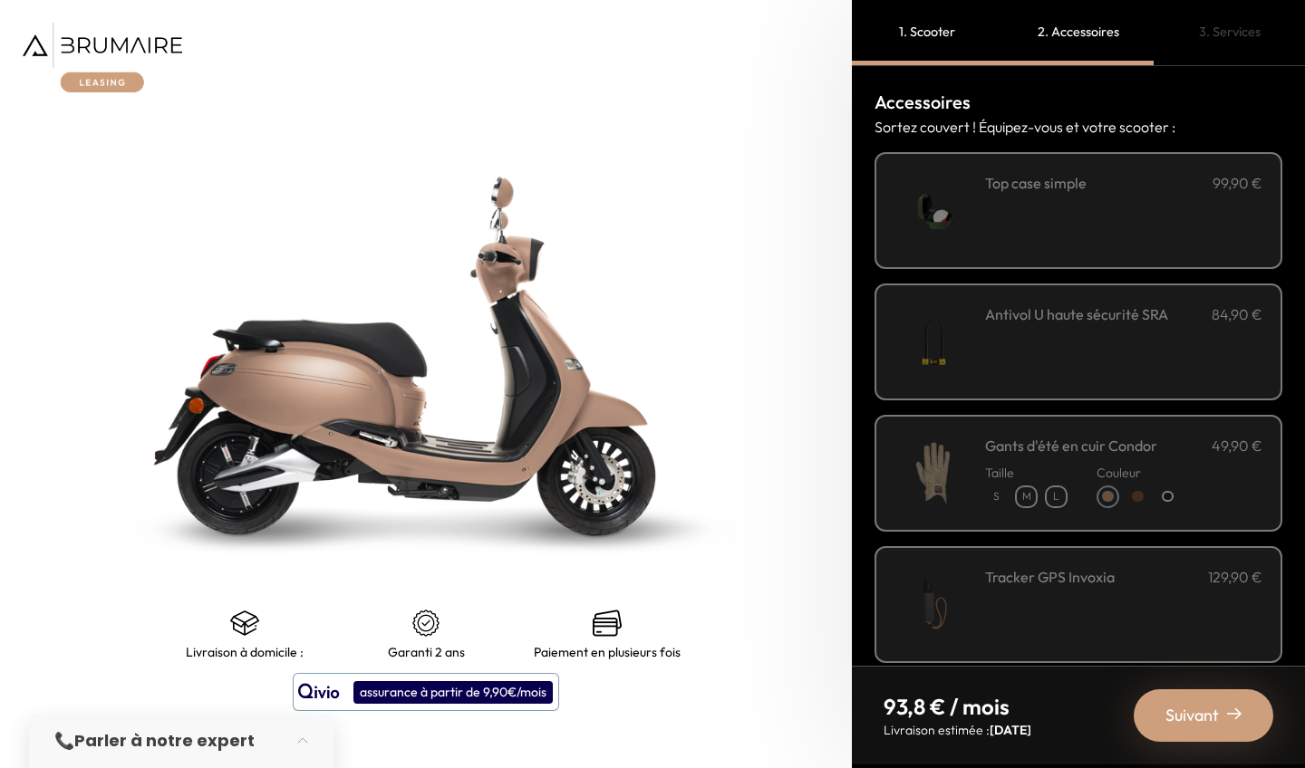
click at [1178, 693] on div "Suivant" at bounding box center [1204, 716] width 140 height 53
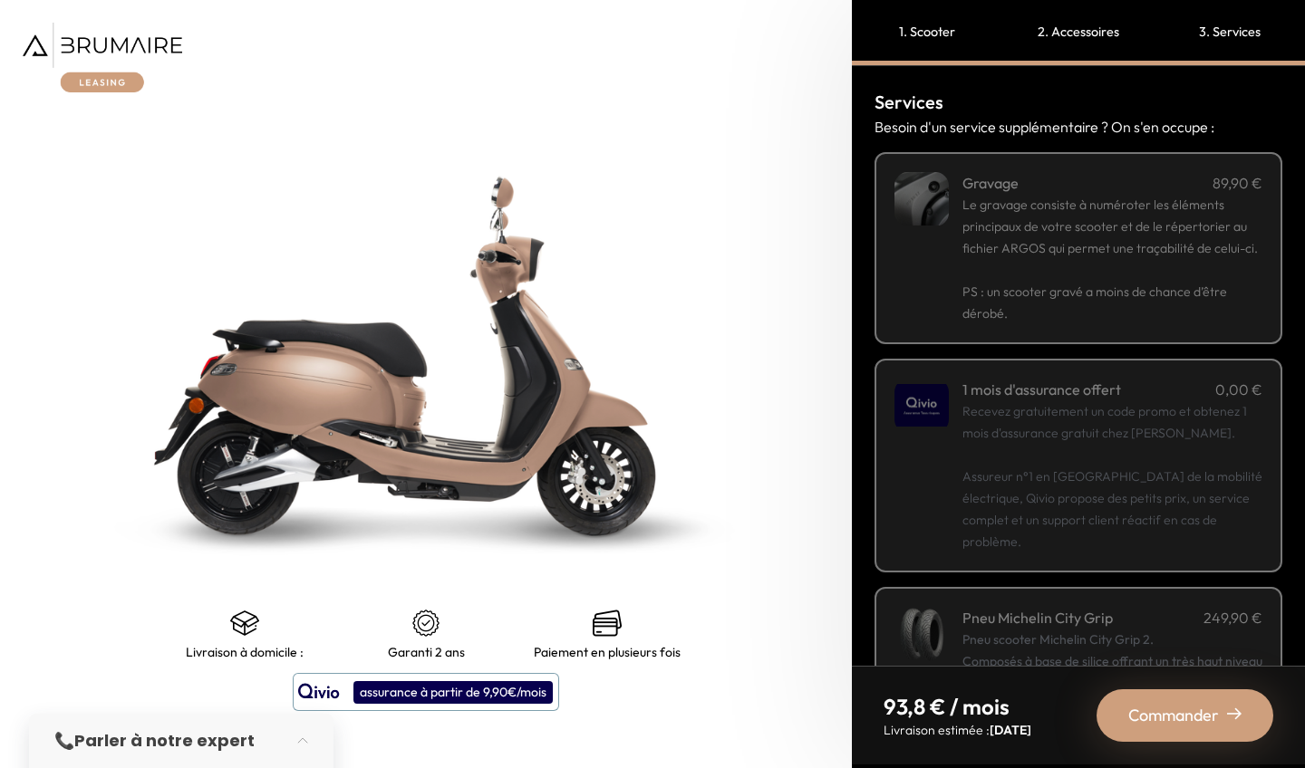
click at [1178, 693] on div "Commander" at bounding box center [1184, 716] width 177 height 53
